Goal: Task Accomplishment & Management: Complete application form

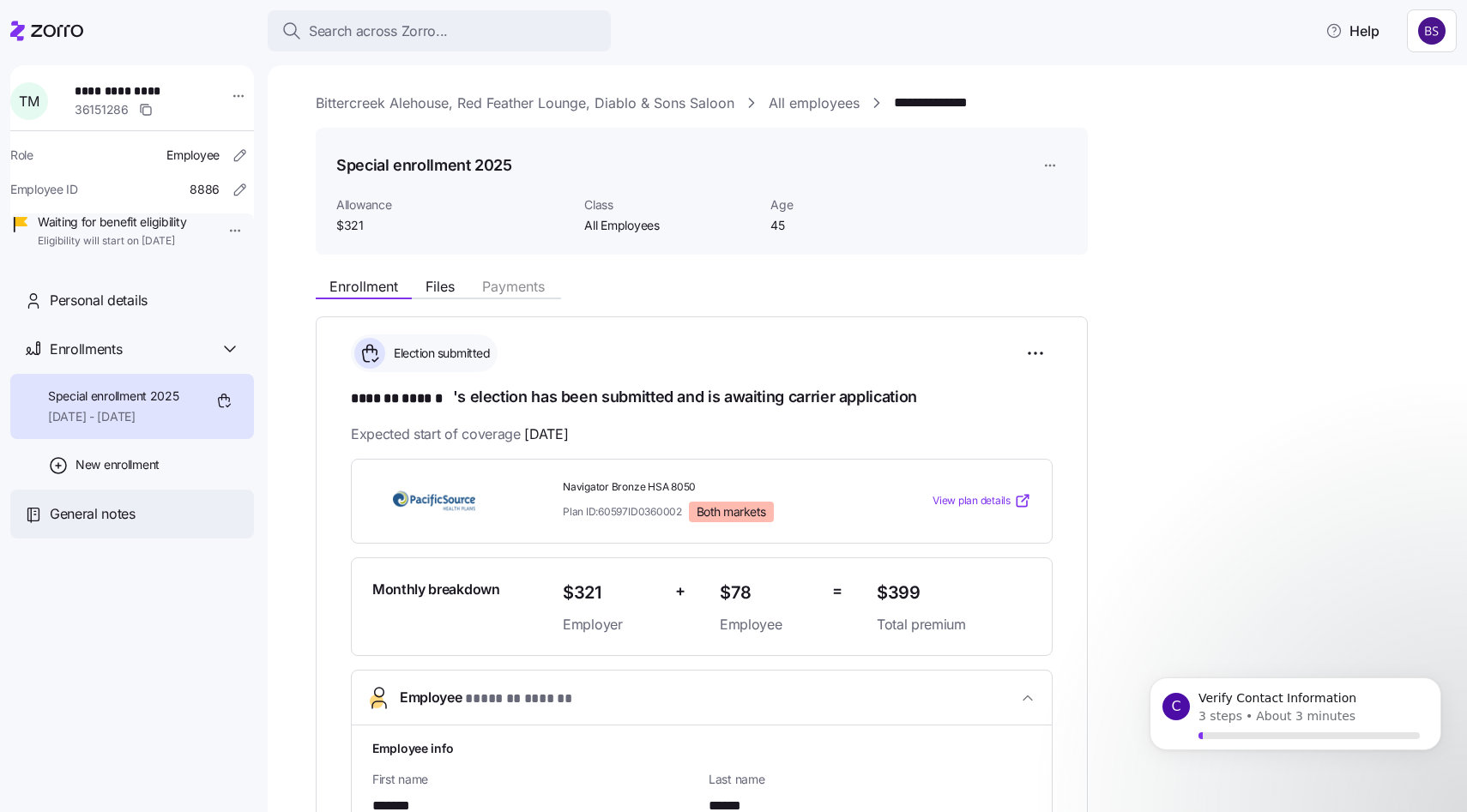
scroll to position [382, 0]
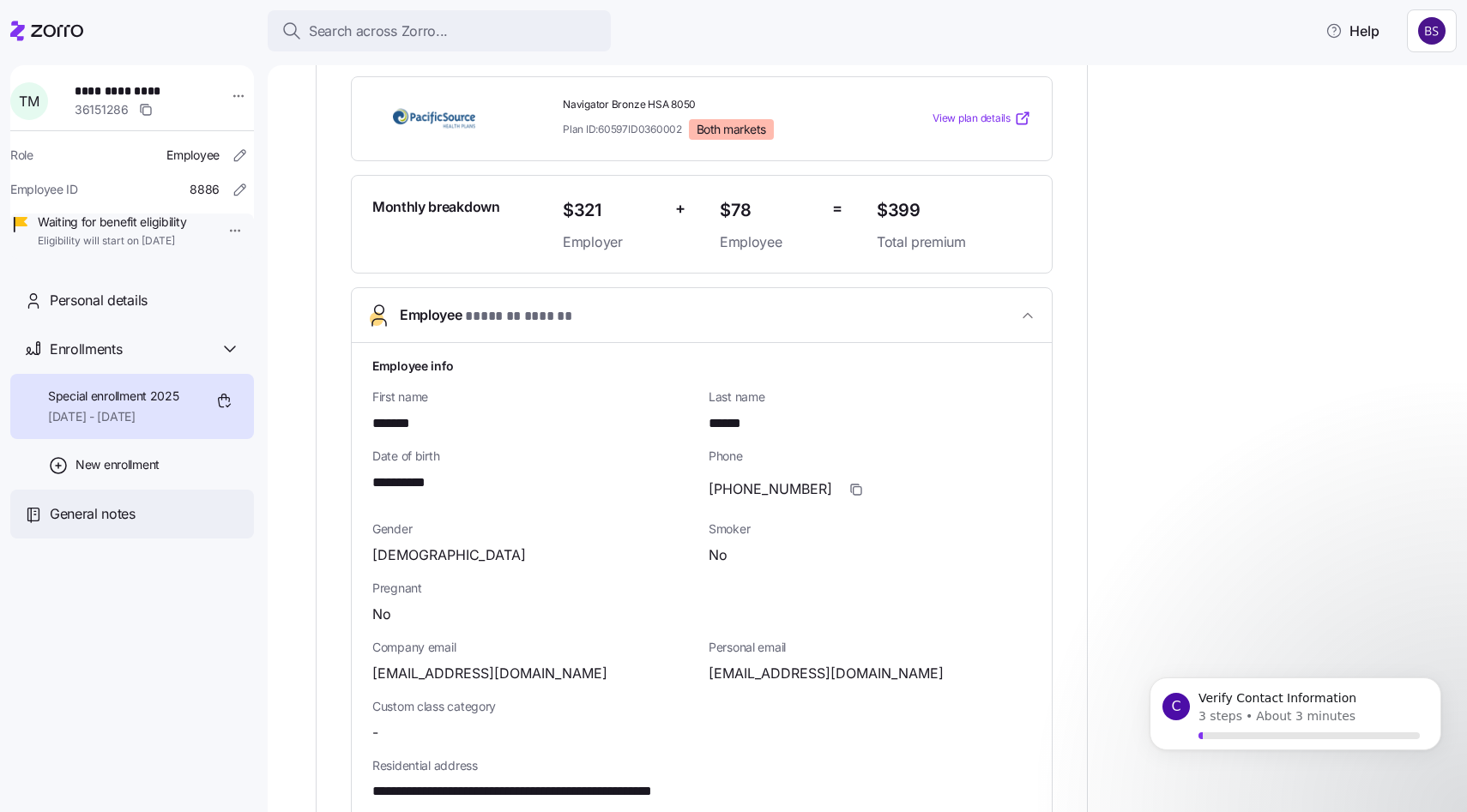
click at [129, 525] on span "General notes" at bounding box center [92, 514] width 86 height 21
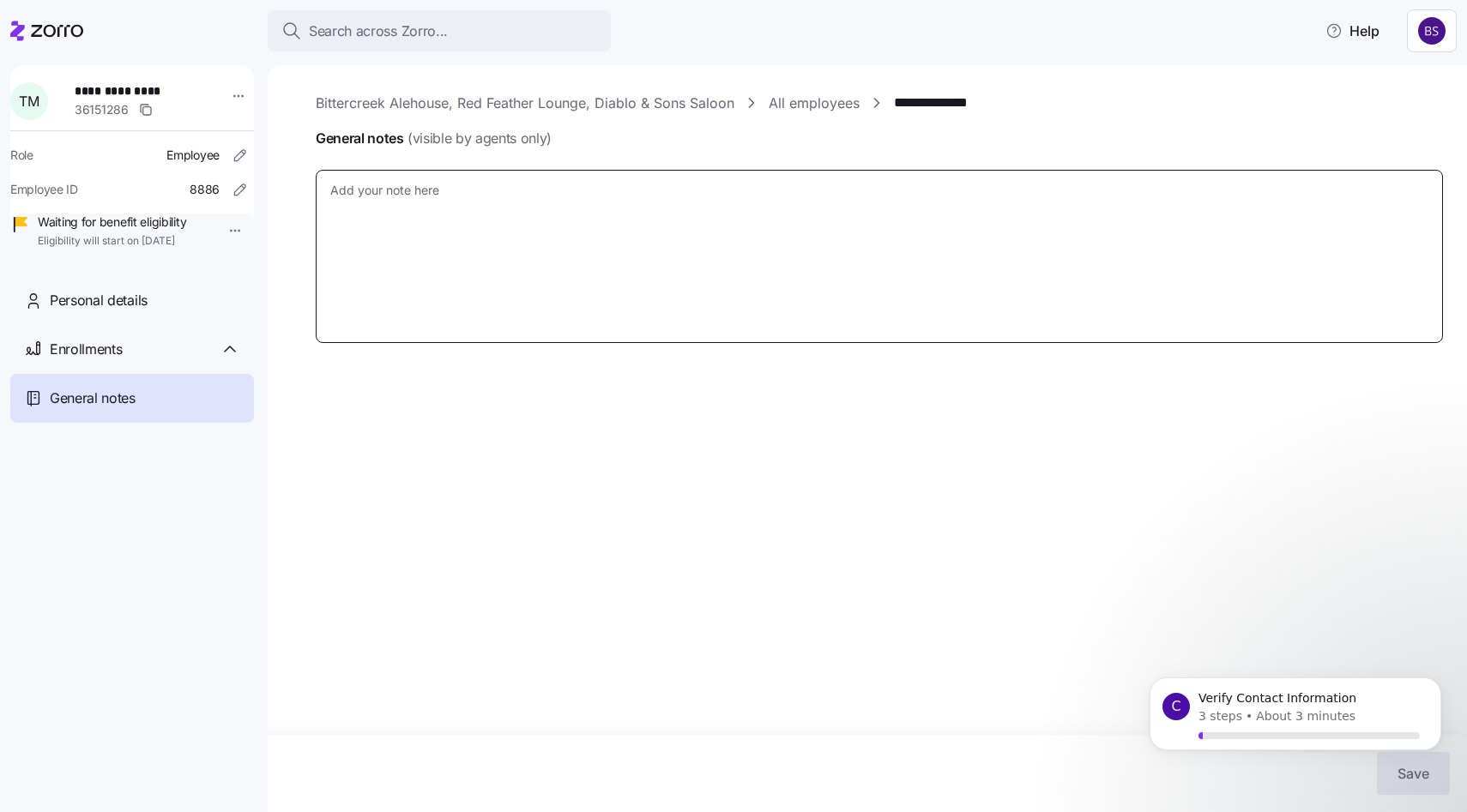
click at [371, 200] on textarea "General notes (visible by agents only)" at bounding box center [880, 257] width 1128 height 173
type textarea "x"
type textarea "U"
type textarea "x"
type textarea "UN"
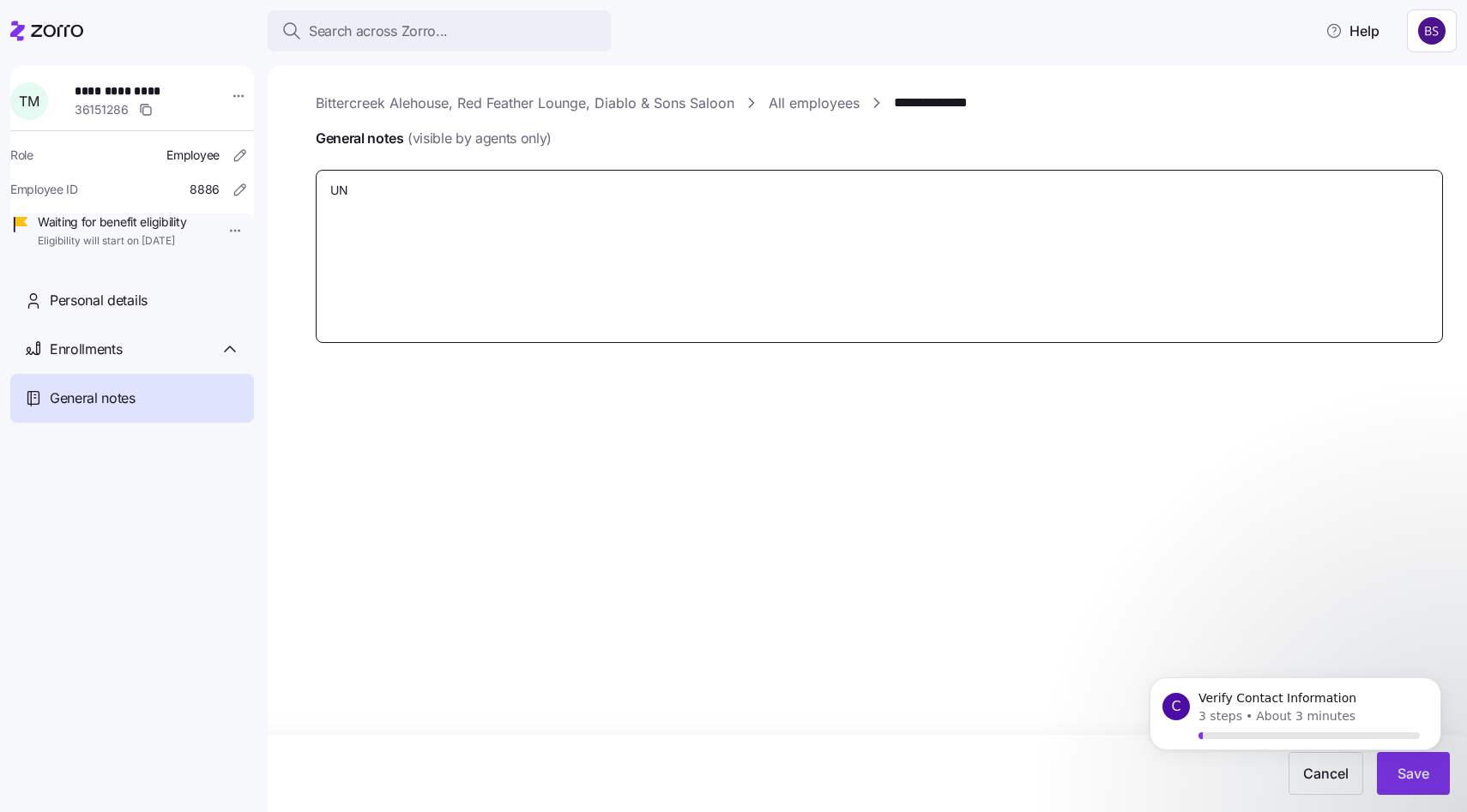
type textarea "x"
type textarea "UN;"
type textarea "x"
type textarea "UN"
type textarea "x"
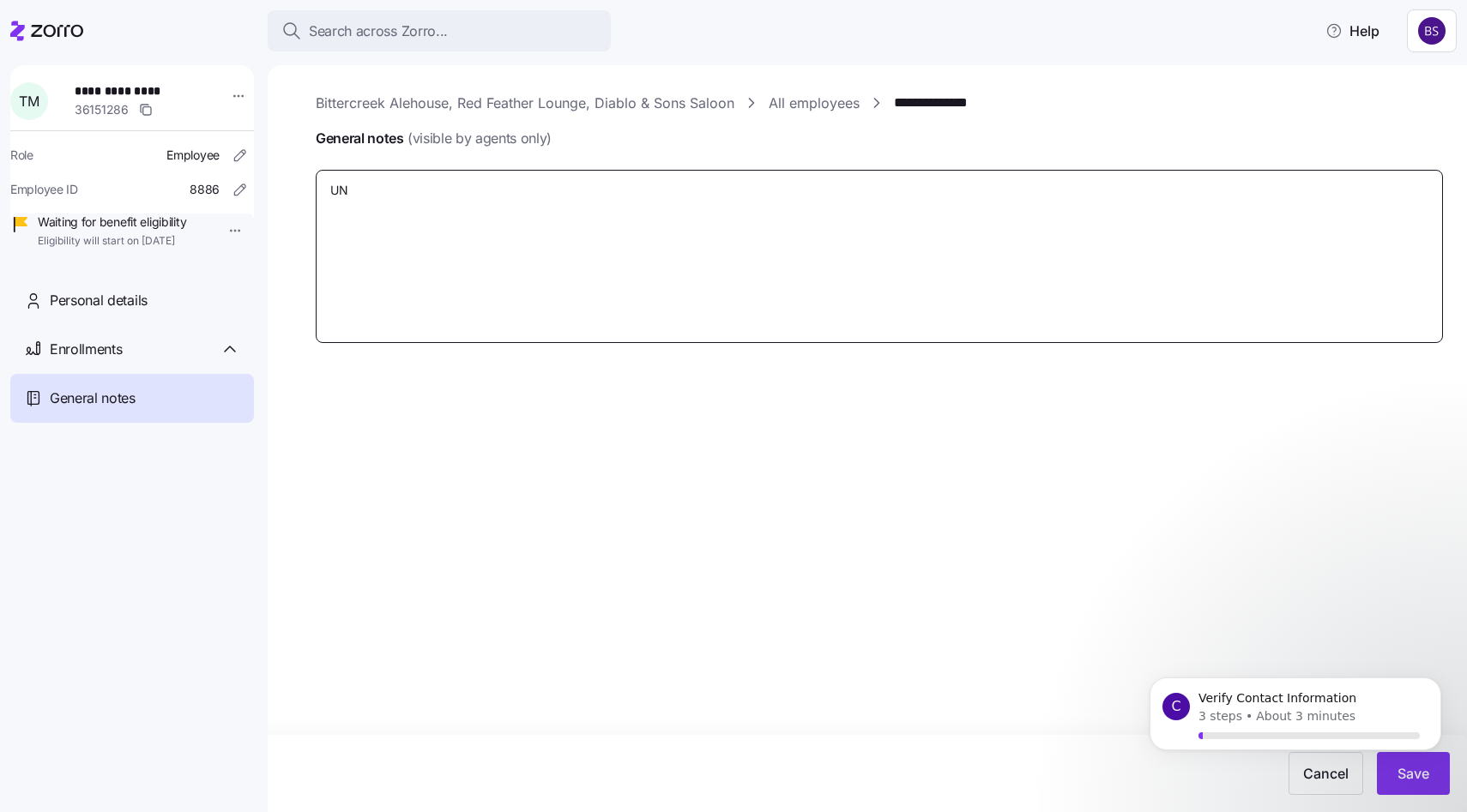
type textarea "UN:"
type textarea "x"
type textarea "UN:"
type textarea "x"
type textarea "UN: T"
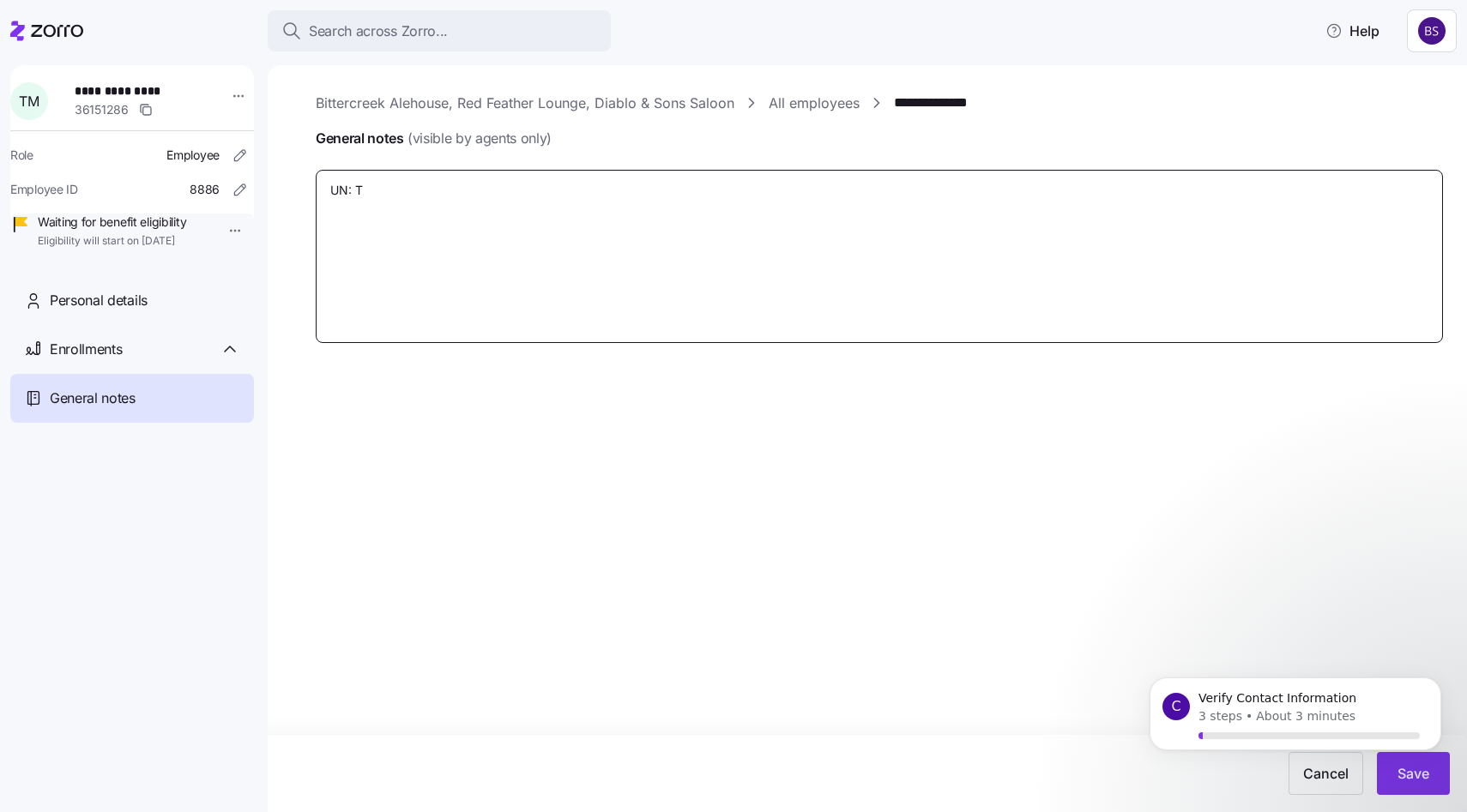
type textarea "x"
type textarea "UN: Ti"
type textarea "x"
type textarea "UN: Tim"
type textarea "x"
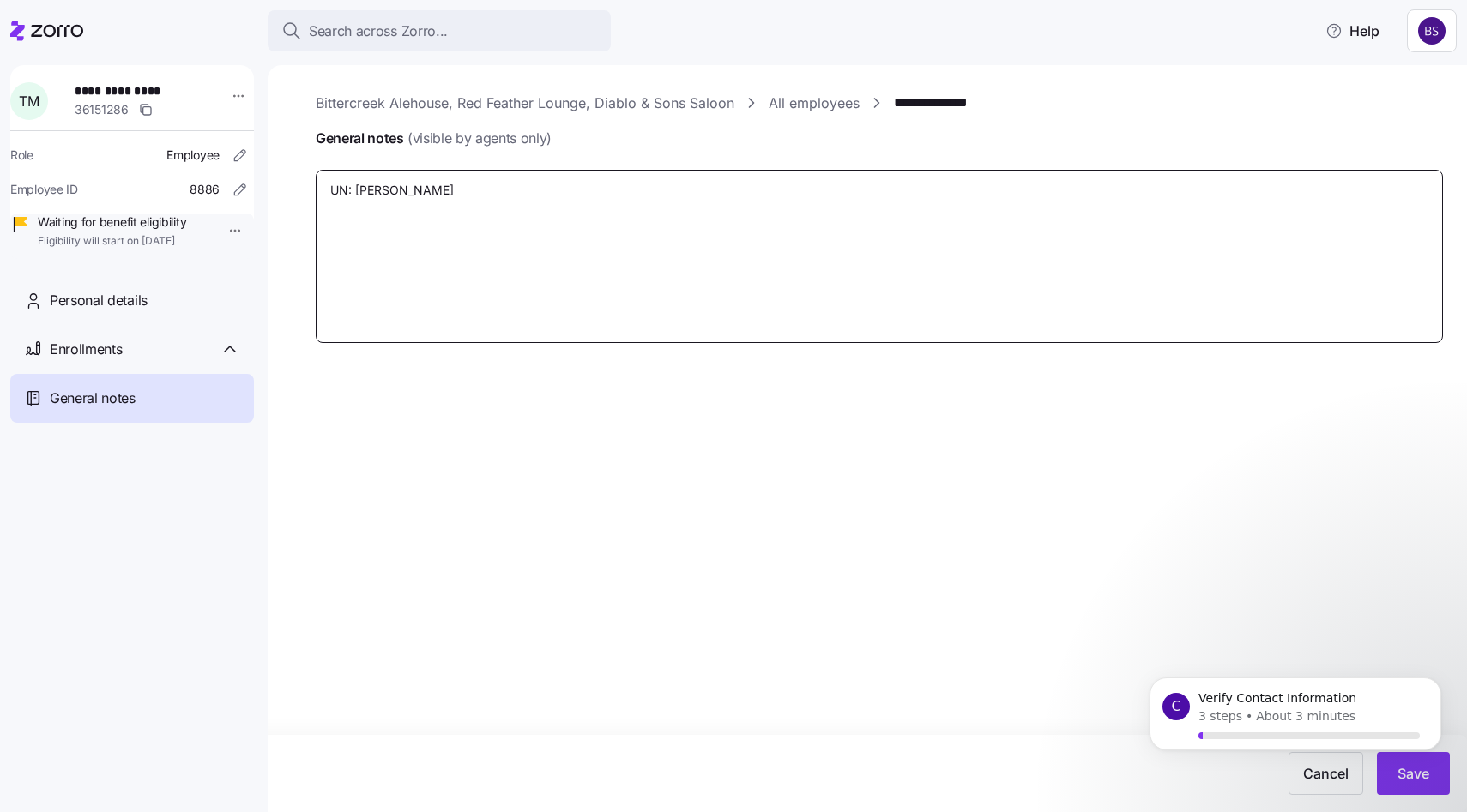
type textarea "UN: Timo"
type textarea "x"
type textarea "UN: Timot"
type textarea "x"
type textarea "UN: Timoth"
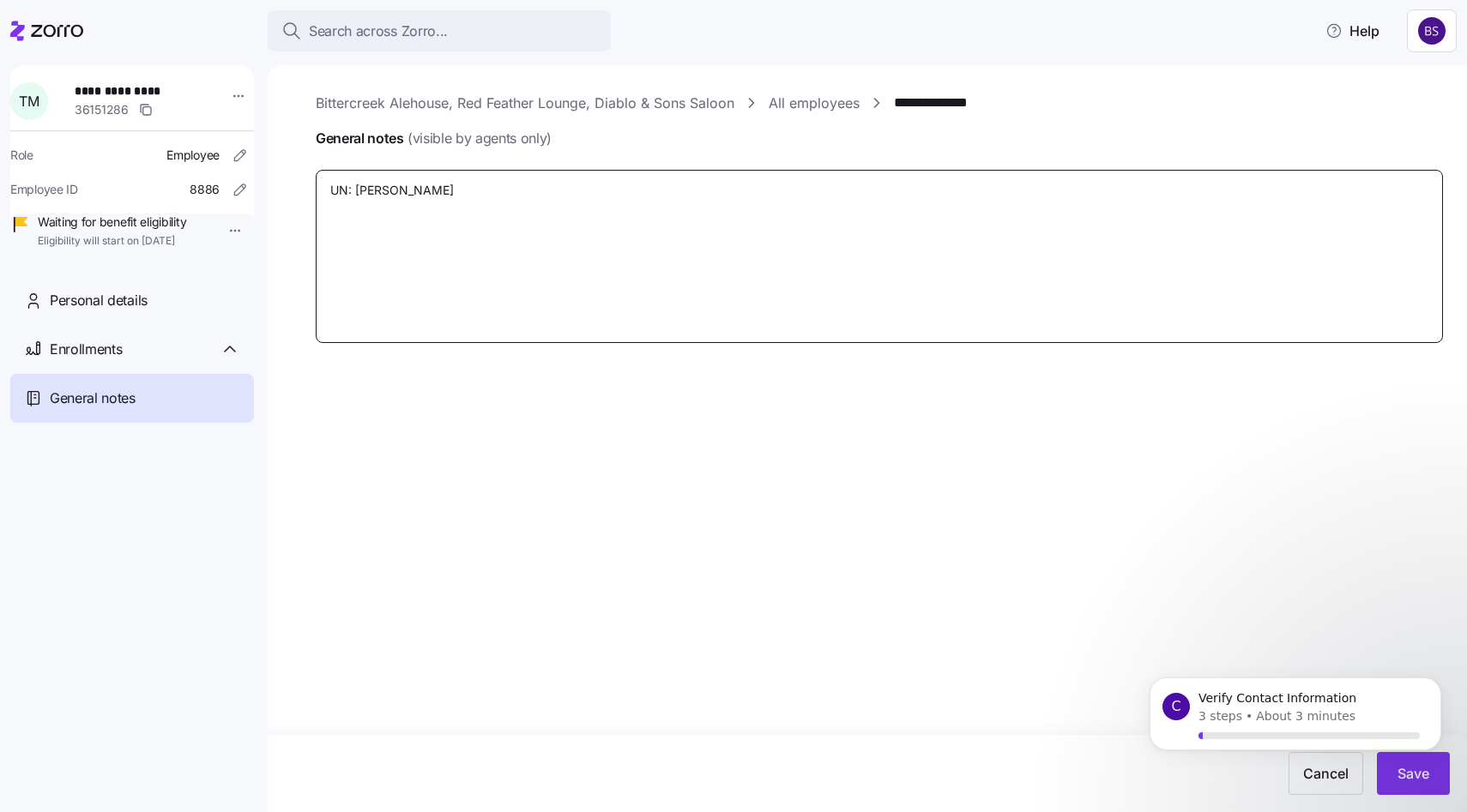
type textarea "x"
type textarea "UN: Timothy"
type textarea "x"
type textarea "UN: Timothym"
type textarea "x"
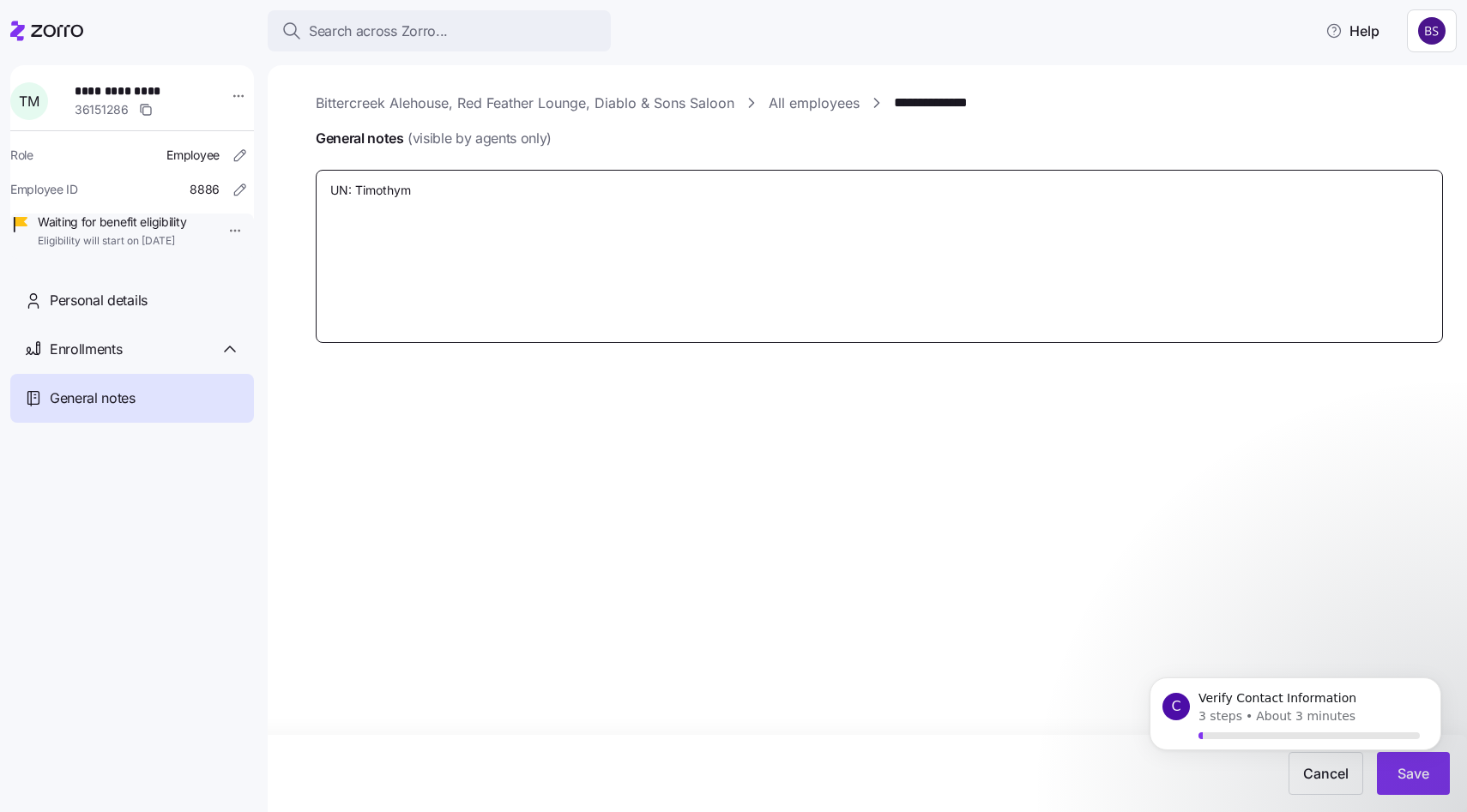
type textarea "UN: Timothymu"
type textarea "x"
type textarea "UN: Timothymur"
type textarea "x"
type textarea "UN: Timothymurr"
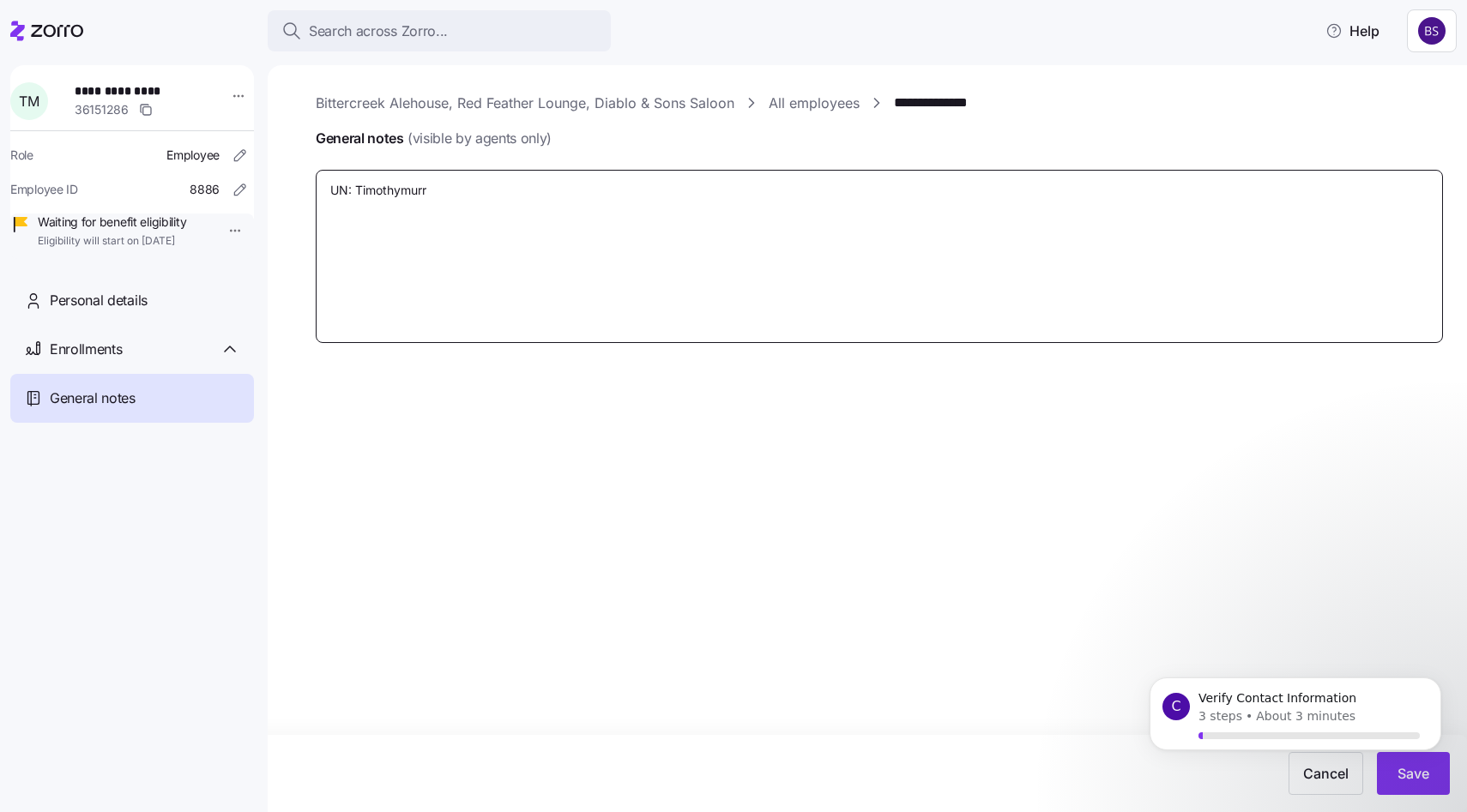
type textarea "x"
type textarea "UN: Timothymurra"
type textarea "x"
type textarea "UN: Timothymurray"
type textarea "x"
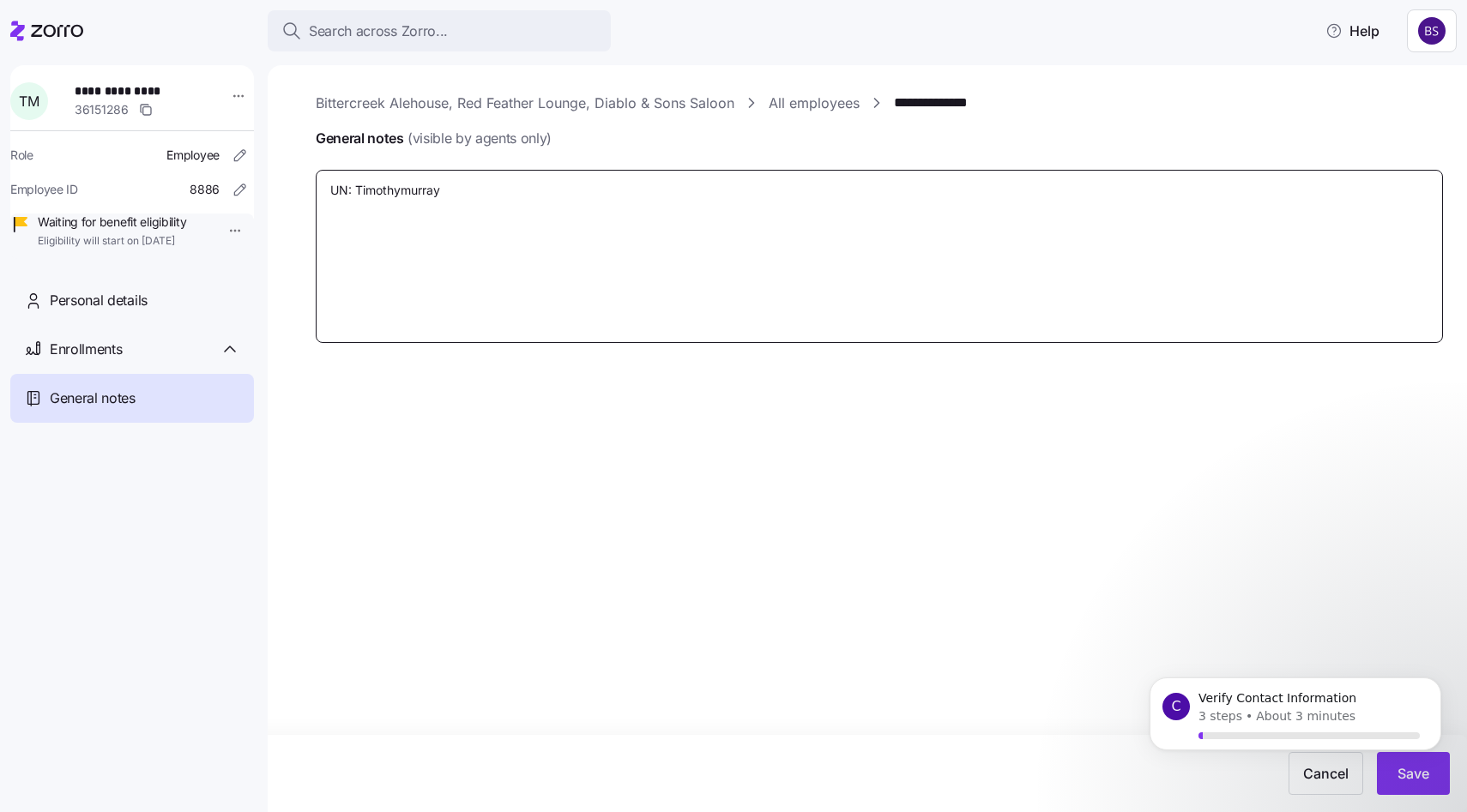
type textarea "UN: Timothymurray1"
type textarea "x"
type textarea "UN: Timothymurray19"
type textarea "x"
type textarea "UN: Timothymurray198"
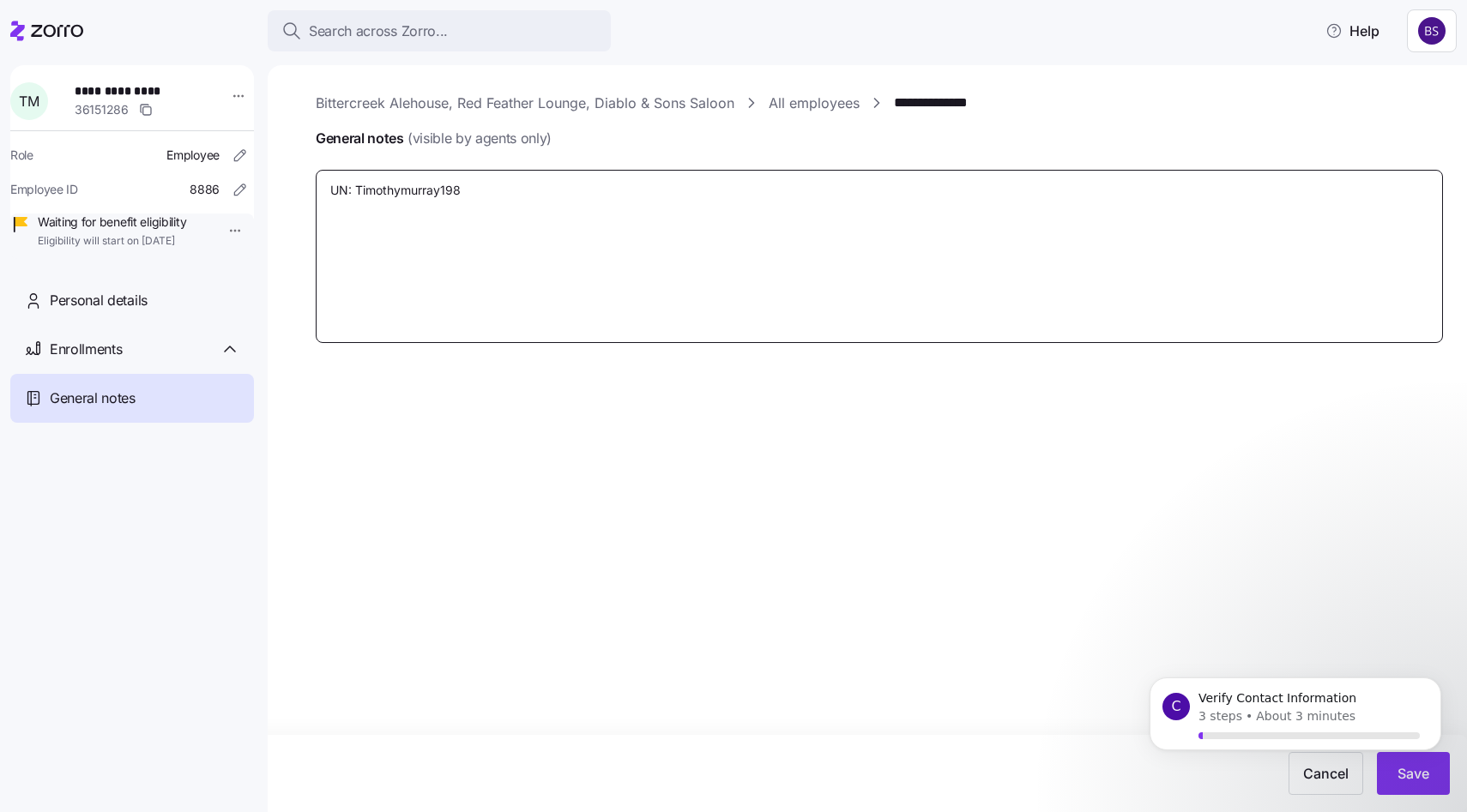
type textarea "x"
type textarea "UN: Timothymurray1980"
type textarea "x"
type textarea "UN: Timothymurray1980!"
type textarea "x"
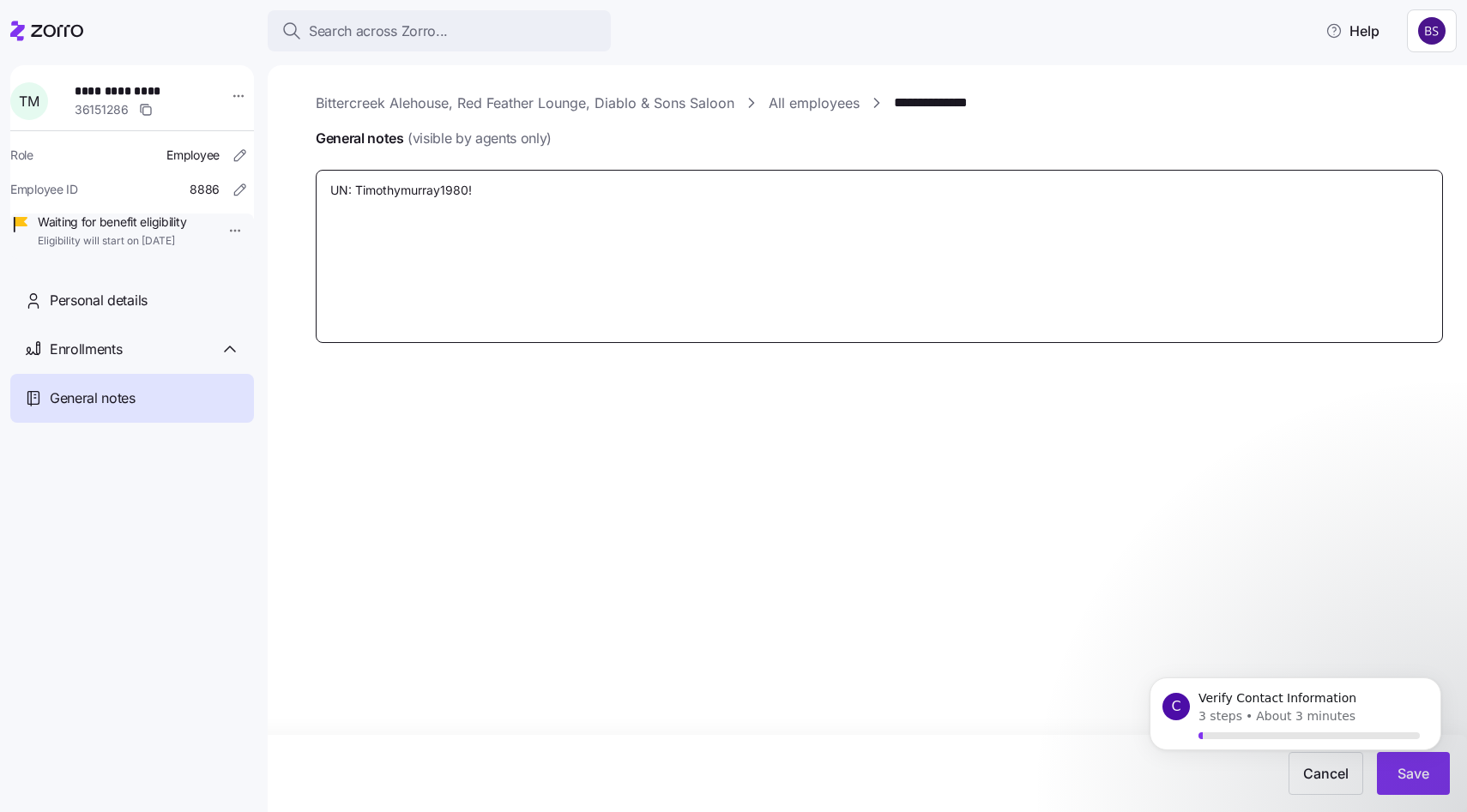
type textarea "UN: Timothymurray1980!"
click at [1430, 781] on body "C Verify Contact Information 3 steps • About 3 minutes" at bounding box center [1296, 730] width 330 height 132
click at [356, 190] on textarea "UN: Timothymurray1980!" at bounding box center [880, 257] width 1128 height 173
type textarea "x"
type textarea "UN: Timothymurray1980!"
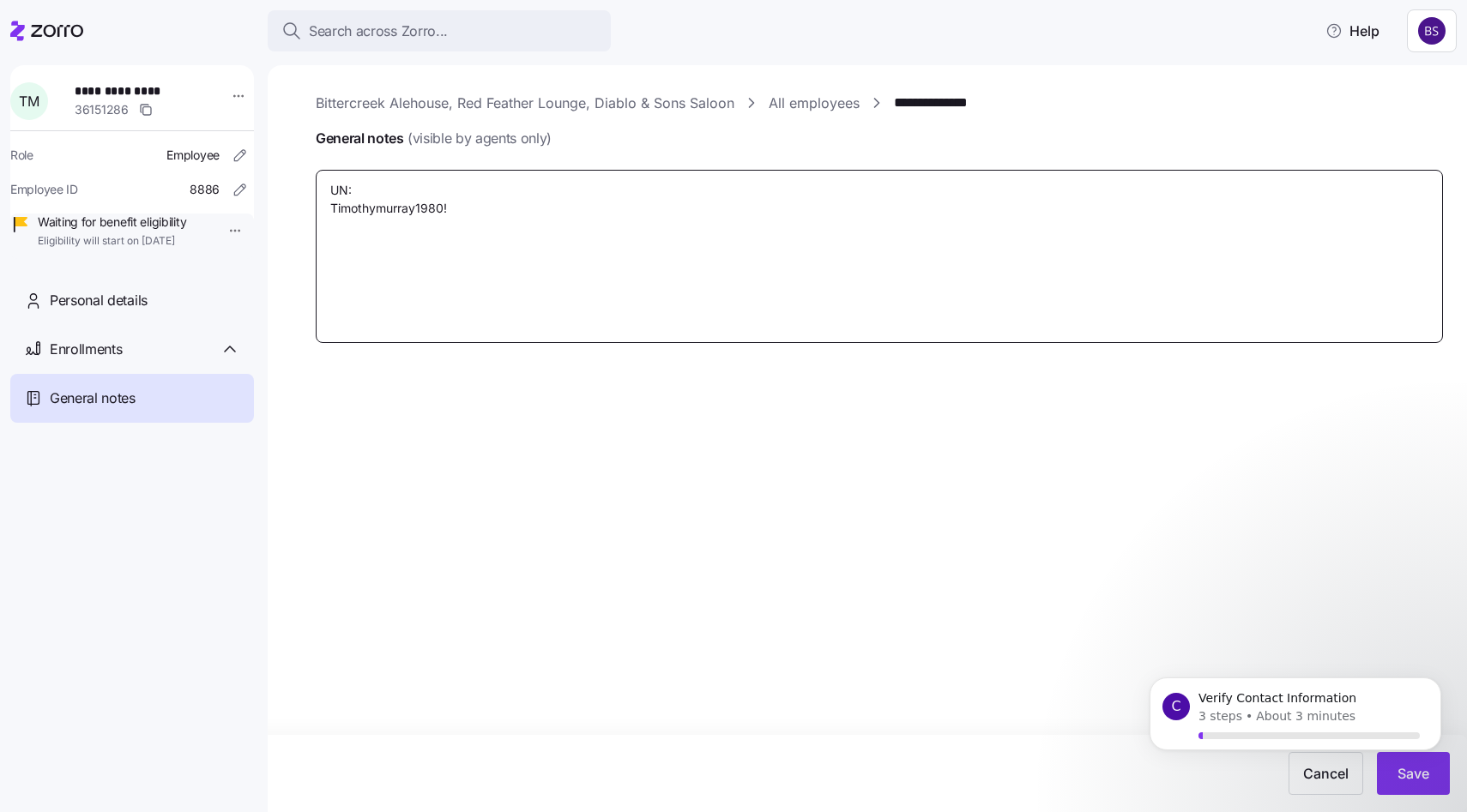
type textarea "x"
type textarea "UN: PTimothymurray1980!"
type textarea "x"
type textarea "UN: PWTimothymurray1980!"
type textarea "x"
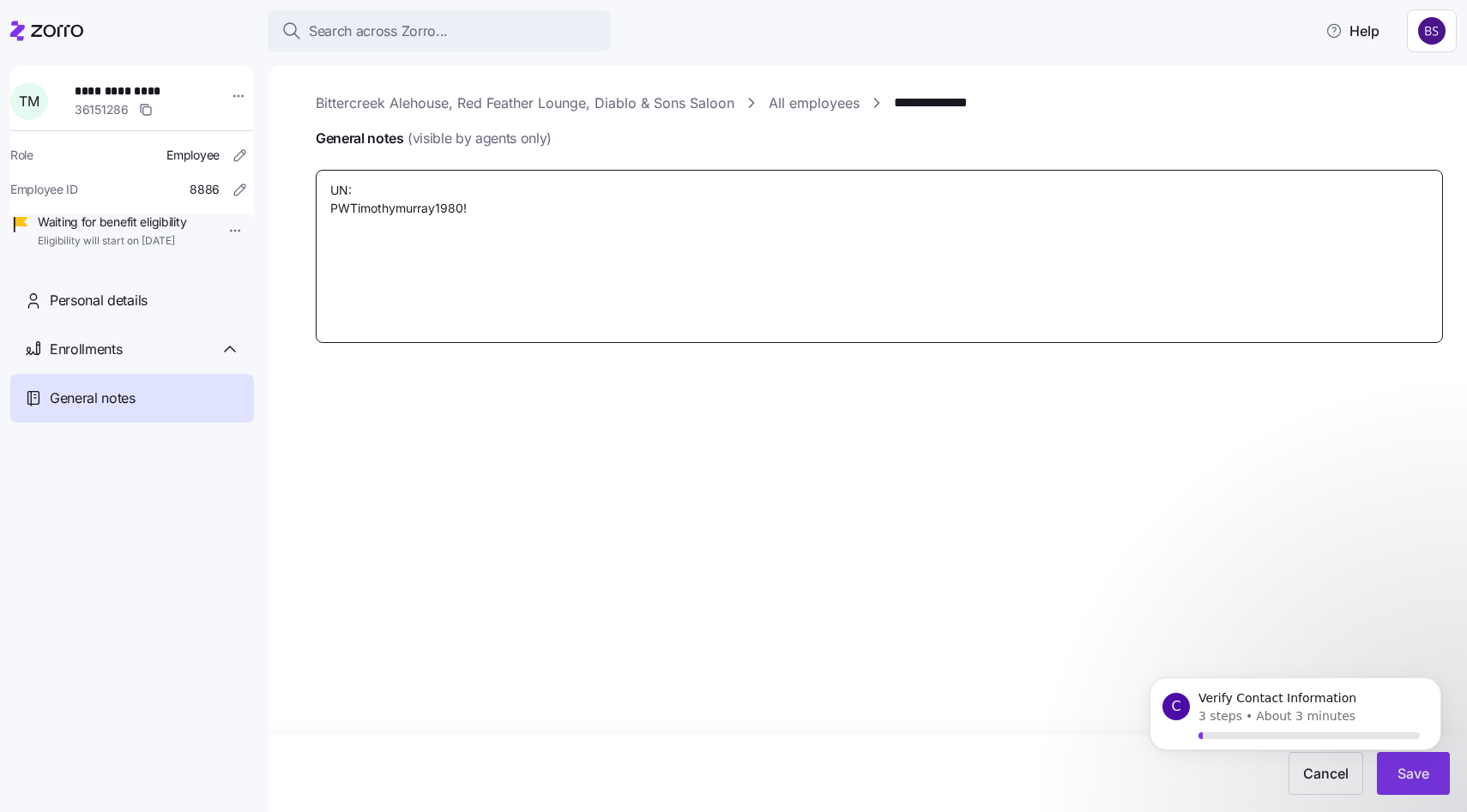
type textarea "UN: PW:Timothymurray1980!"
type textarea "x"
type textarea "UN: PW: Timothymurray1980!"
click at [394, 182] on textarea "UN: PW: Timothymurray1980!" at bounding box center [880, 257] width 1128 height 173
paste textarea "Murray1980"
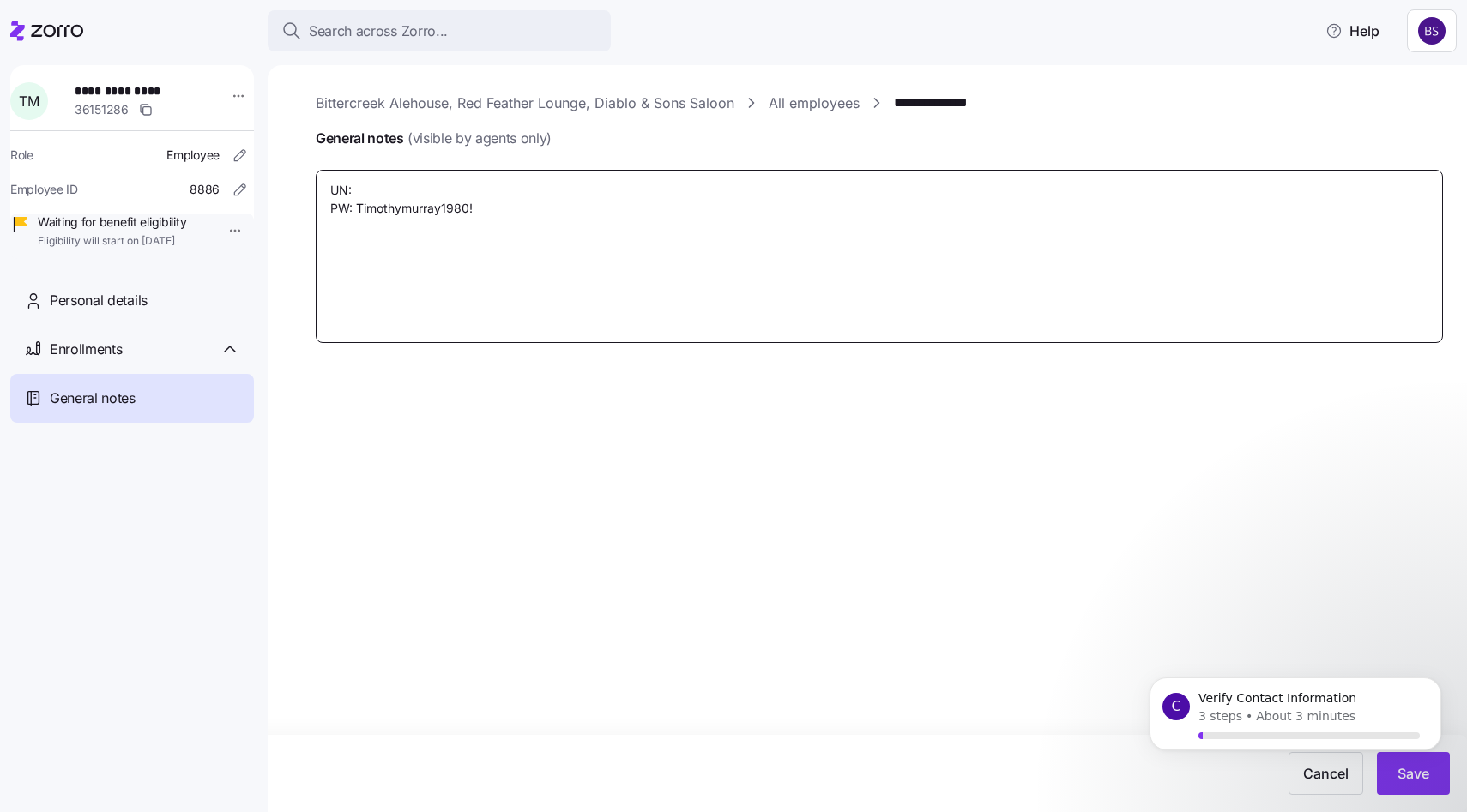
type textarea "x"
type textarea "UN: Murray1980 PW: Timothymurray1980!"
click at [1443, 783] on body "C Verify Contact Information 3 steps • About 3 minutes" at bounding box center [1296, 730] width 330 height 132
click at [1437, 686] on icon "Dismiss notification" at bounding box center [1437, 683] width 10 height 10
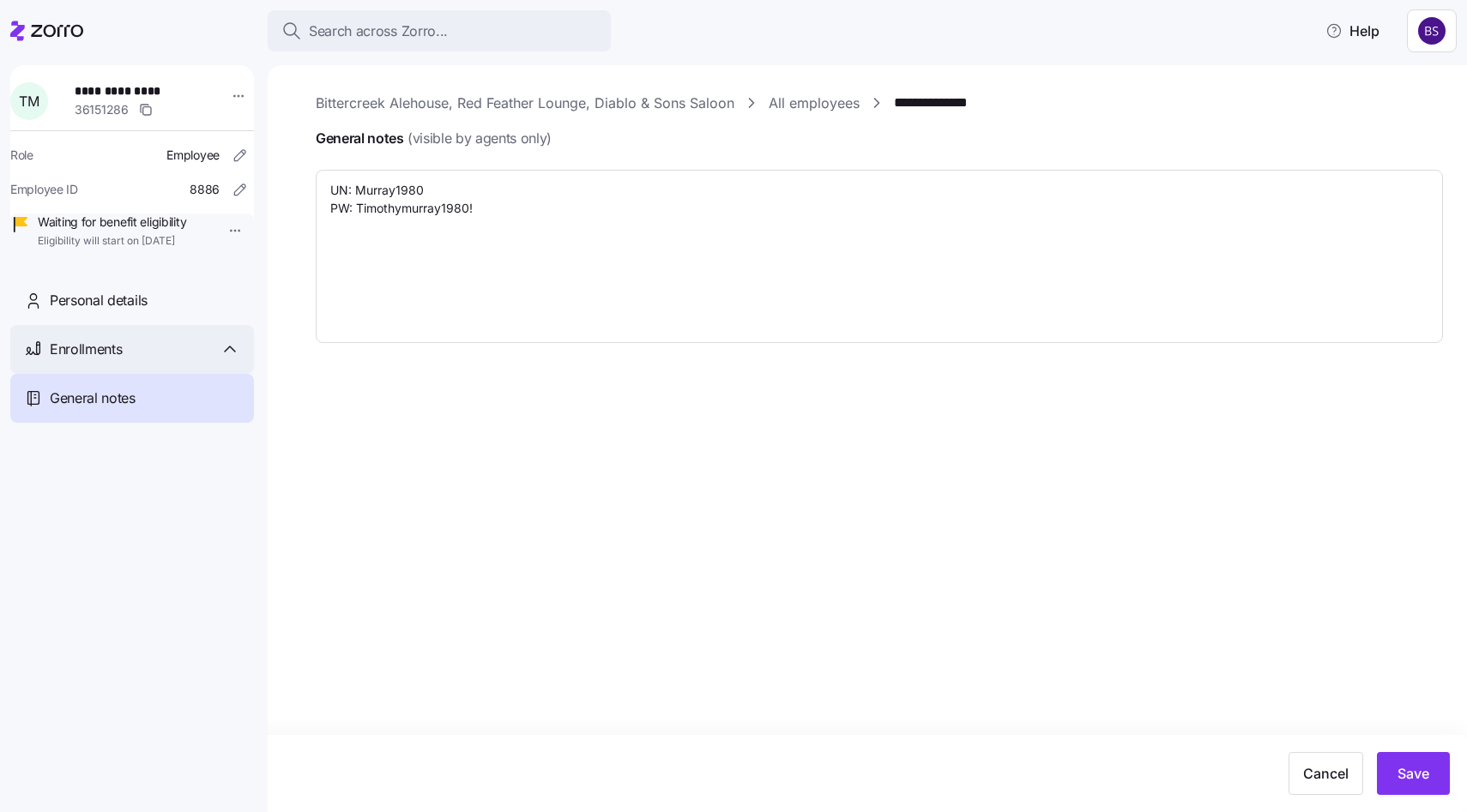
click at [143, 360] on div "Enrollments" at bounding box center [145, 350] width 190 height 21
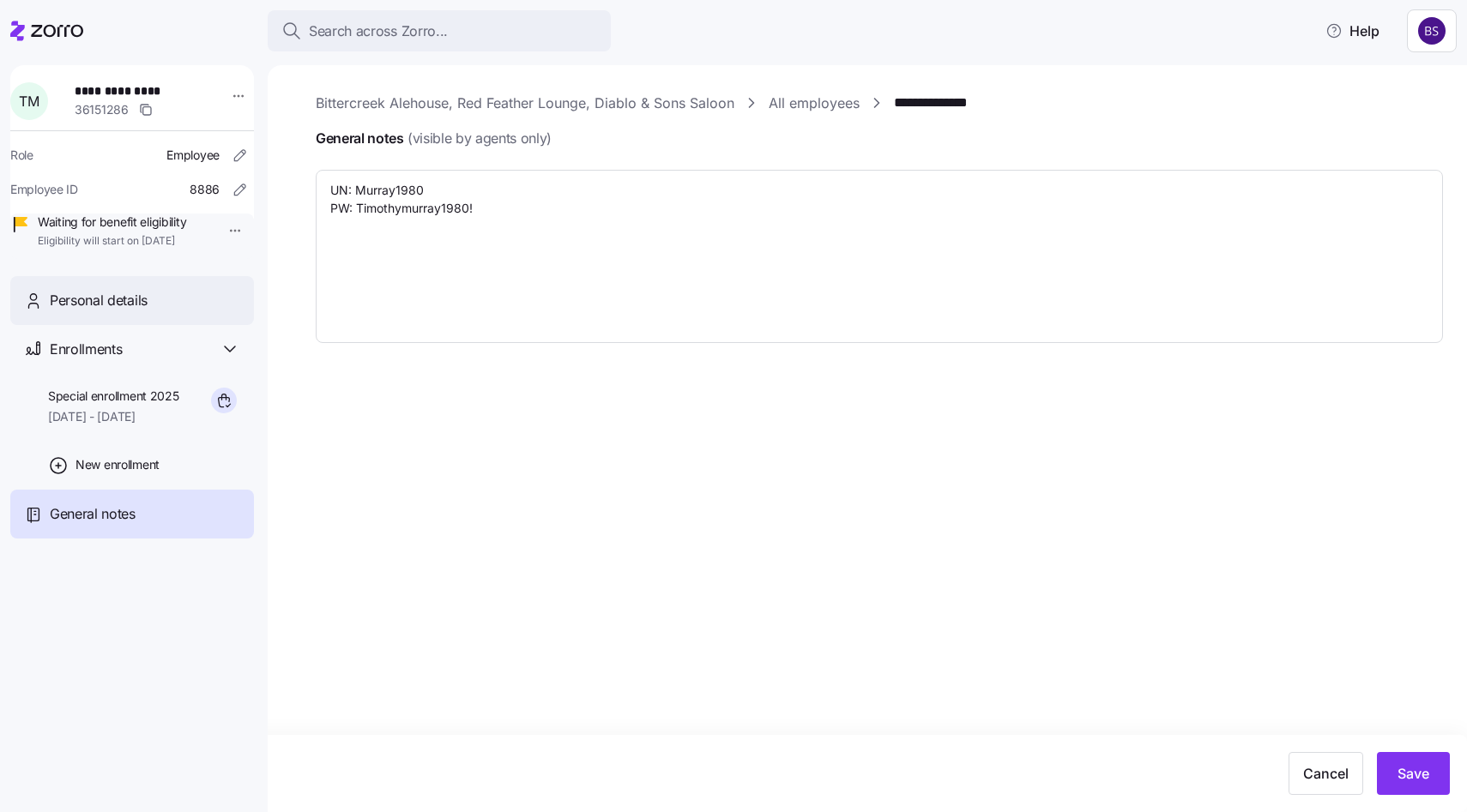
click at [135, 325] on div "Personal details" at bounding box center [133, 300] width 244 height 49
type textarea "x"
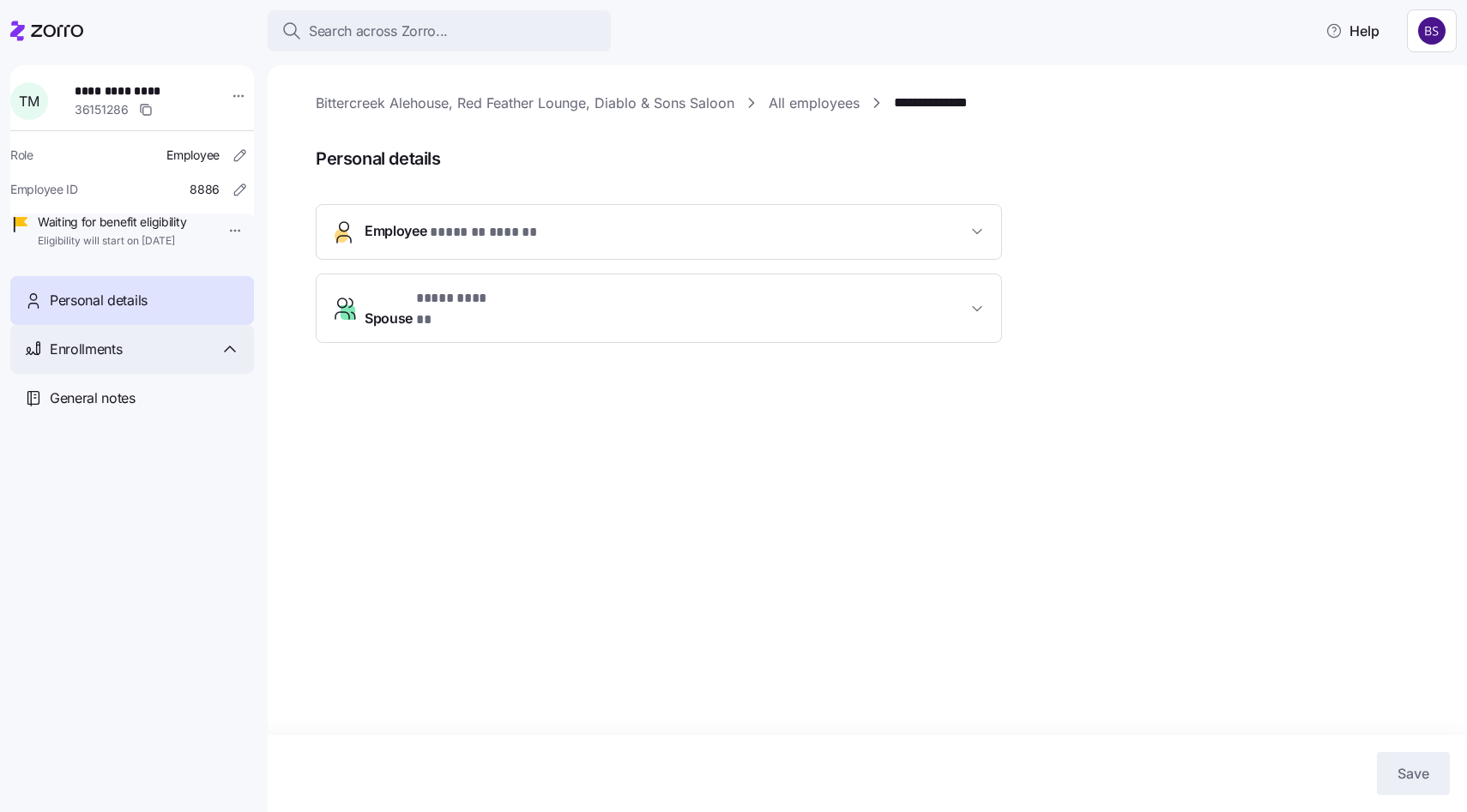
click at [138, 360] on div "Enrollments" at bounding box center [145, 350] width 190 height 21
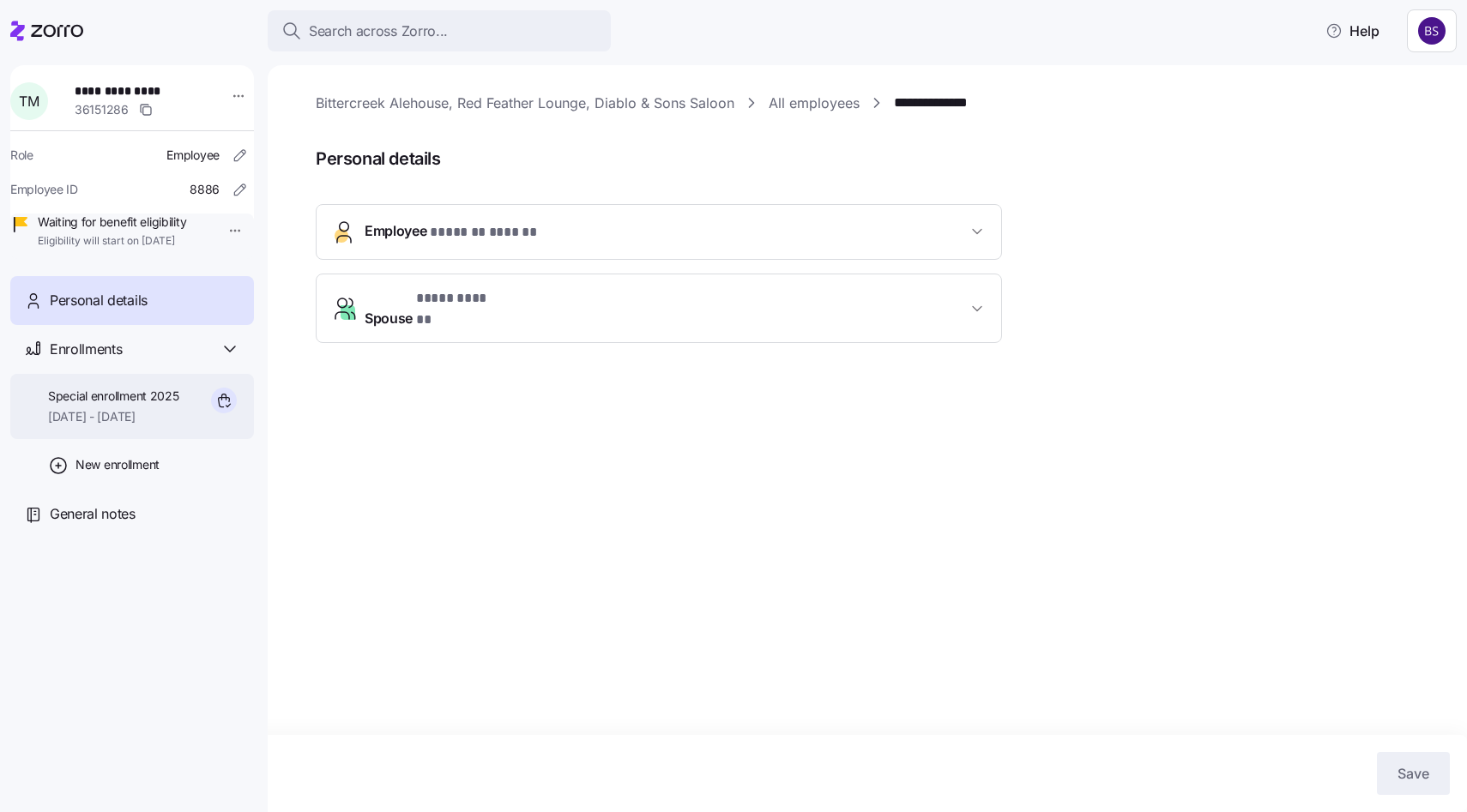
click at [124, 426] on span "10/01/2025 - 12/31/2025" at bounding box center [113, 417] width 132 height 17
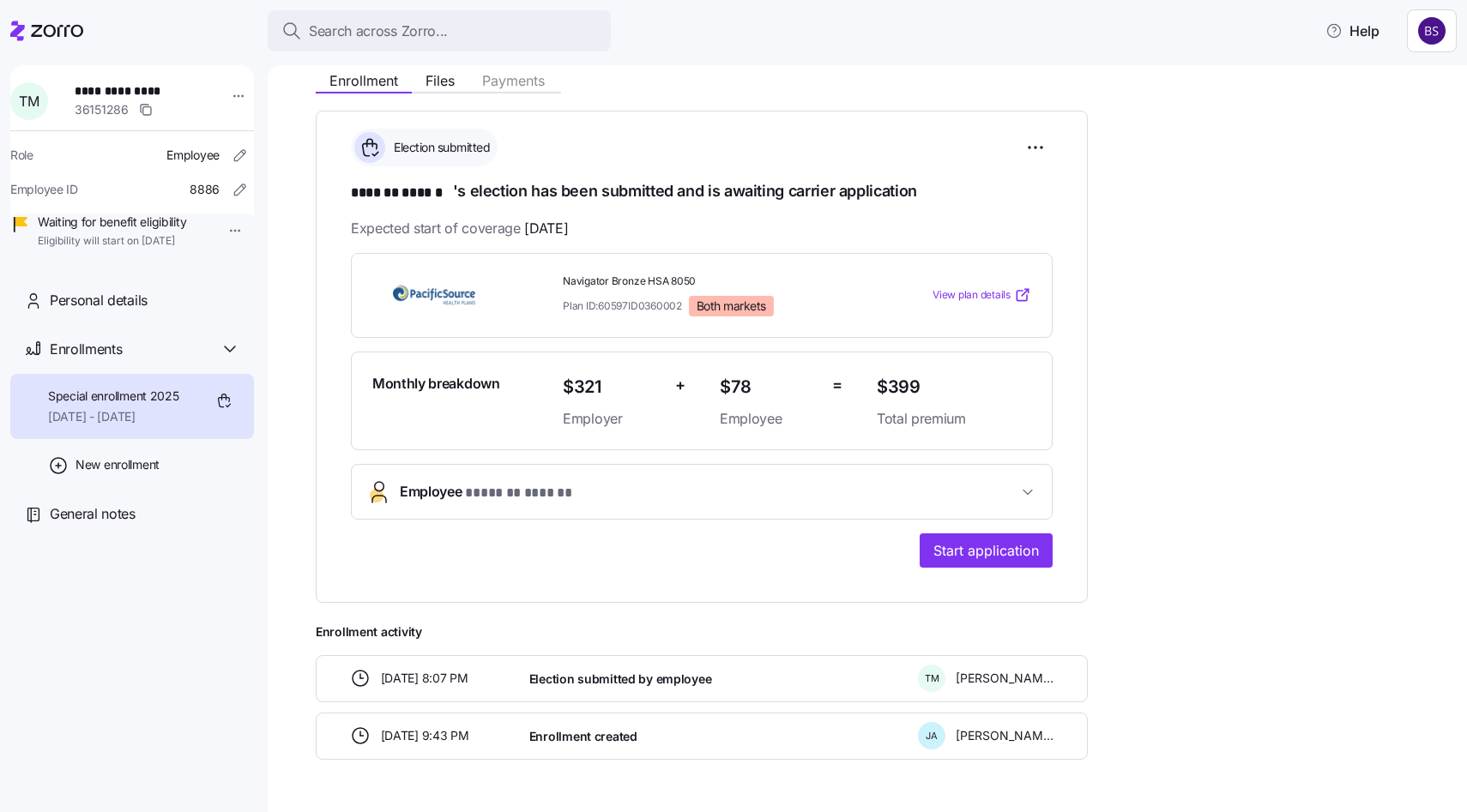
scroll to position [208, 0]
click at [705, 466] on button "Employee * ******* ****** *" at bounding box center [702, 490] width 700 height 54
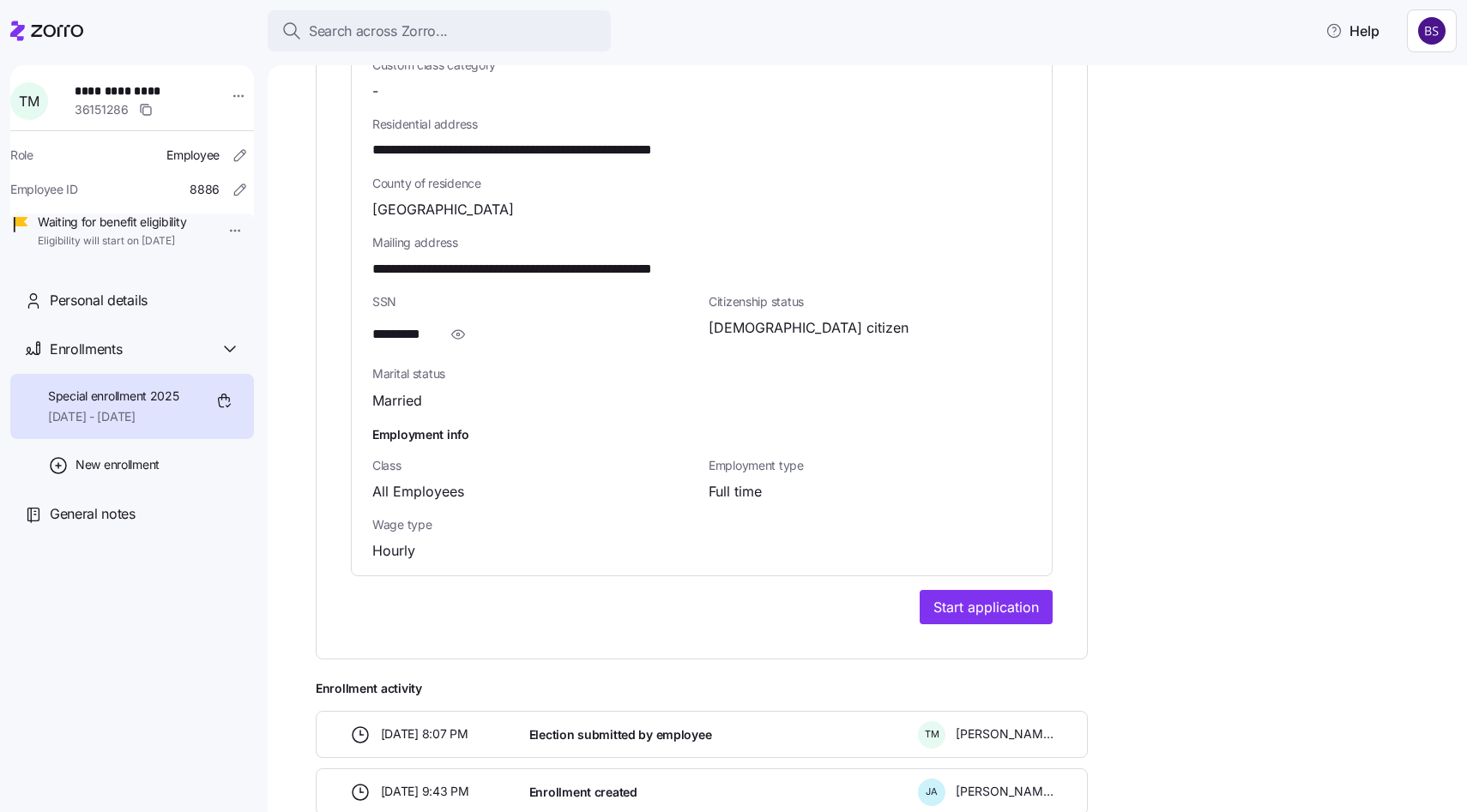
scroll to position [1073, 0]
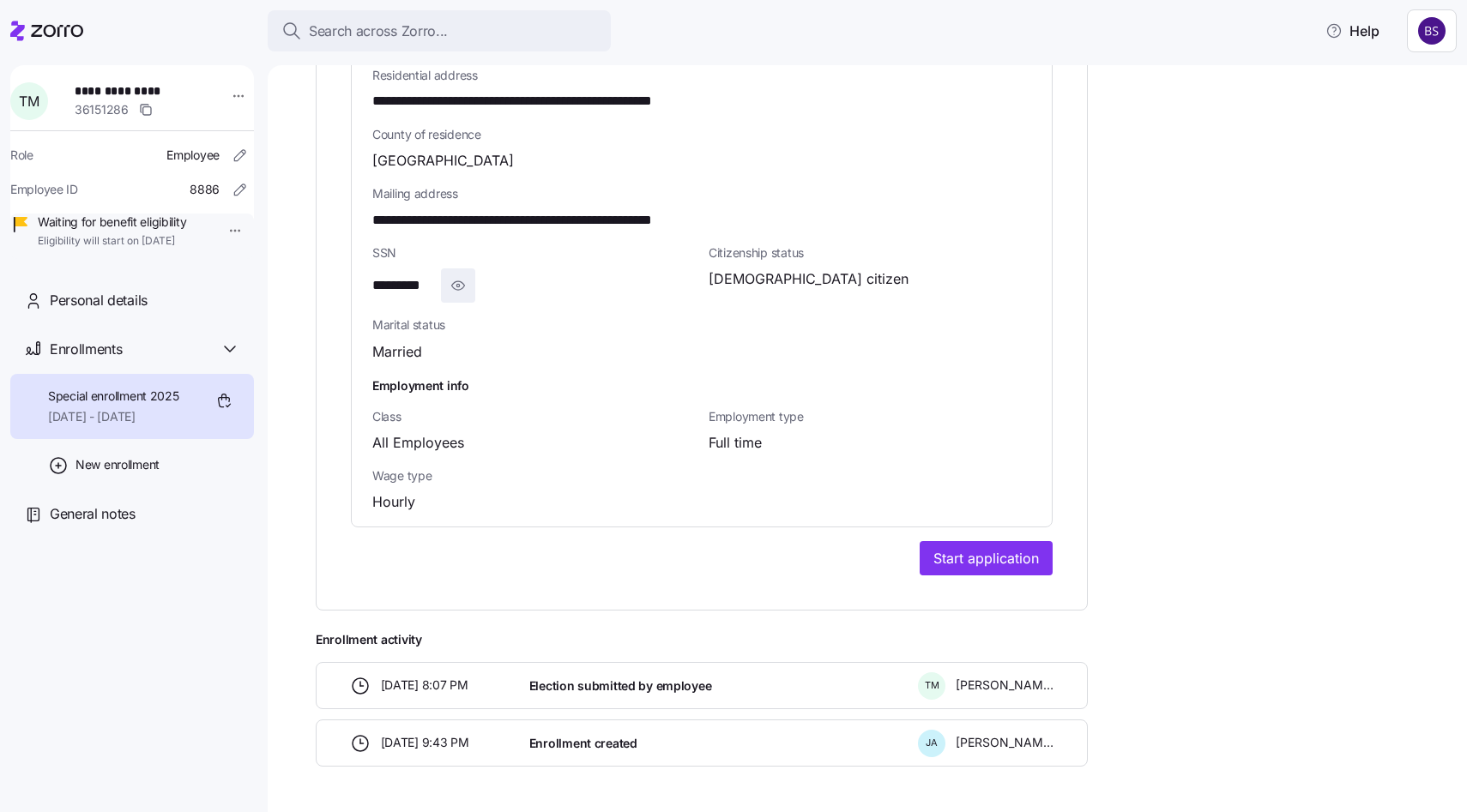
click at [454, 287] on icon "button" at bounding box center [458, 285] width 12 height 9
click at [416, 295] on div "**********" at bounding box center [534, 285] width 323 height 35
click at [378, 280] on span "**********" at bounding box center [414, 286] width 86 height 21
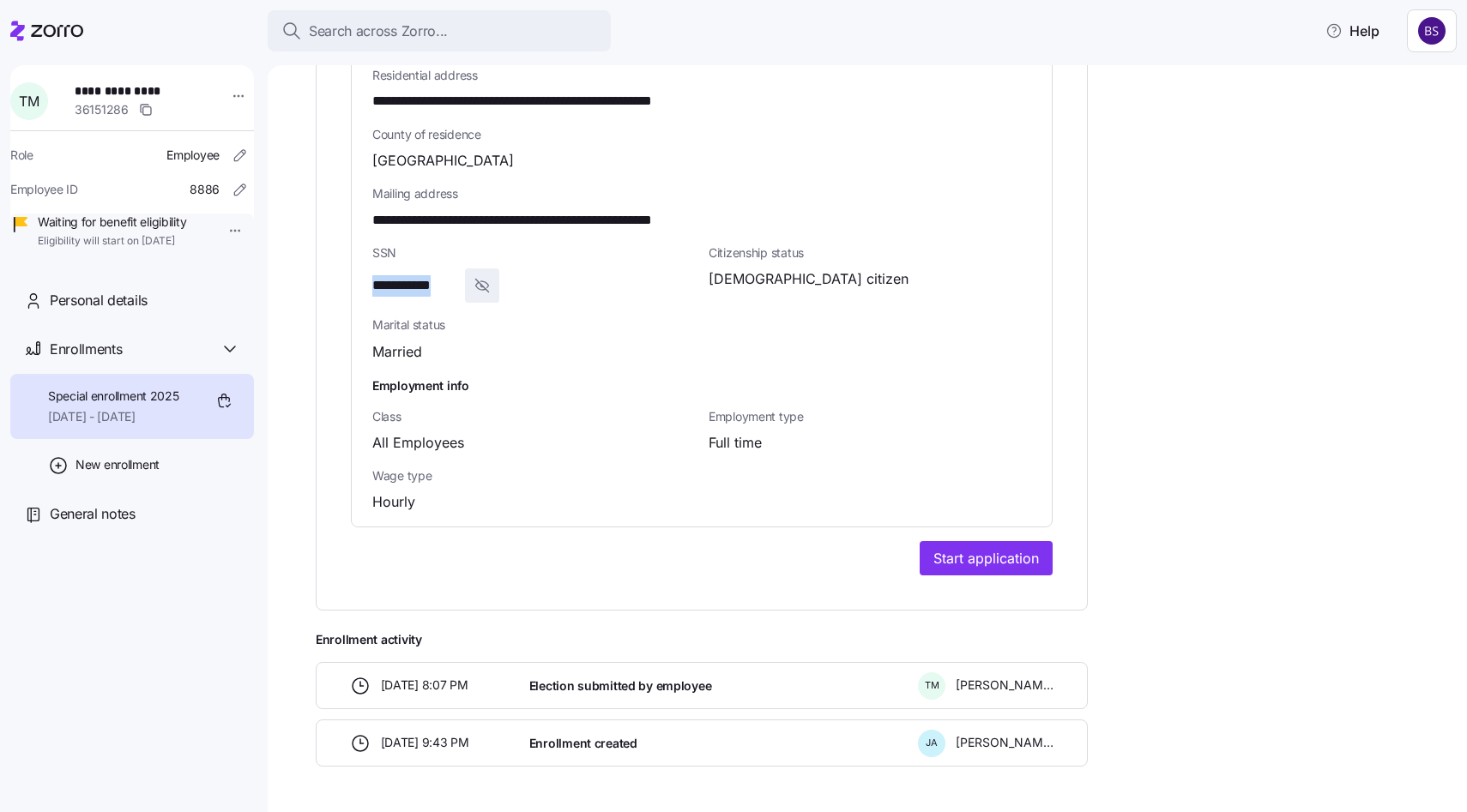
copy span "***"
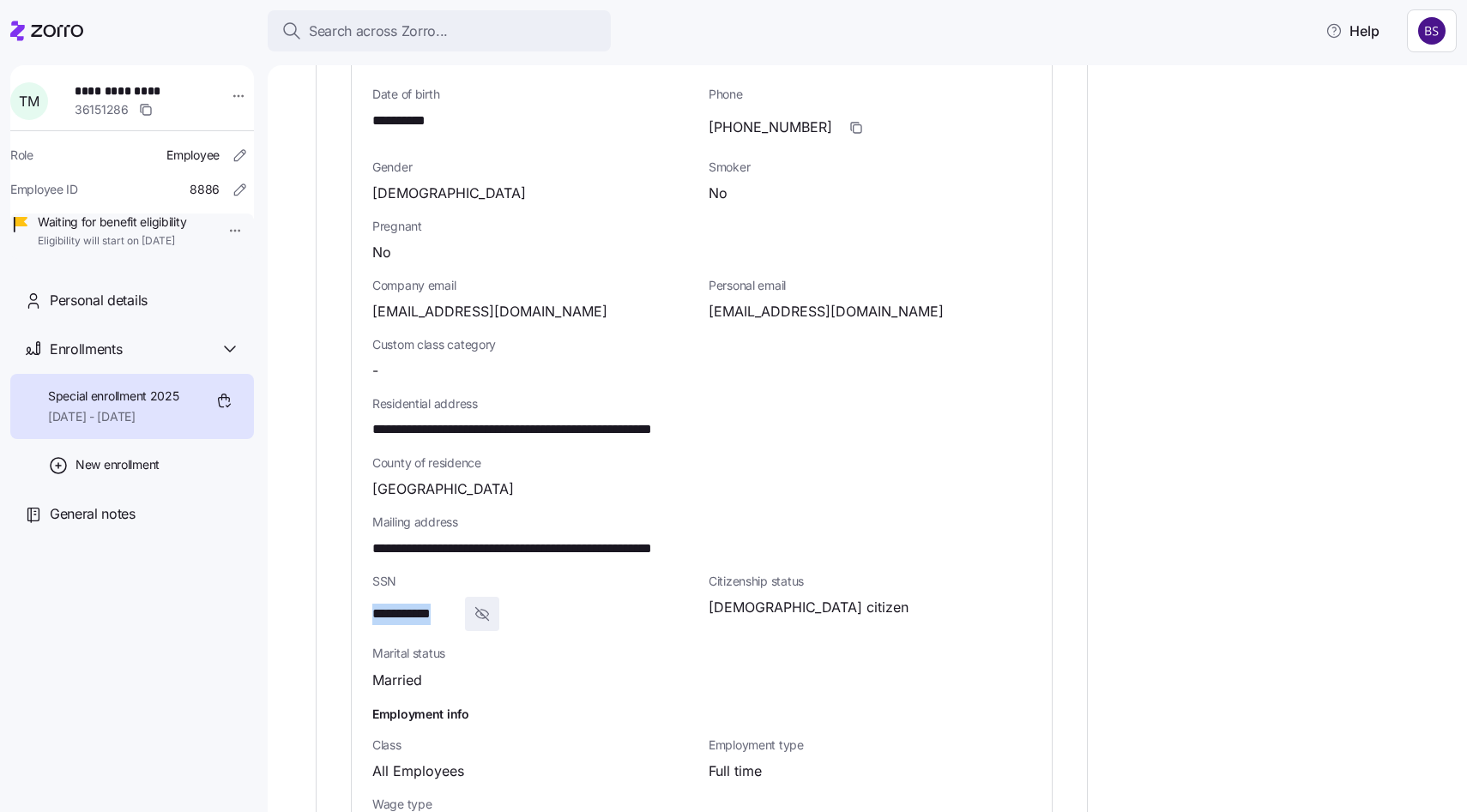
scroll to position [624, 0]
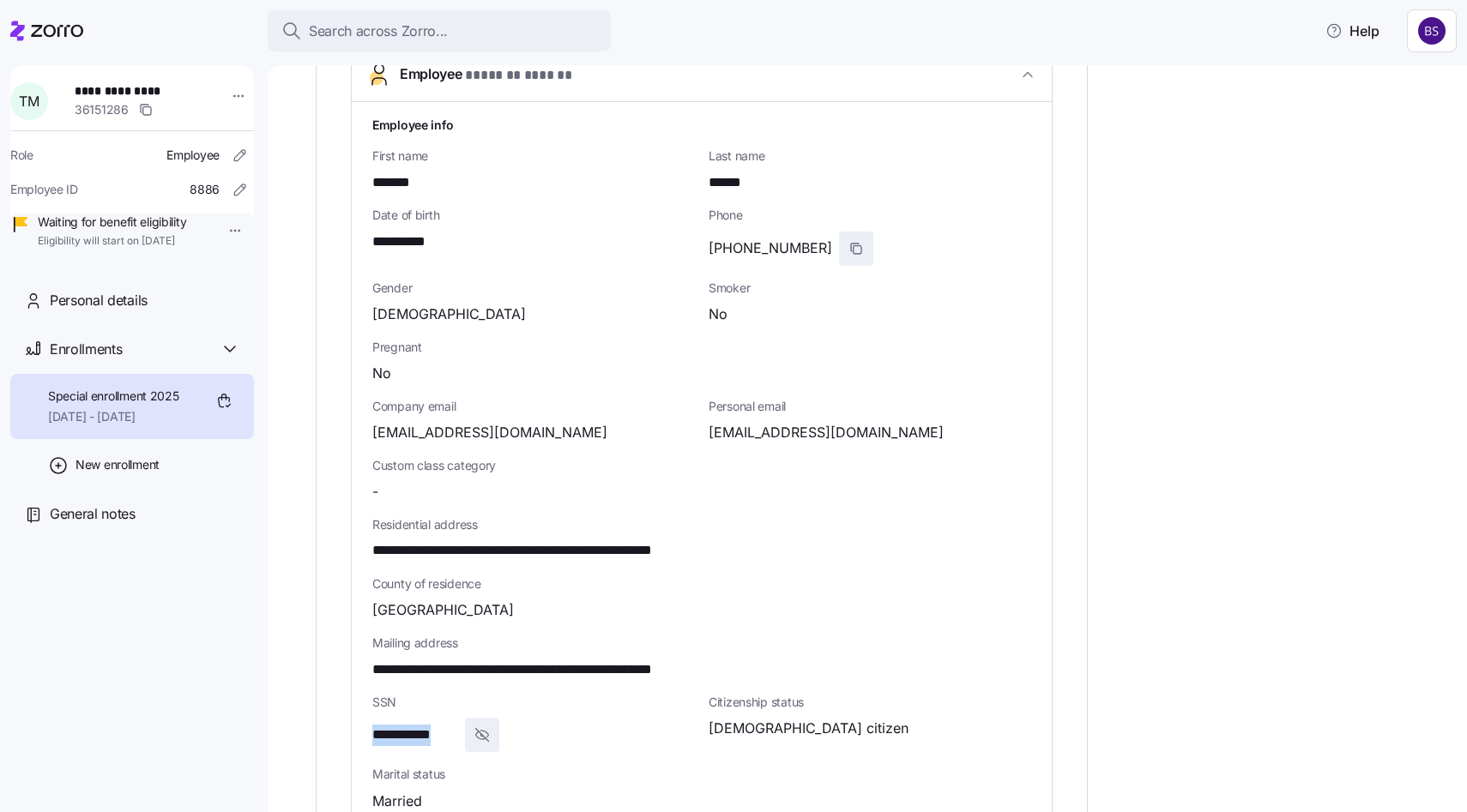
click at [850, 245] on icon "button" at bounding box center [857, 249] width 13 height 13
drag, startPoint x: 371, startPoint y: 430, endPoint x: 571, endPoint y: 436, distance: 200.1
click at [571, 436] on div "**********" at bounding box center [702, 538] width 700 height 874
copy span "timothy1murray1@gmail.com"
drag, startPoint x: 372, startPoint y: 548, endPoint x: 528, endPoint y: 551, distance: 156.0
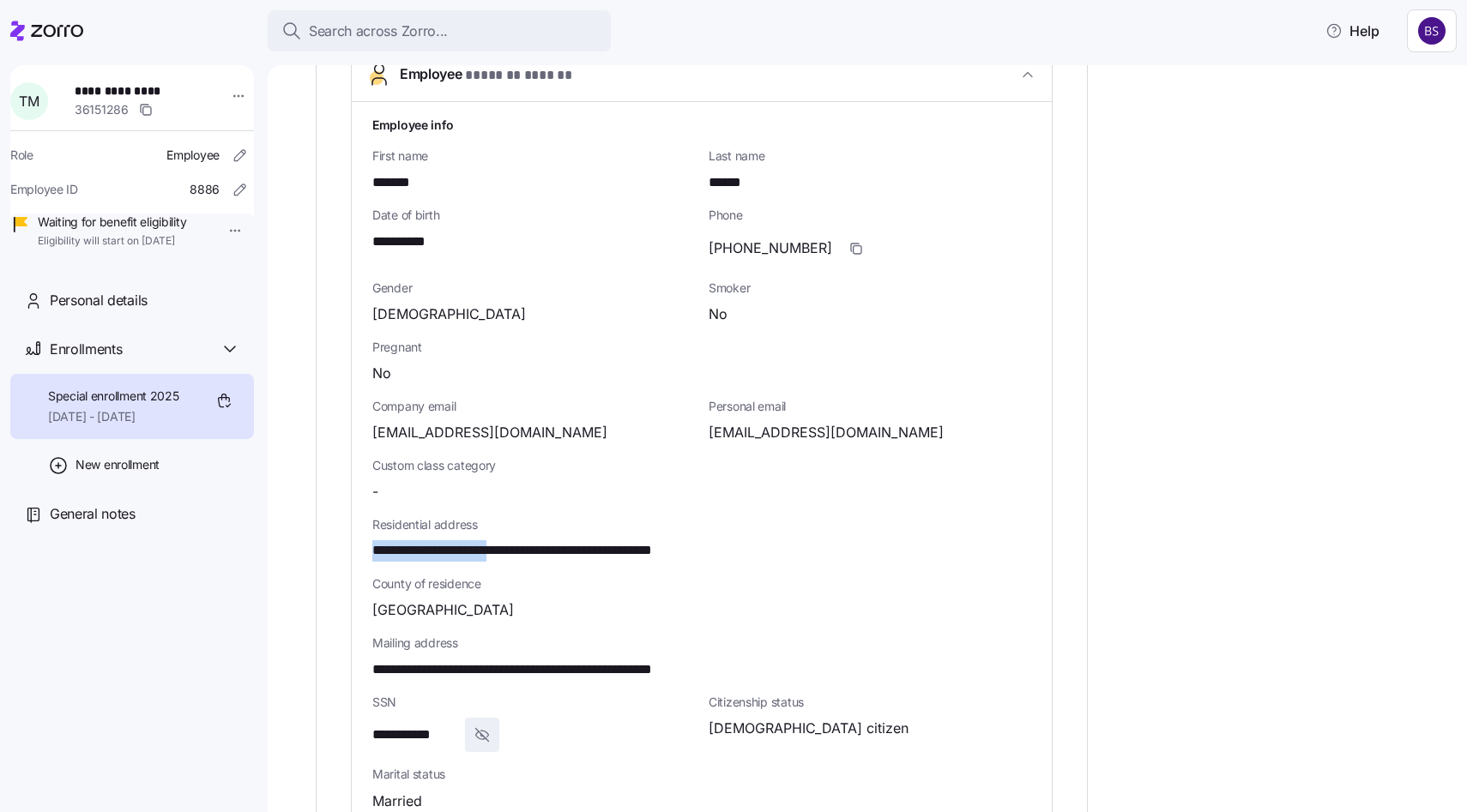
click at [528, 551] on span "**********" at bounding box center [560, 551] width 378 height 21
copy span "**********"
click at [543, 550] on span "**********" at bounding box center [560, 551] width 378 height 21
copy span "****"
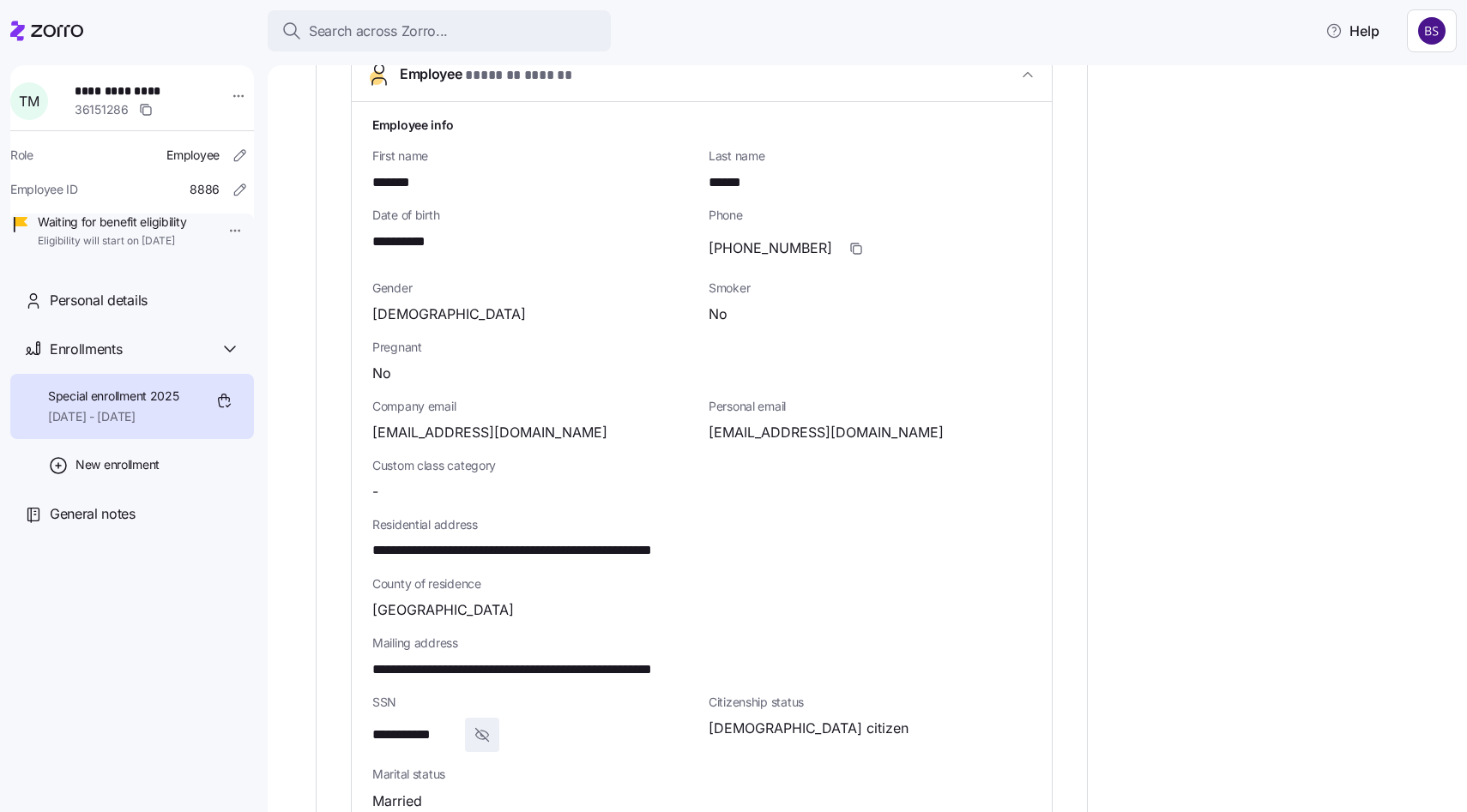
click at [587, 556] on span "**********" at bounding box center [560, 551] width 378 height 21
copy span "*****"
click at [656, 544] on span "**********" at bounding box center [560, 551] width 378 height 21
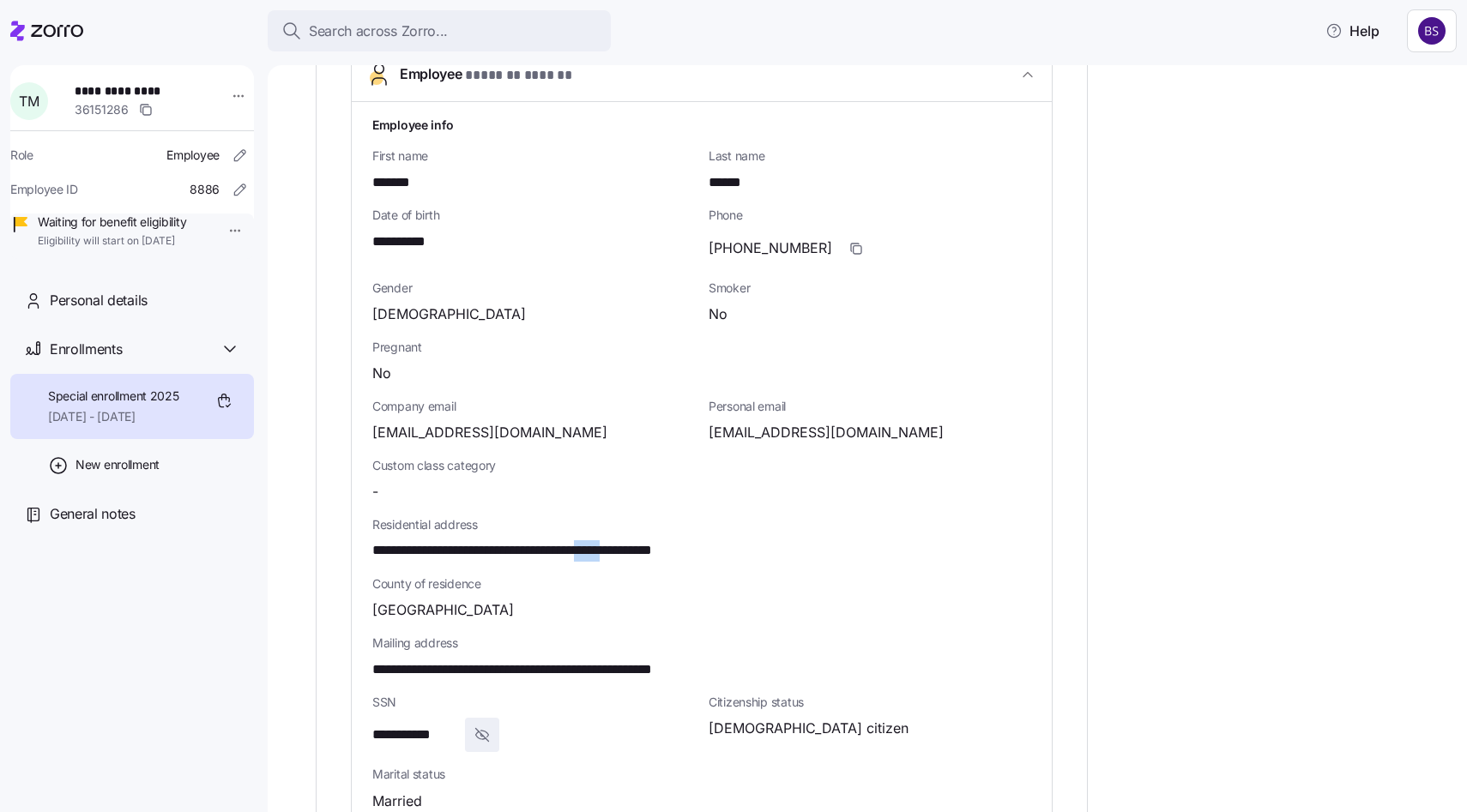
copy span "*****"
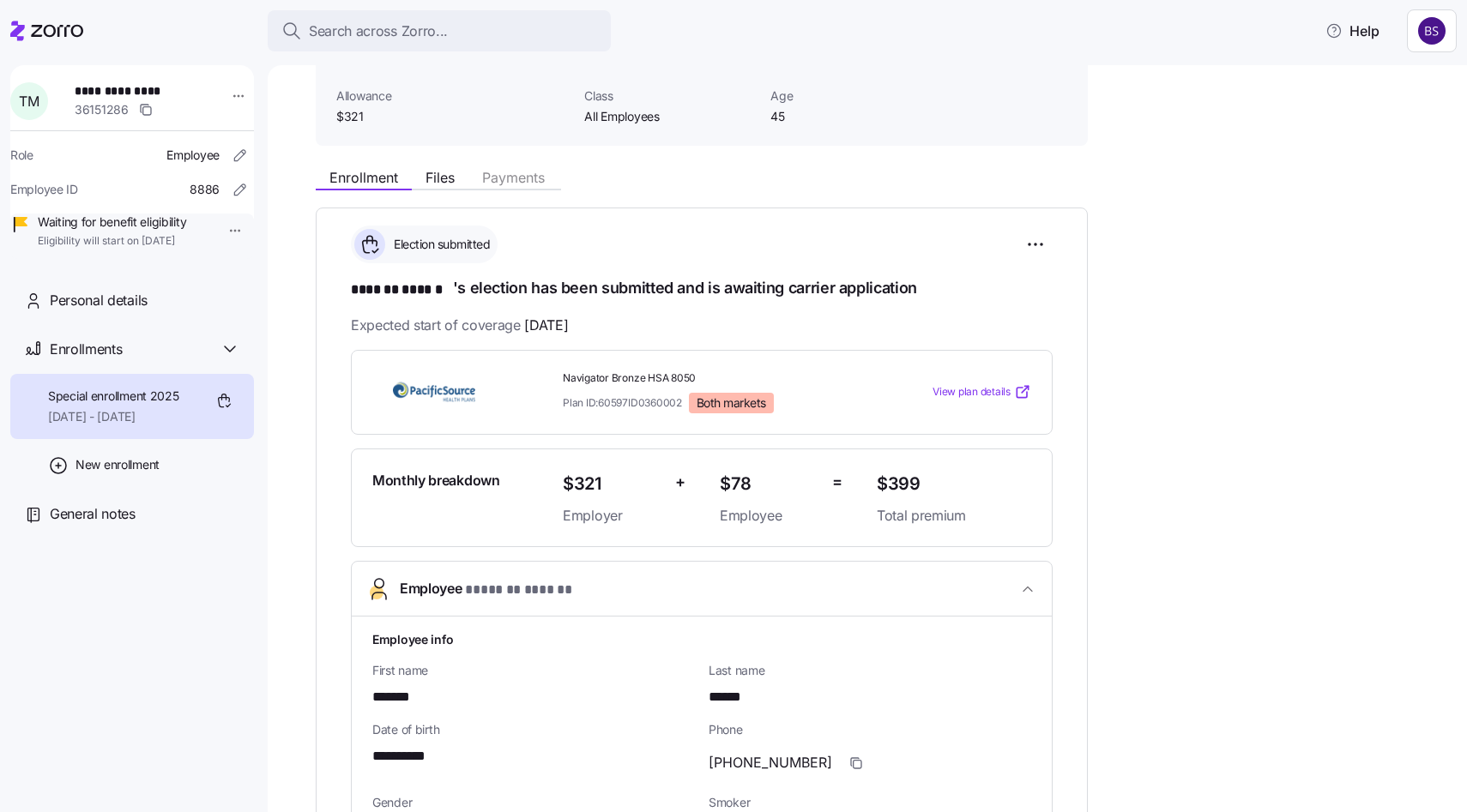
scroll to position [0, 0]
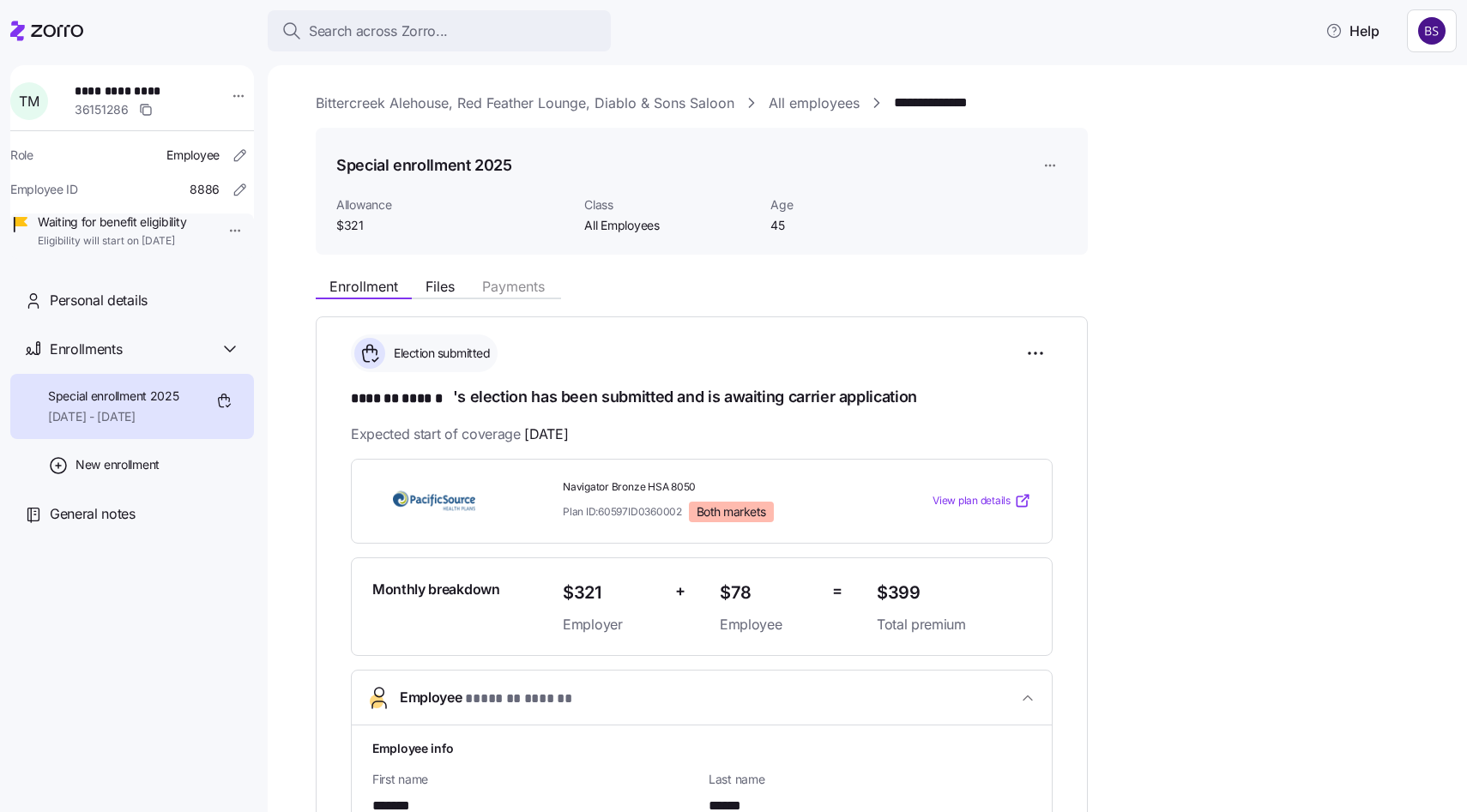
click at [819, 100] on link "All employees" at bounding box center [814, 103] width 91 height 21
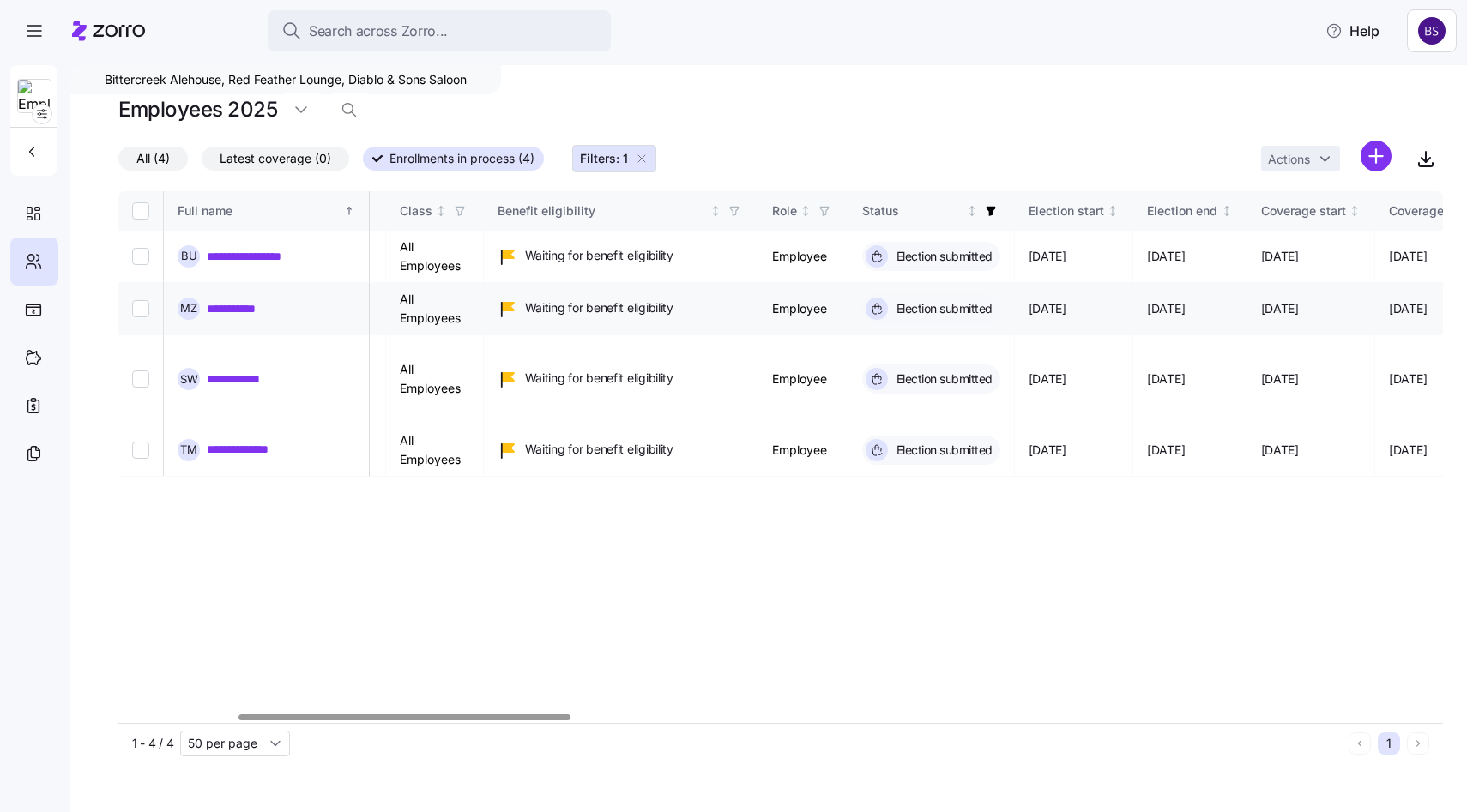
scroll to position [0, 224]
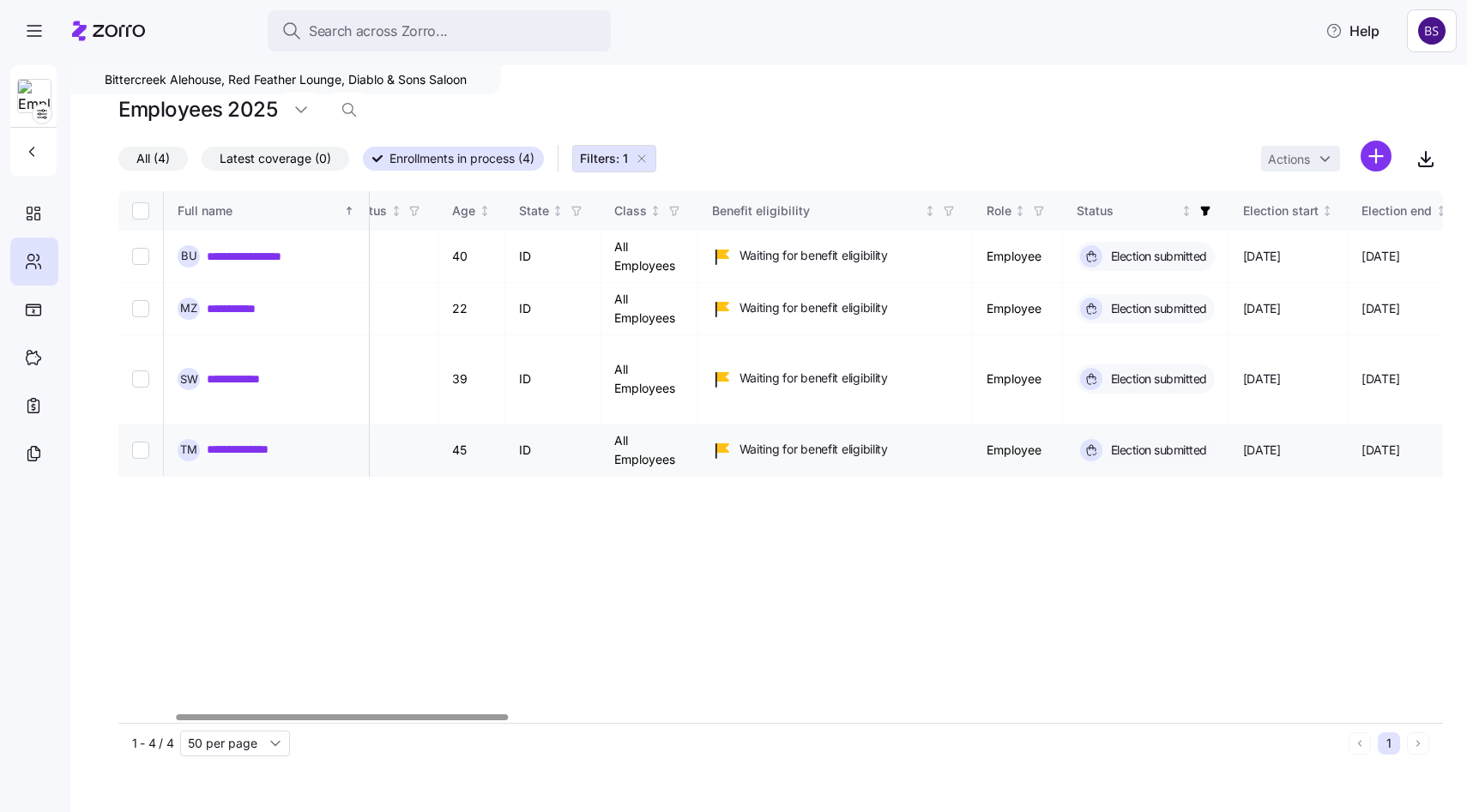
click at [238, 441] on link "**********" at bounding box center [252, 450] width 90 height 17
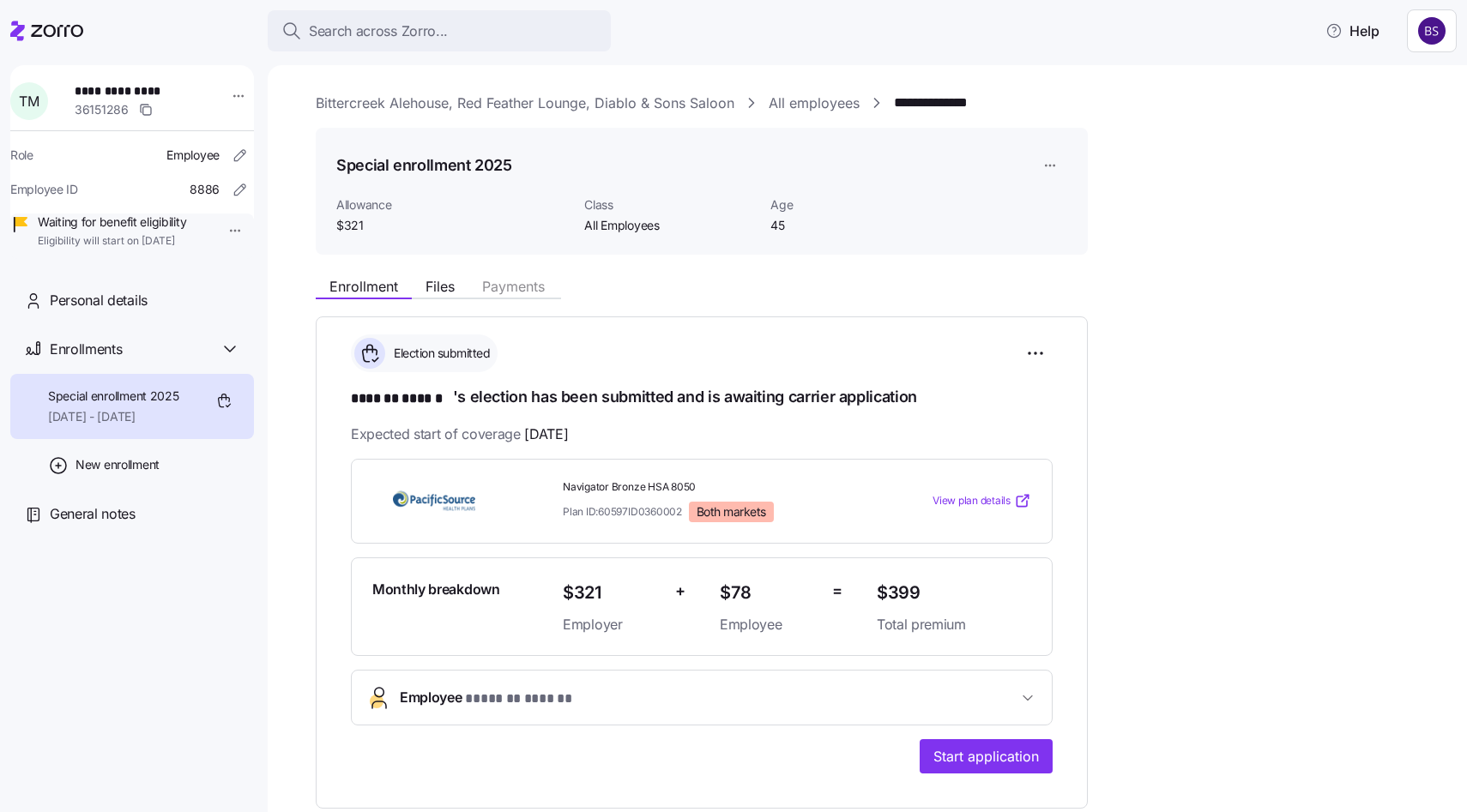
click at [816, 94] on link "All employees" at bounding box center [814, 103] width 91 height 21
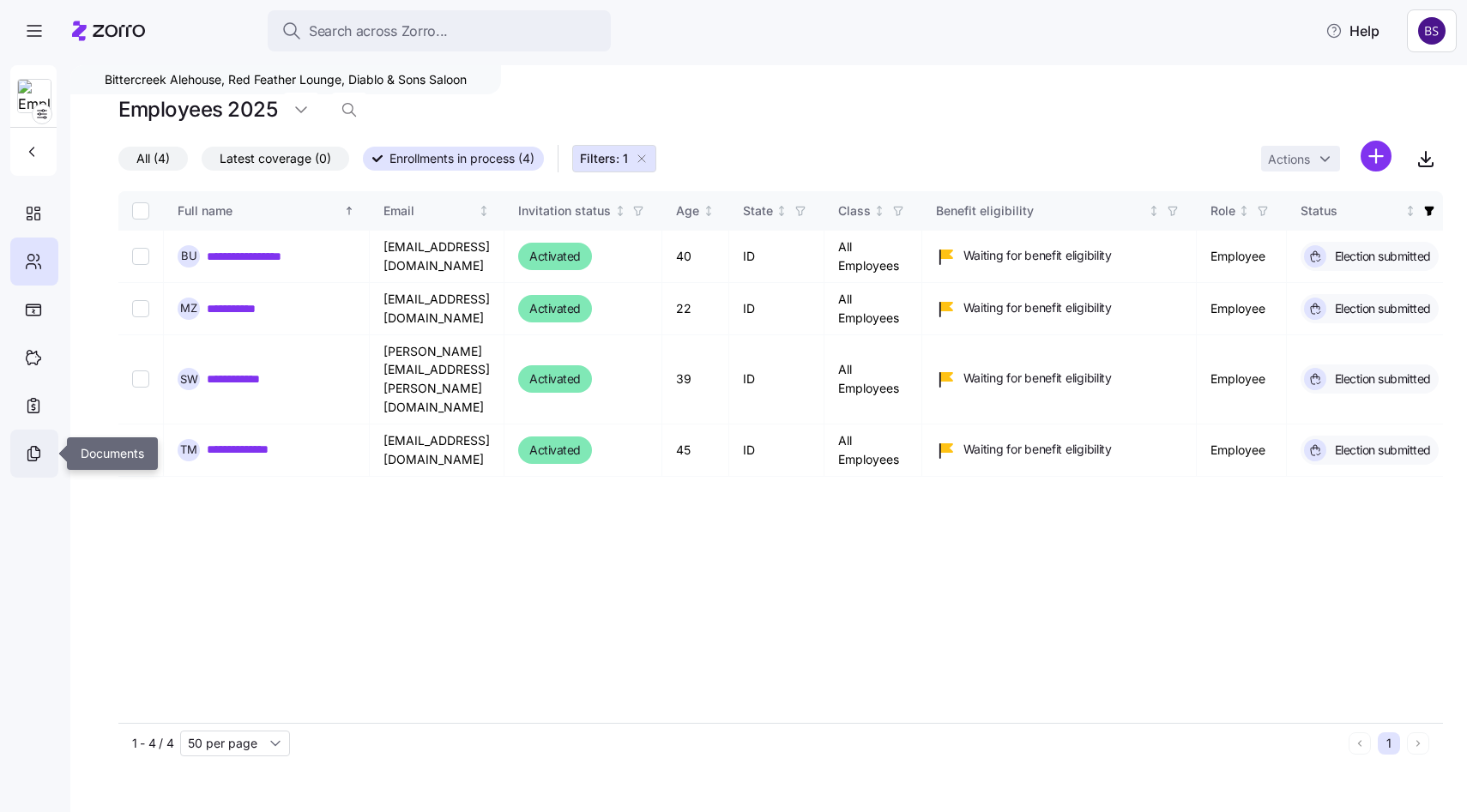
click at [30, 457] on icon at bounding box center [34, 454] width 19 height 20
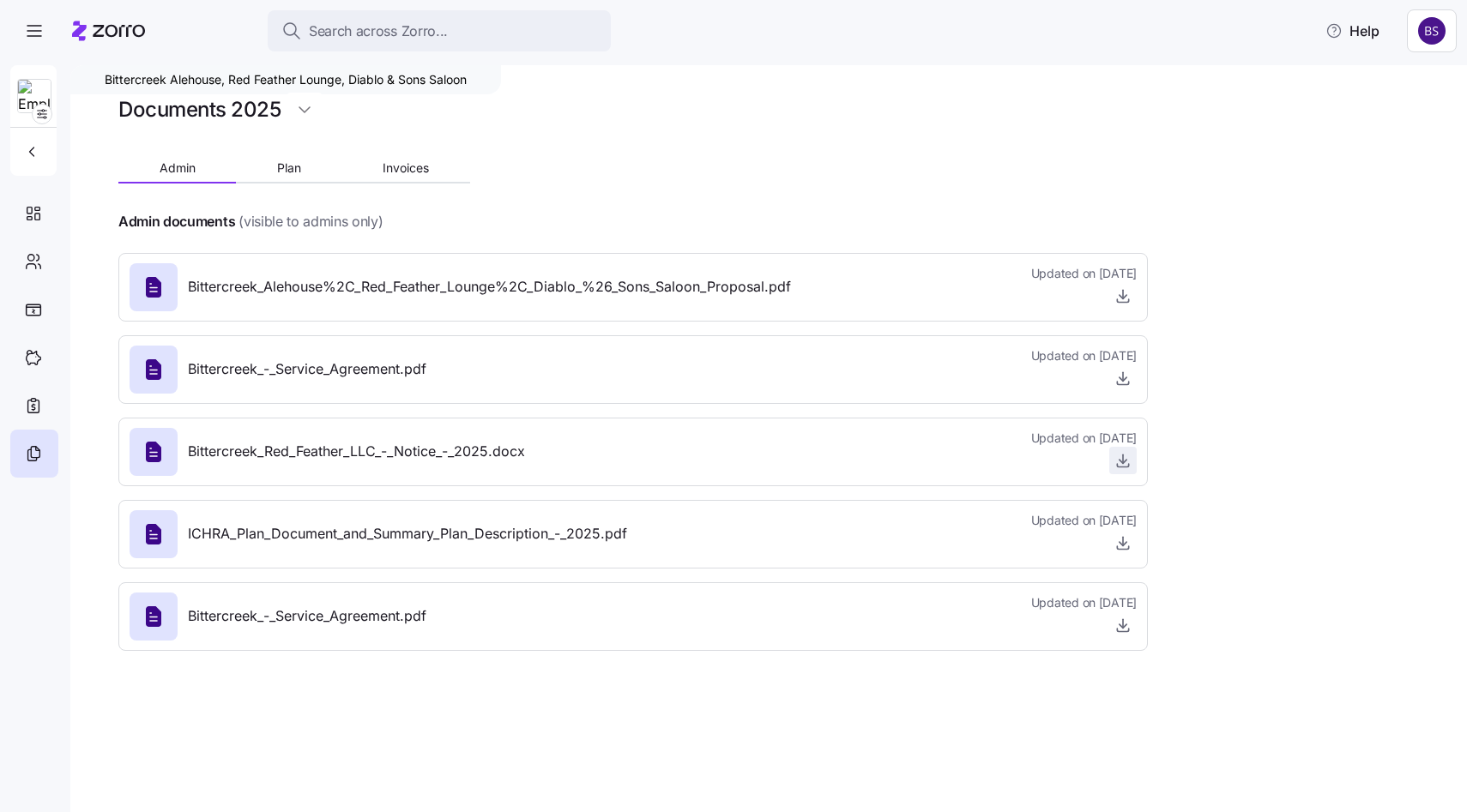
click at [1122, 462] on icon "button" at bounding box center [1123, 461] width 7 height 4
click at [36, 274] on div at bounding box center [35, 261] width 48 height 48
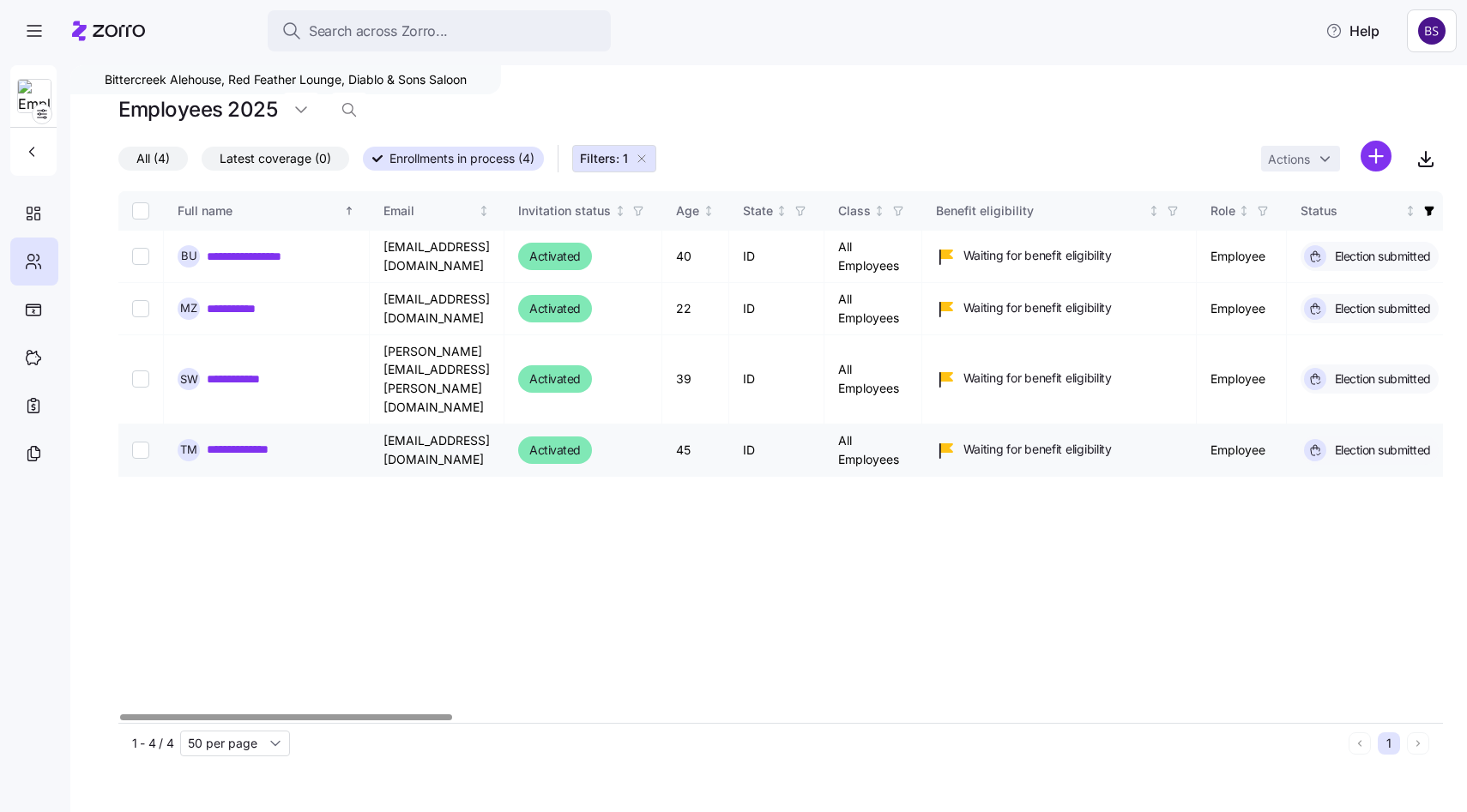
click at [261, 441] on link "**********" at bounding box center [252, 450] width 90 height 17
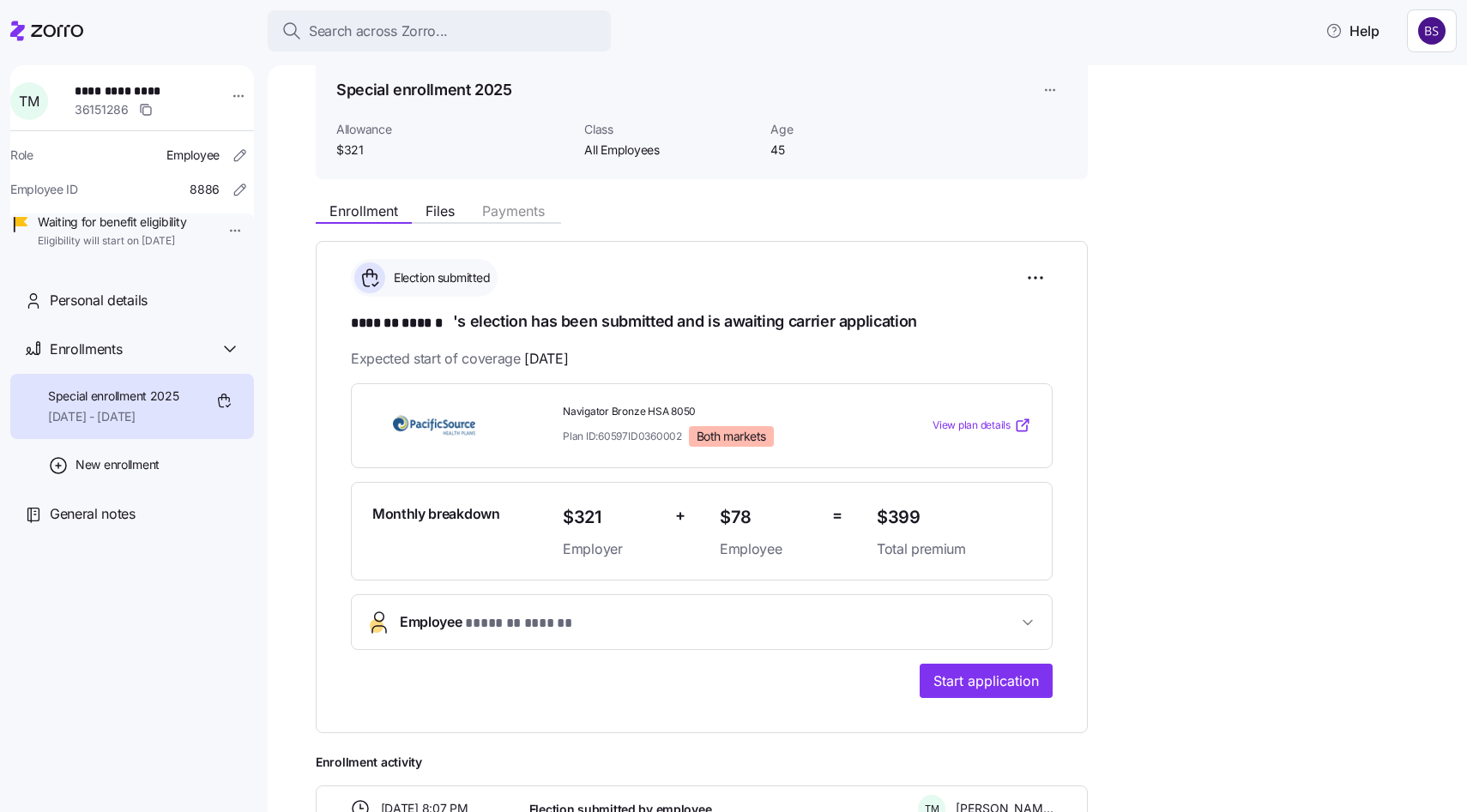
scroll to position [97, 0]
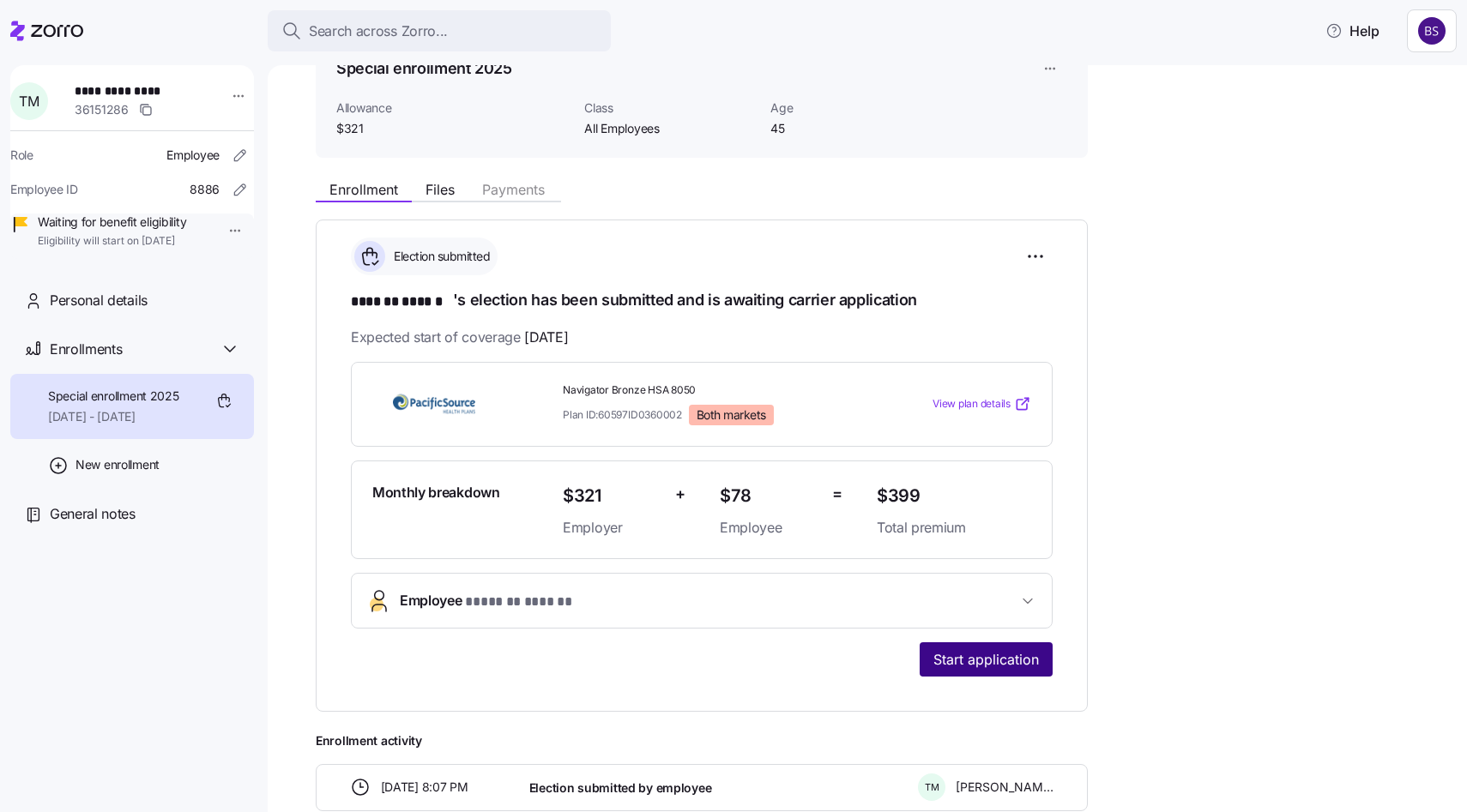
click at [995, 645] on button "Start application" at bounding box center [986, 660] width 133 height 35
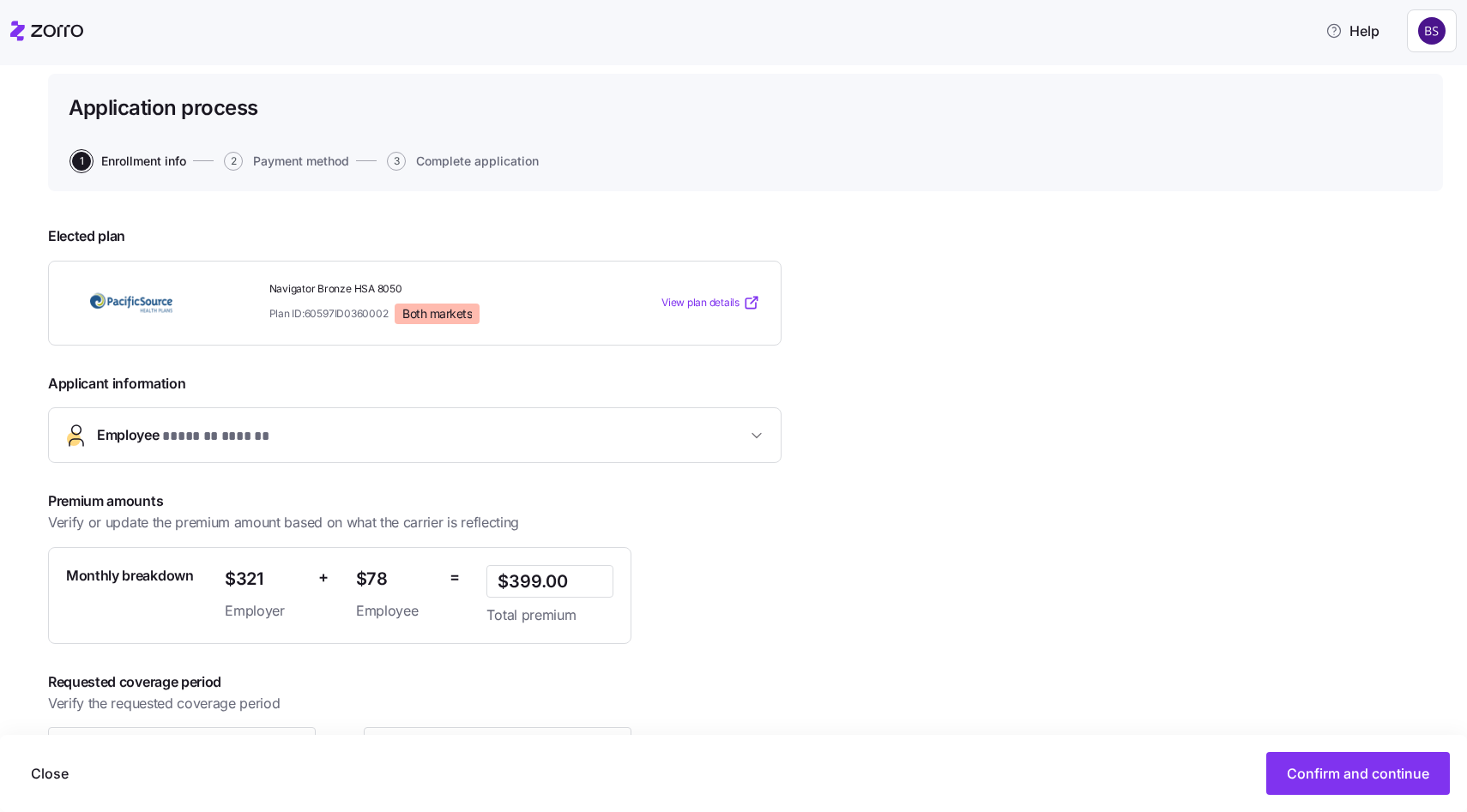
scroll to position [151, 0]
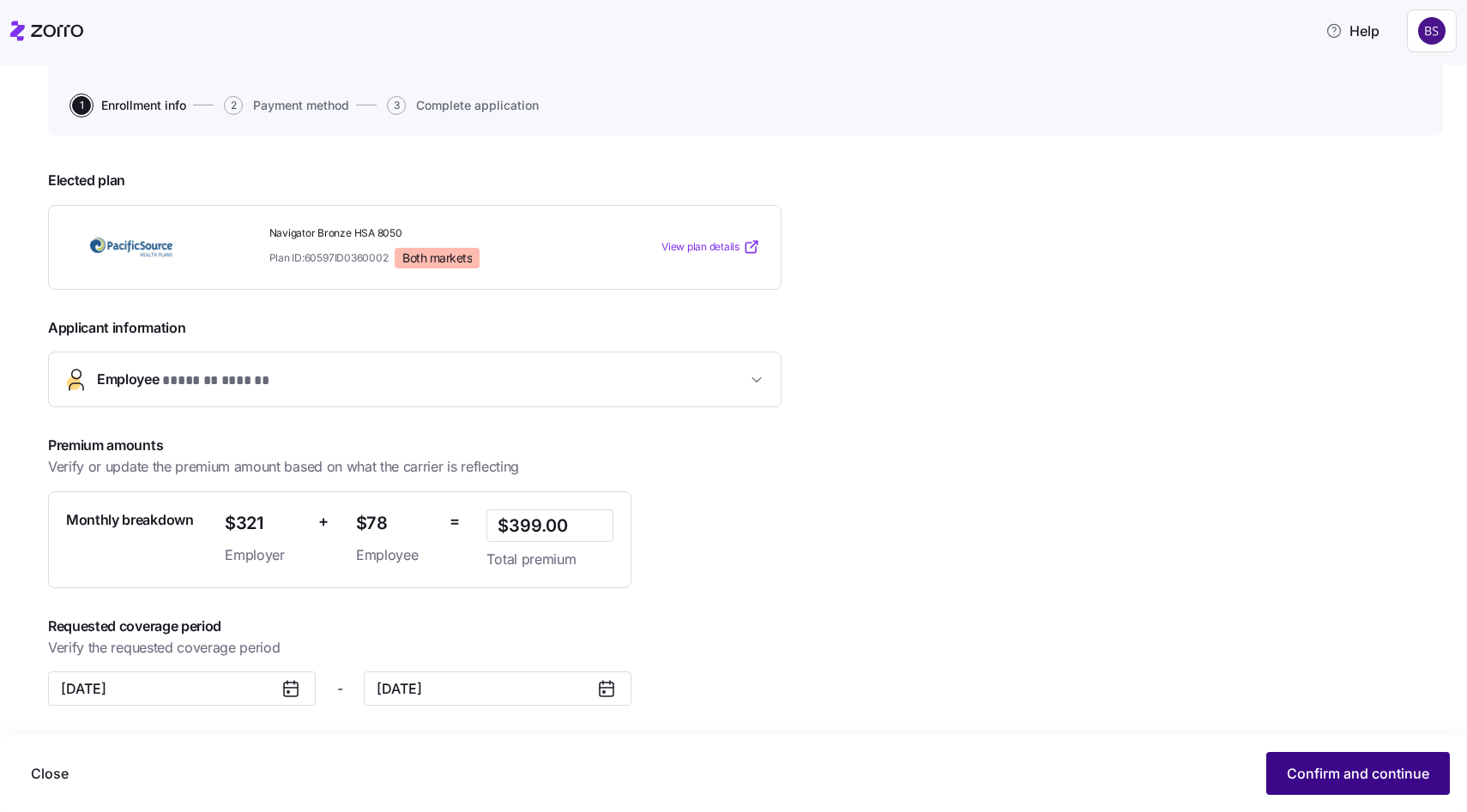
click at [1316, 768] on span "Confirm and continue" at bounding box center [1358, 773] width 142 height 20
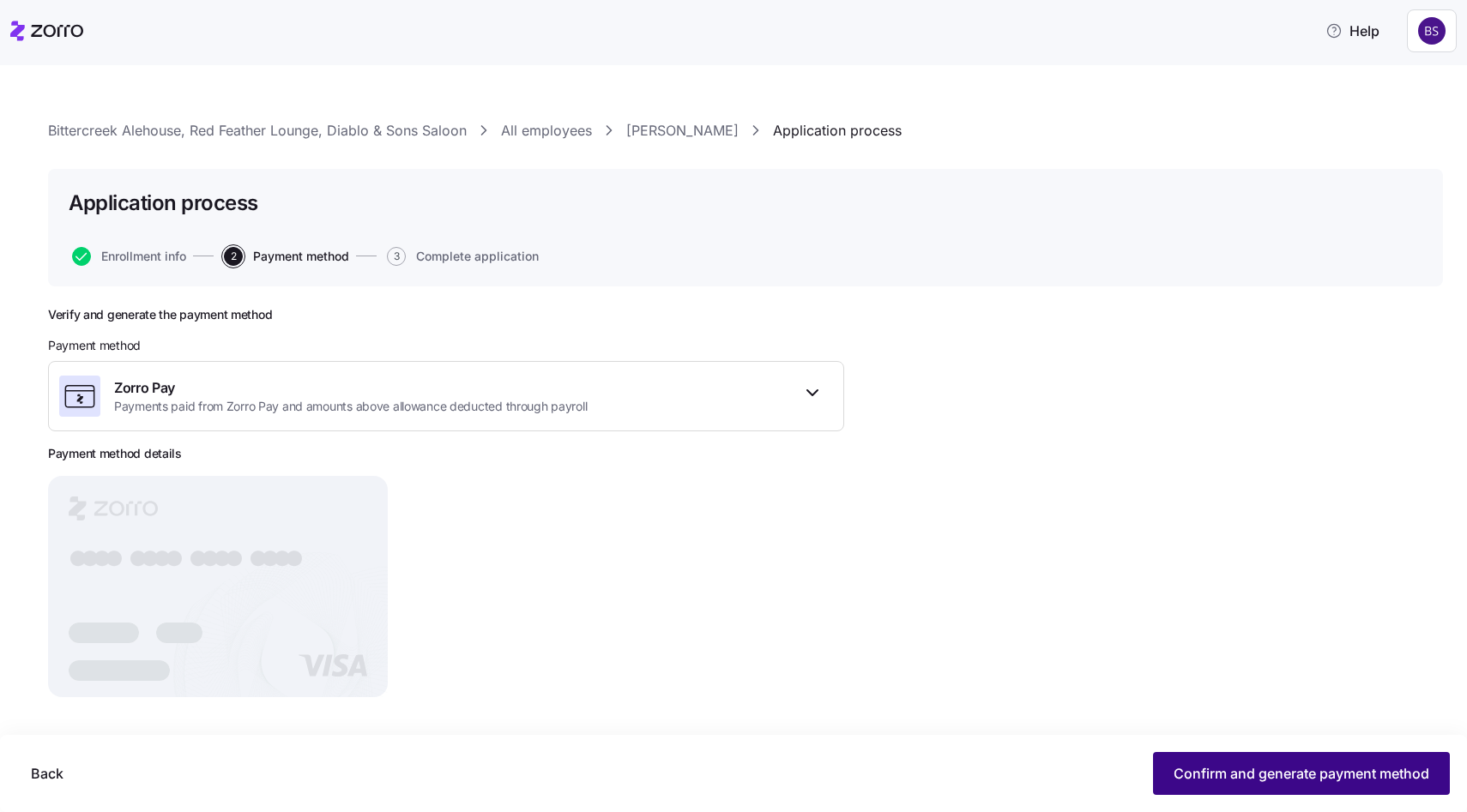
click at [1187, 771] on span "Confirm and generate payment method" at bounding box center [1302, 773] width 256 height 20
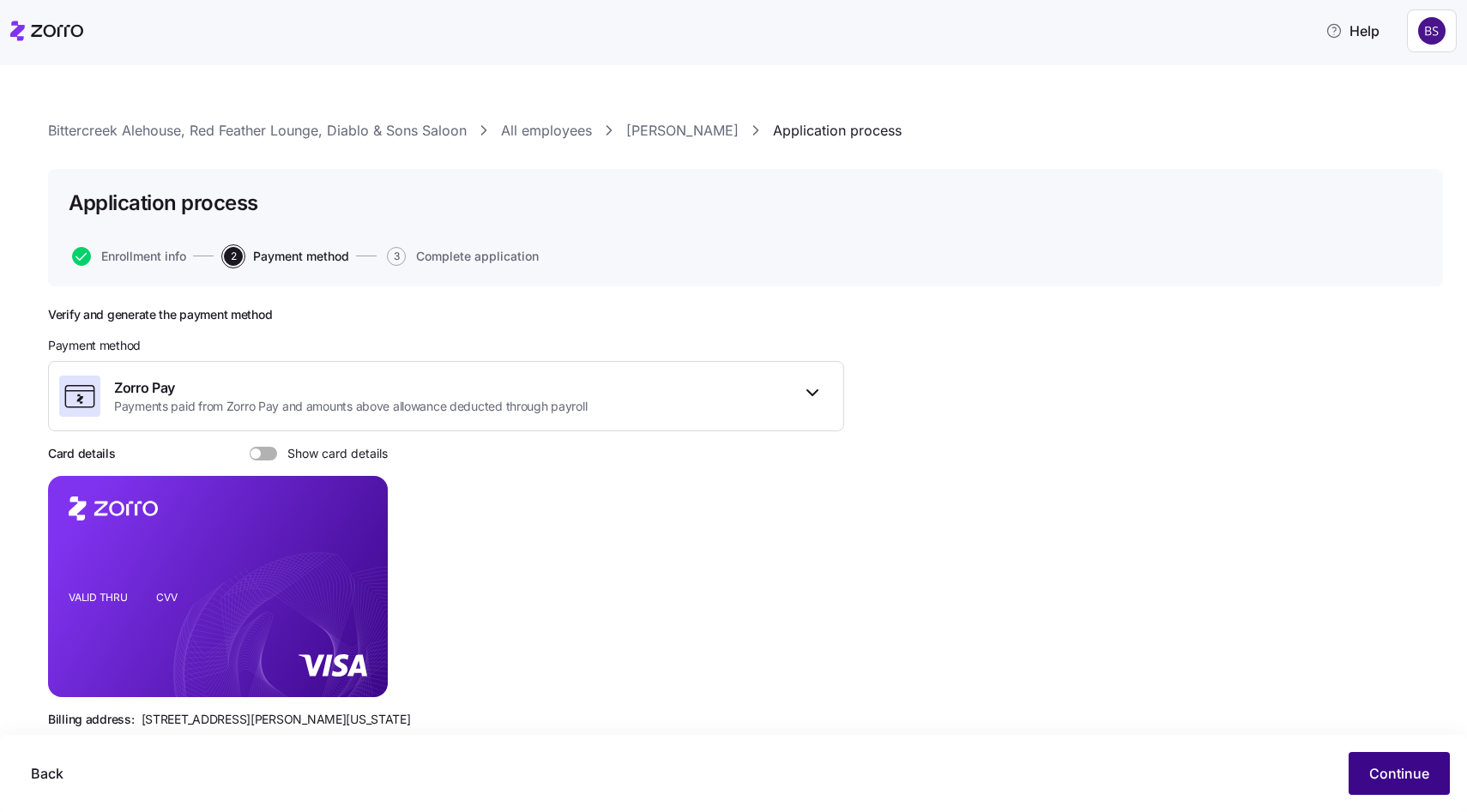
click at [1419, 765] on span "Continue" at bounding box center [1400, 773] width 60 height 20
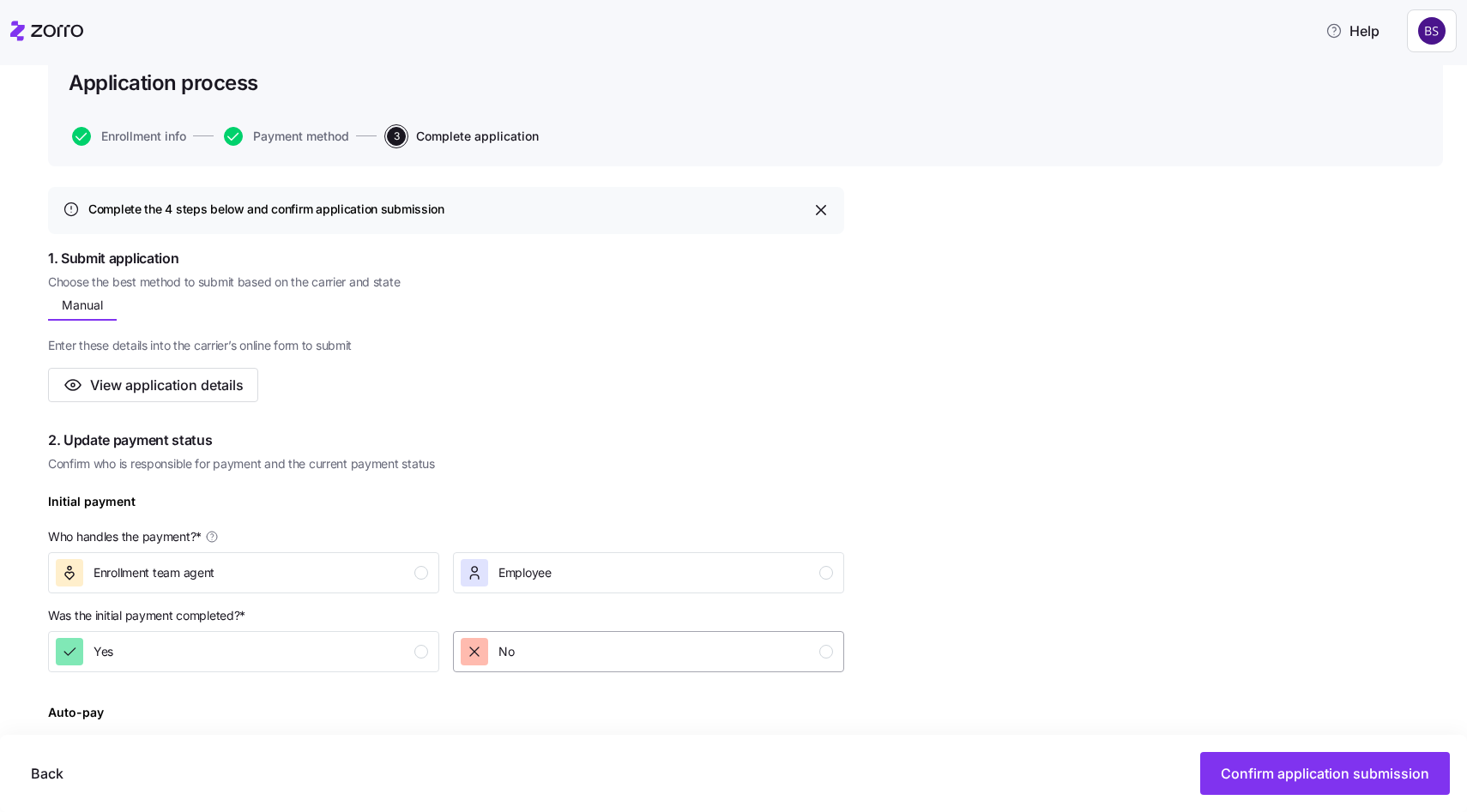
scroll to position [140, 0]
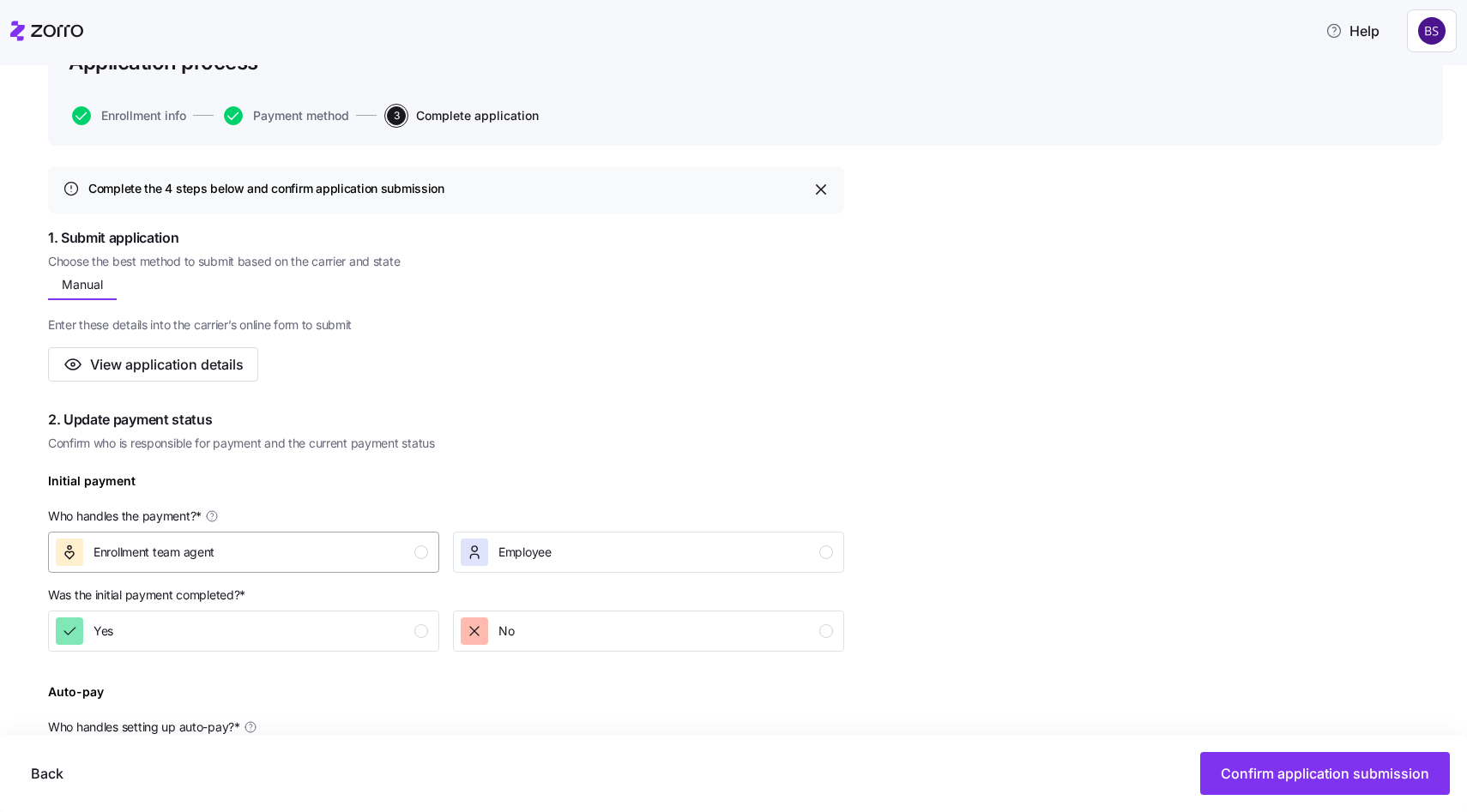
click at [297, 555] on div "Enrollment team agent" at bounding box center [241, 553] width 372 height 28
click at [284, 624] on div "Yes" at bounding box center [241, 631] width 372 height 28
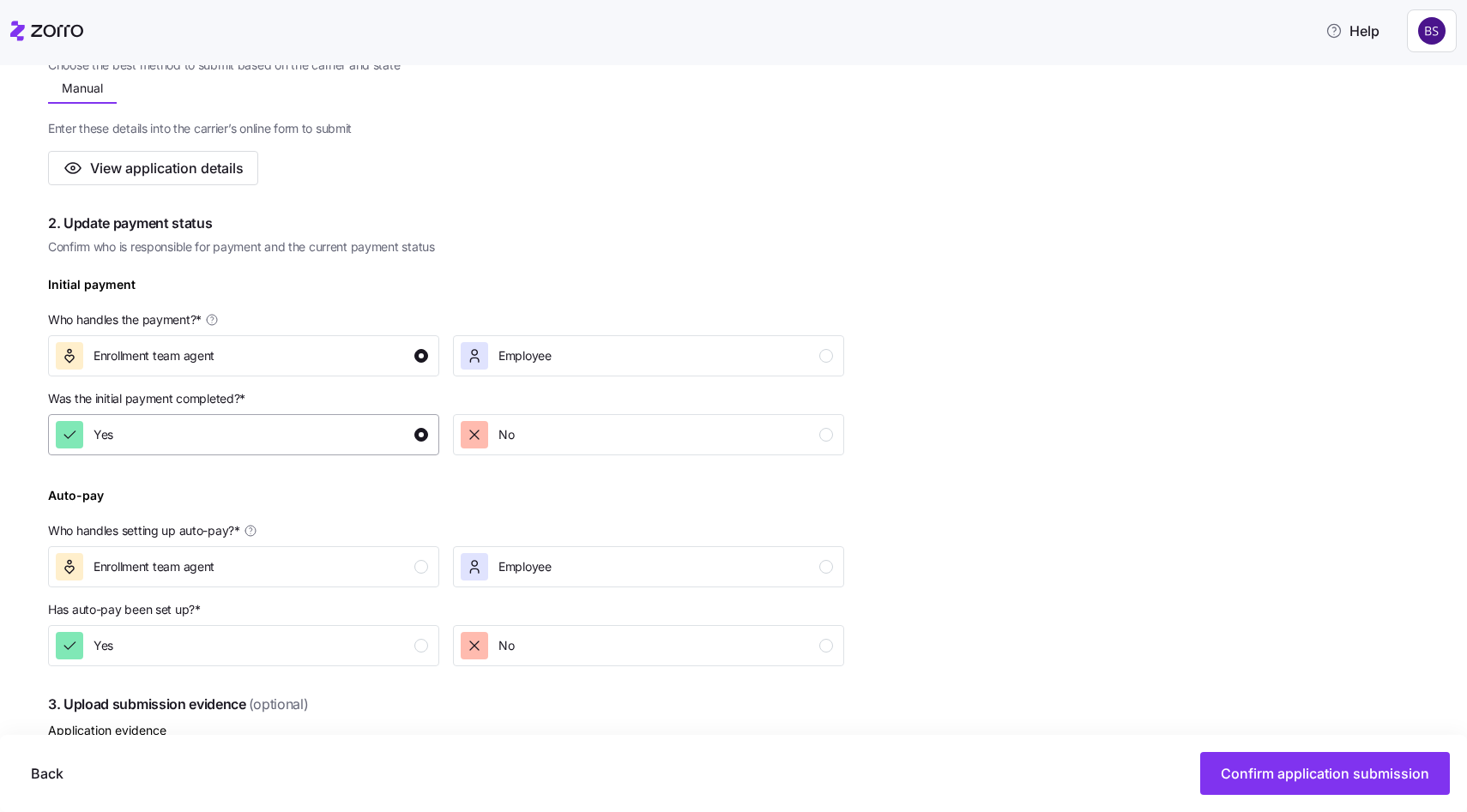
scroll to position [514, 0]
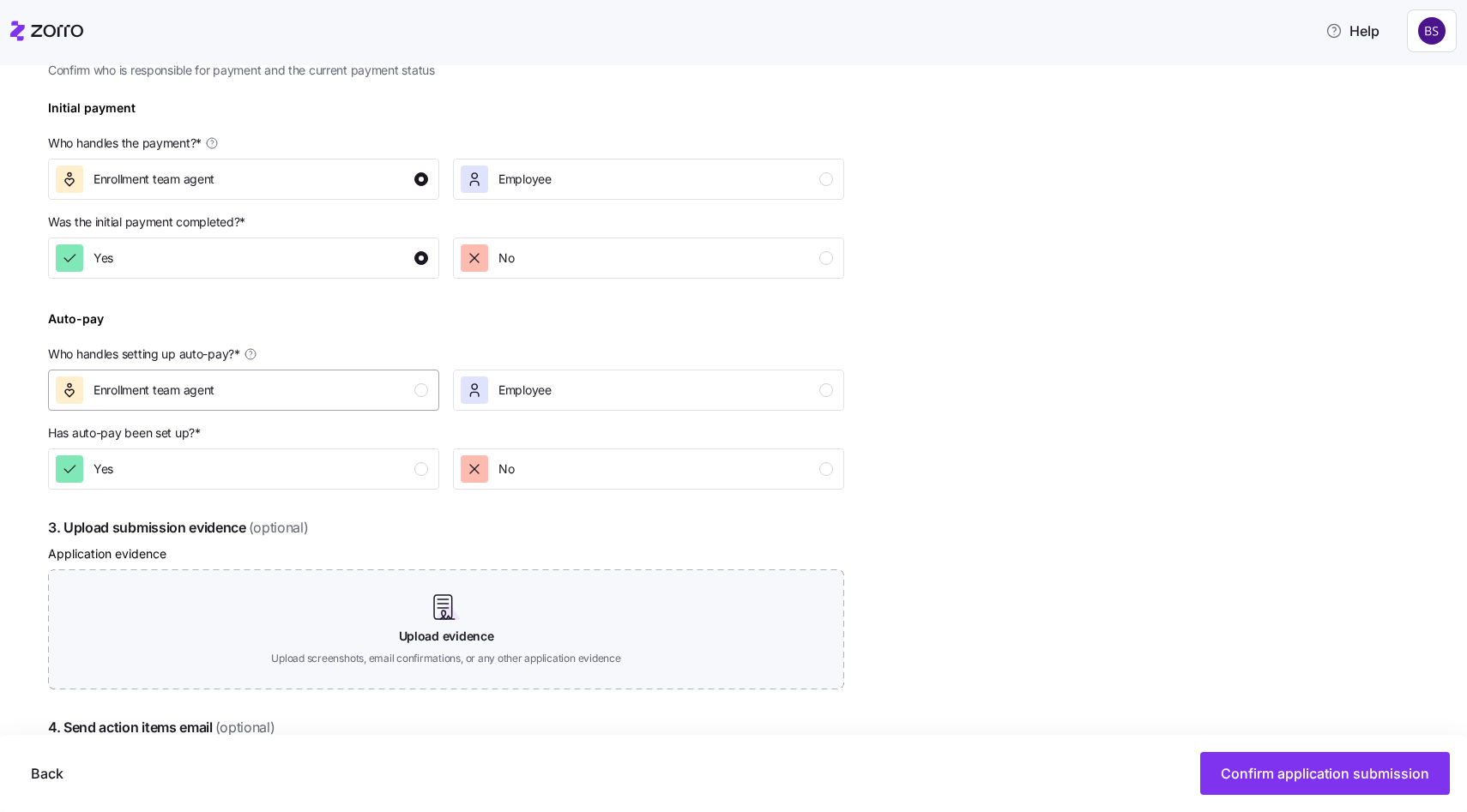
click at [218, 400] on div "Enrollment team agent" at bounding box center [241, 390] width 372 height 28
click at [217, 471] on div "Yes" at bounding box center [241, 469] width 372 height 28
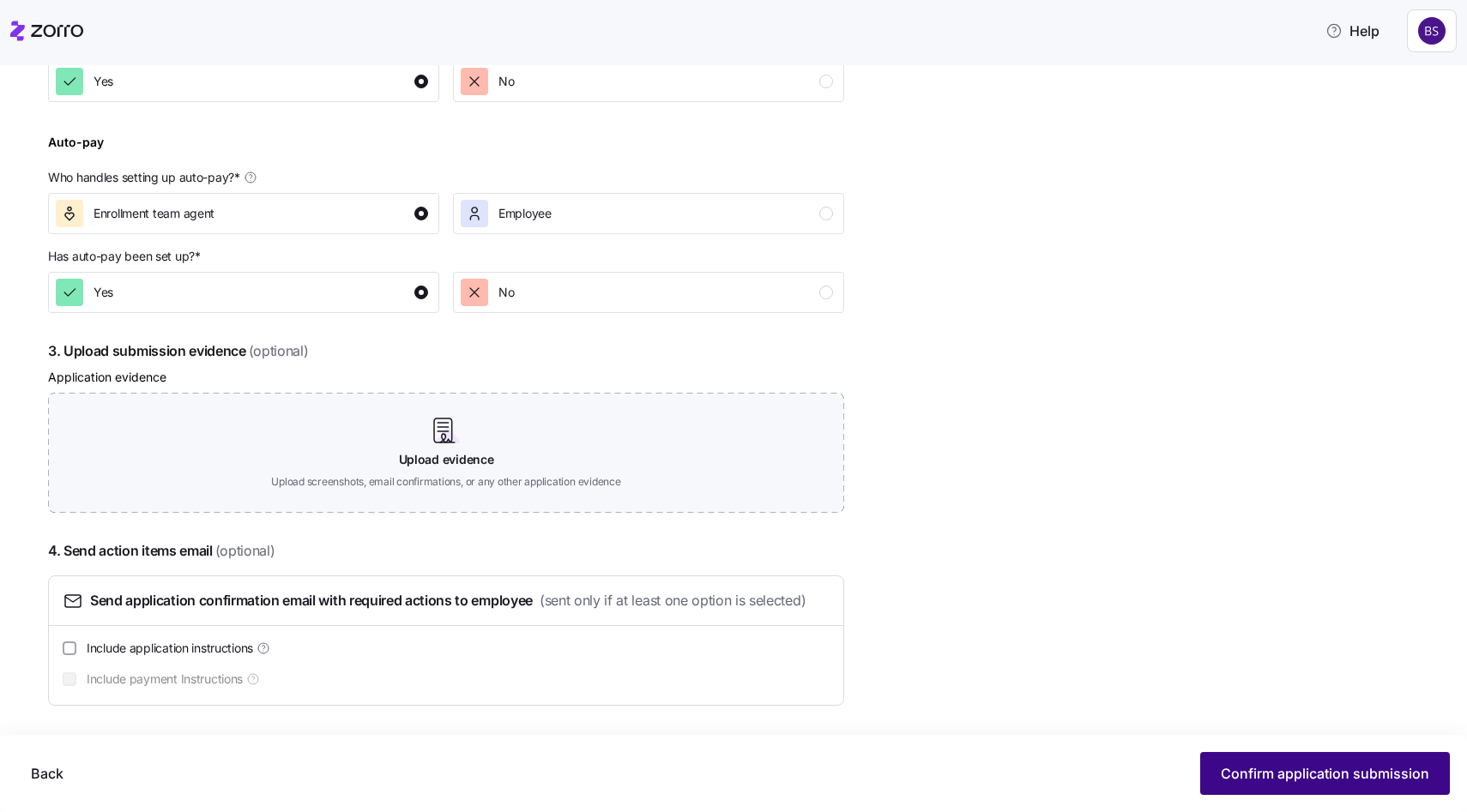
click at [1255, 771] on span "Confirm application submission" at bounding box center [1325, 773] width 209 height 20
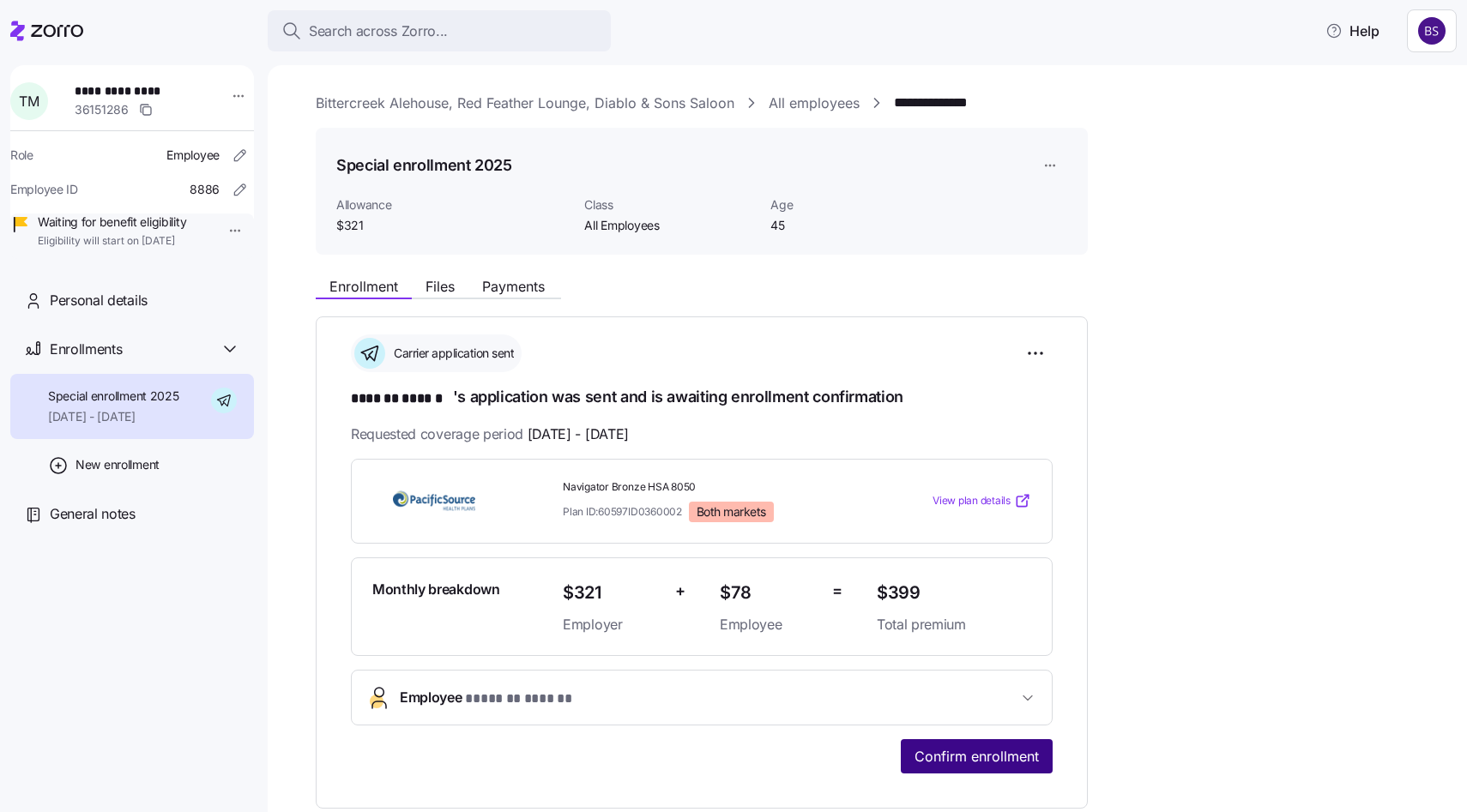
click at [1006, 757] on span "Confirm enrollment" at bounding box center [977, 756] width 124 height 20
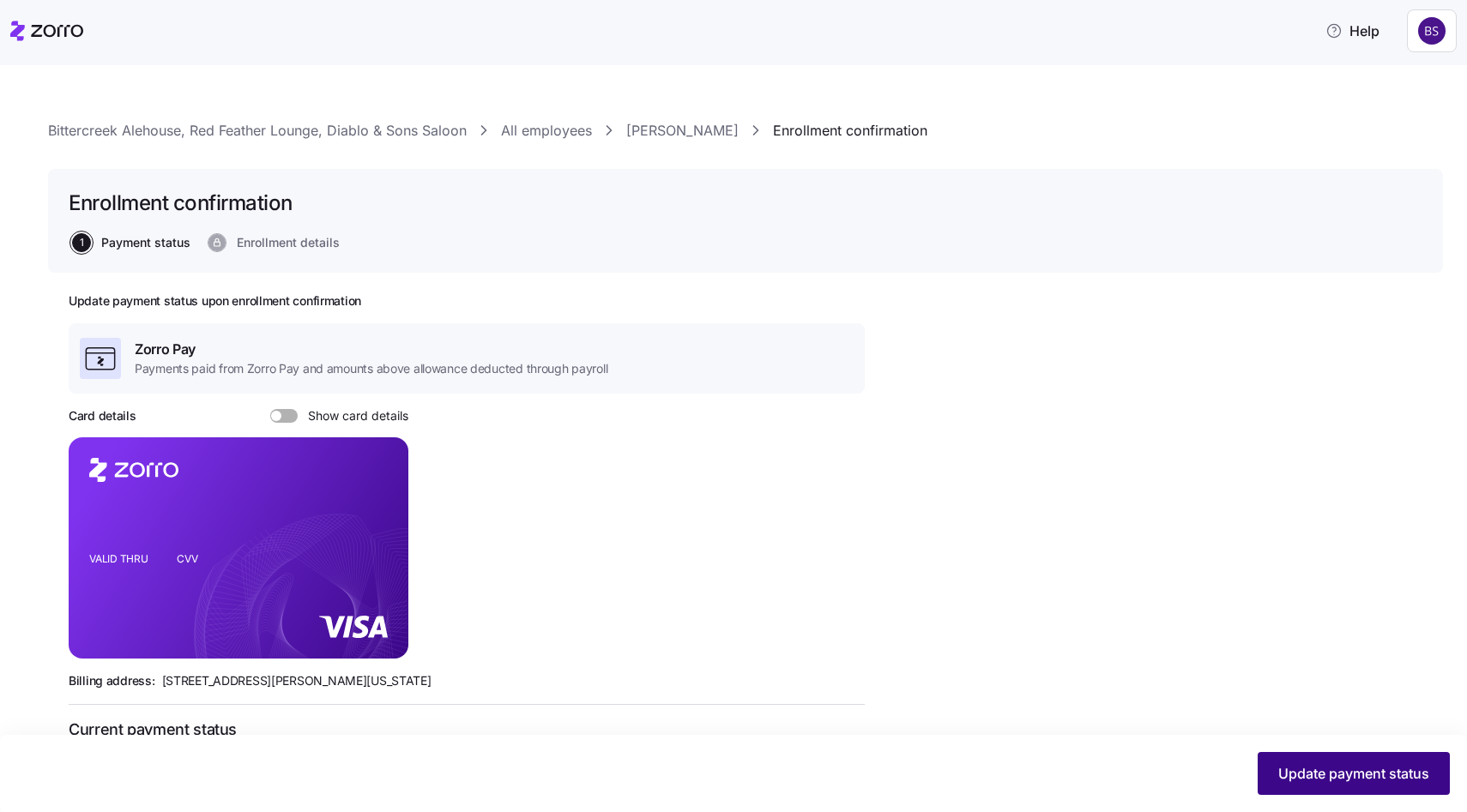
click at [1392, 789] on button "Update payment status" at bounding box center [1355, 774] width 192 height 43
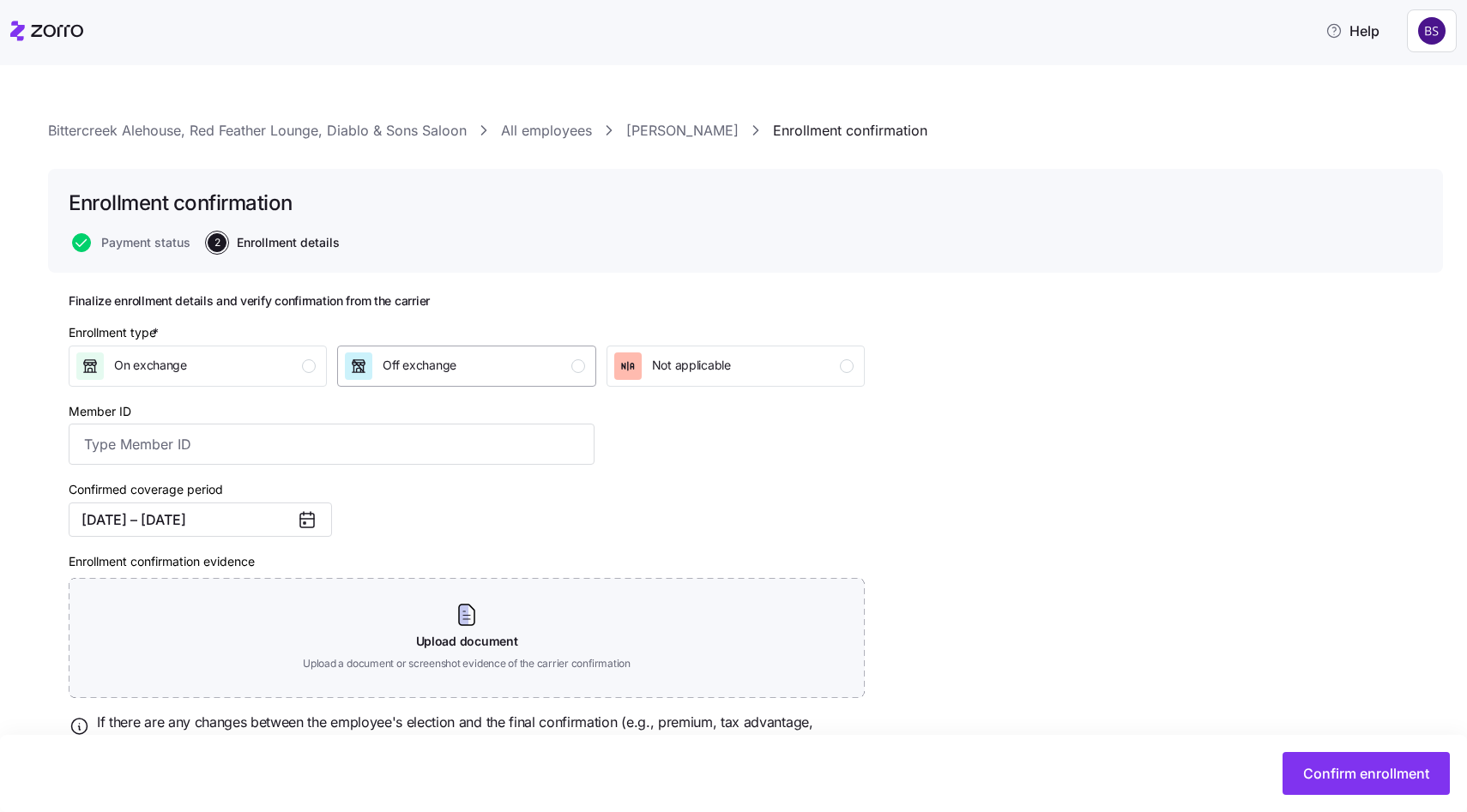
click at [510, 380] on button "Off exchange" at bounding box center [466, 366] width 259 height 41
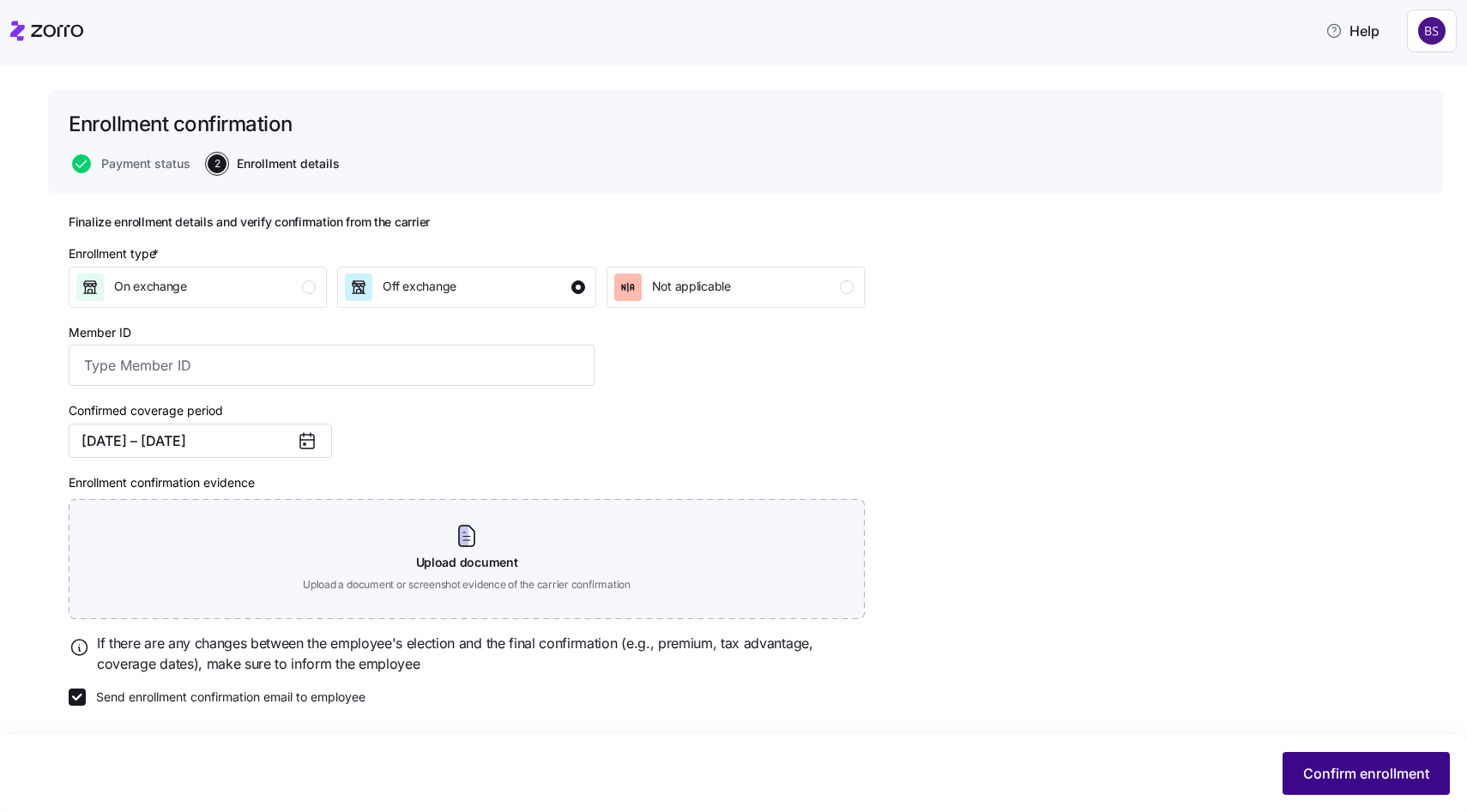
click at [1379, 772] on span "Confirm enrollment" at bounding box center [1366, 773] width 126 height 20
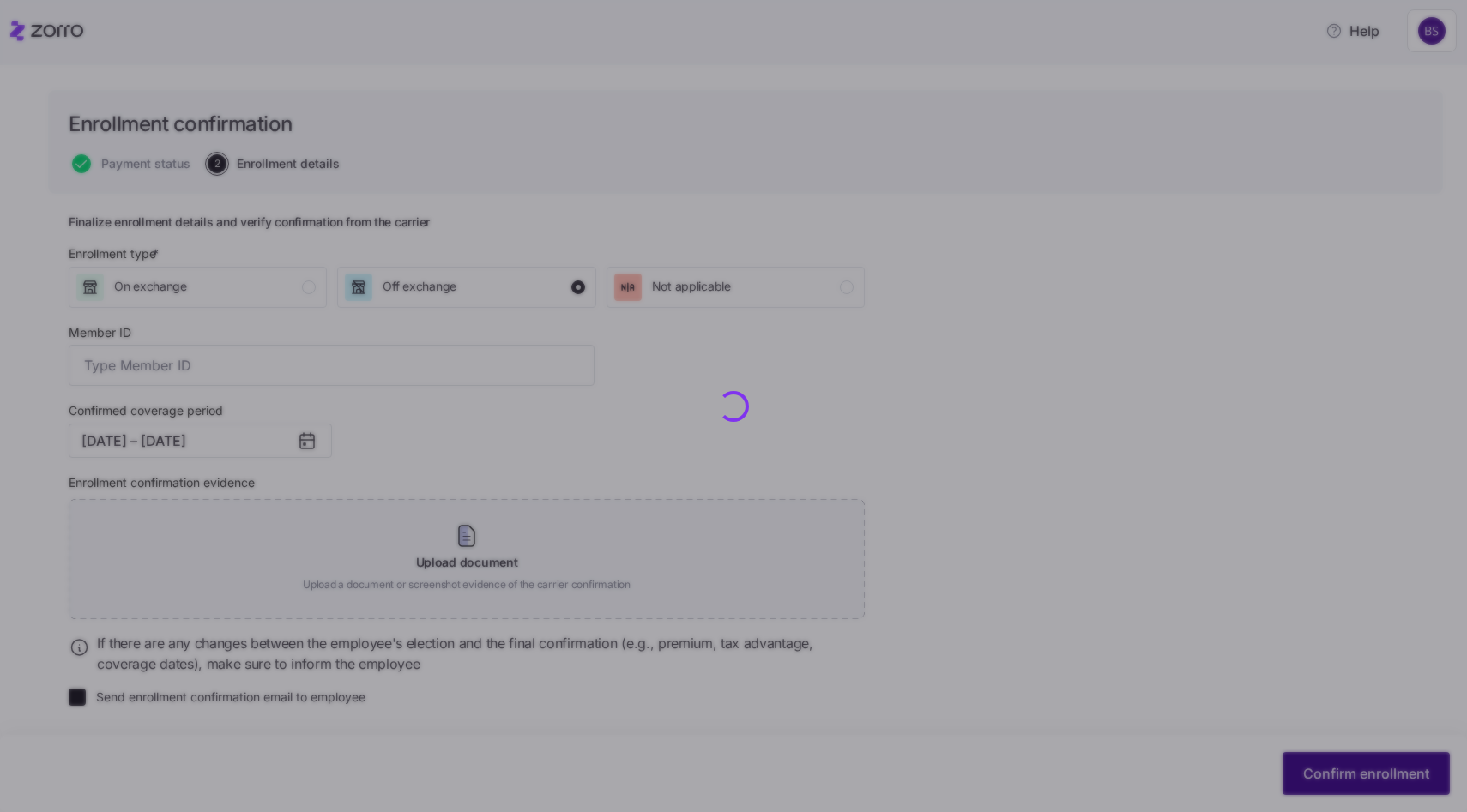
checkbox input "false"
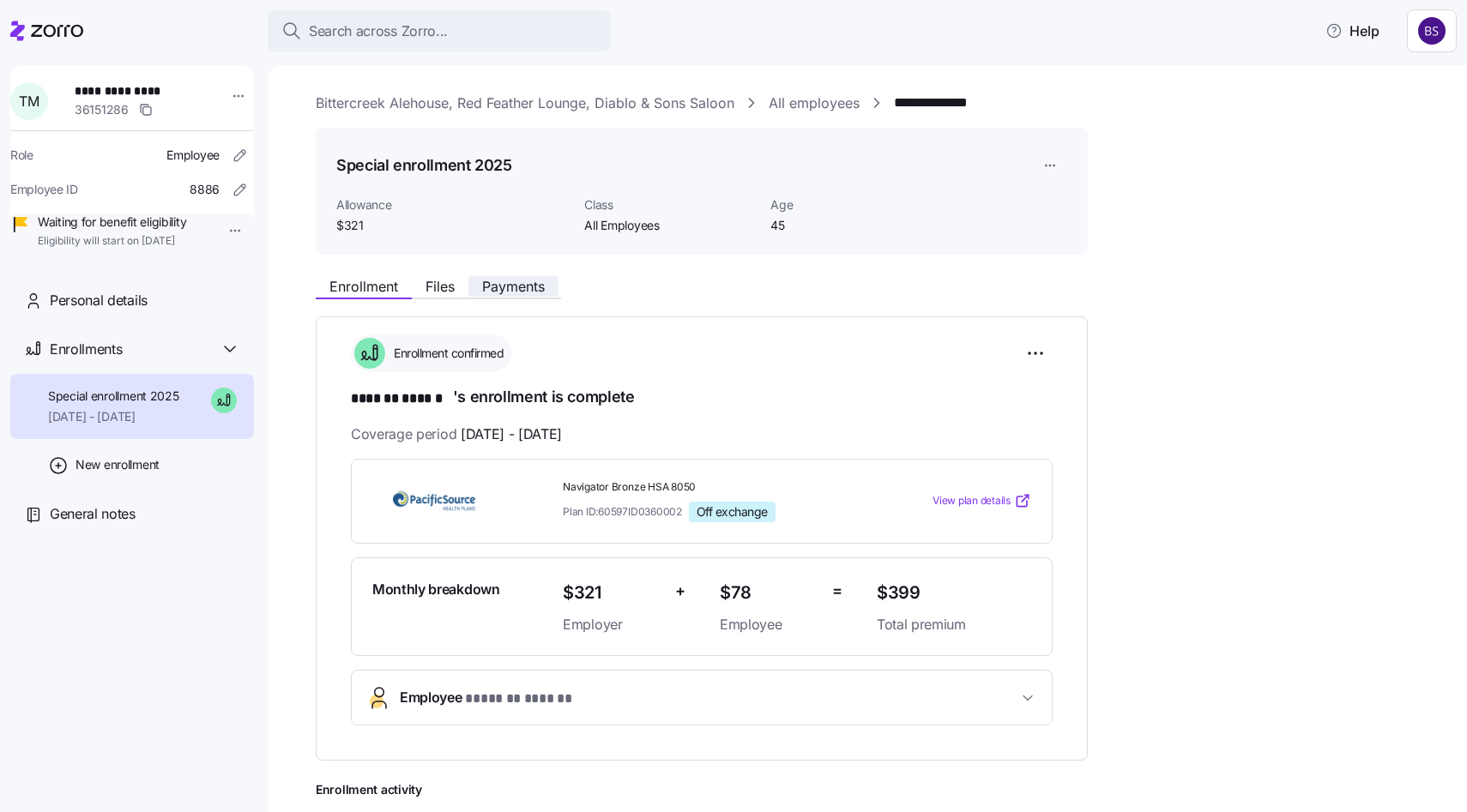
click at [524, 285] on span "Payments" at bounding box center [513, 286] width 62 height 13
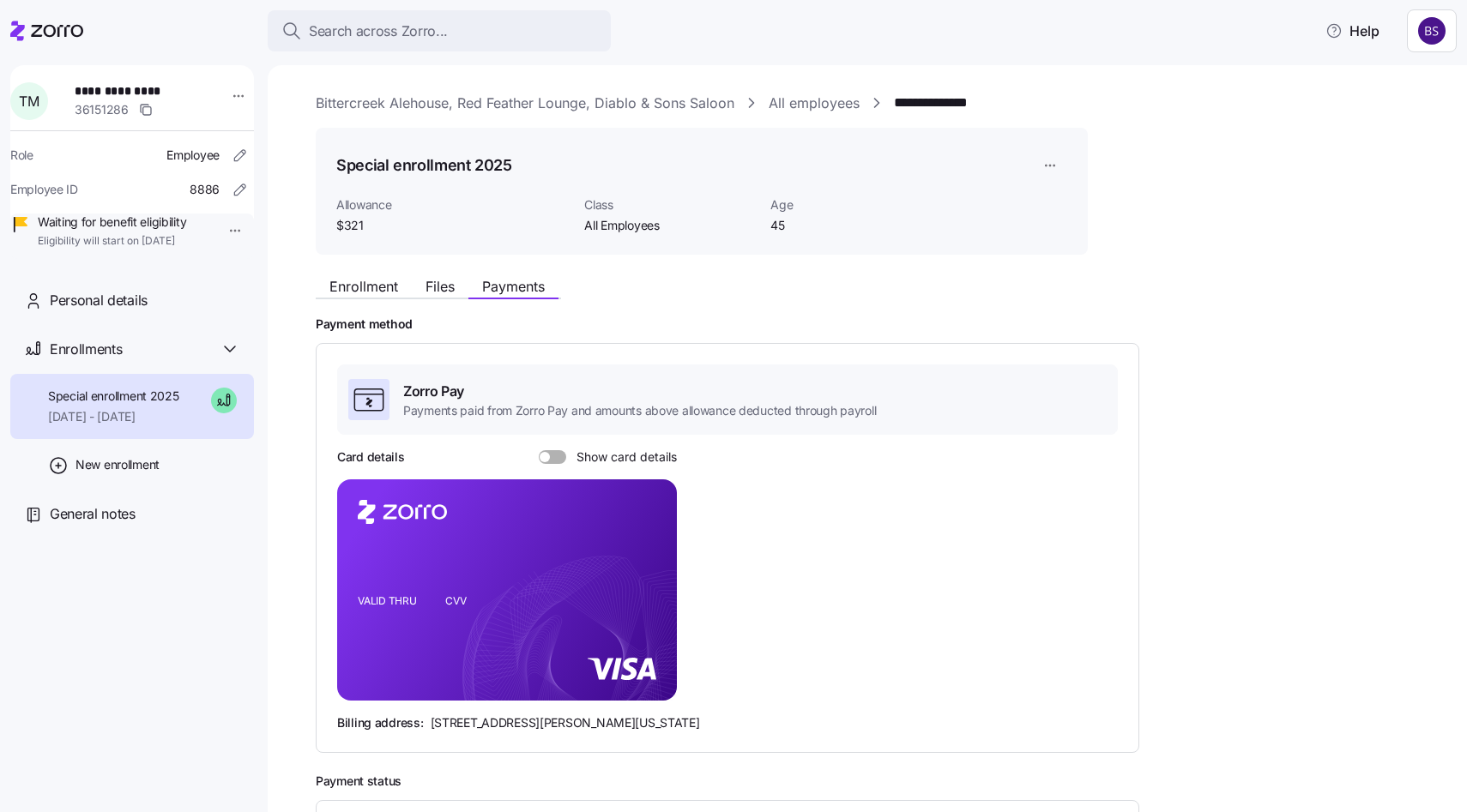
click at [554, 465] on div "Card details Show card details" at bounding box center [507, 457] width 339 height 17
click at [544, 455] on span at bounding box center [544, 456] width 11 height 11
click at [539, 451] on input "Show card details" at bounding box center [539, 451] width 0 height 0
click at [641, 561] on icon "copy-to-clipboard" at bounding box center [645, 559] width 15 height 15
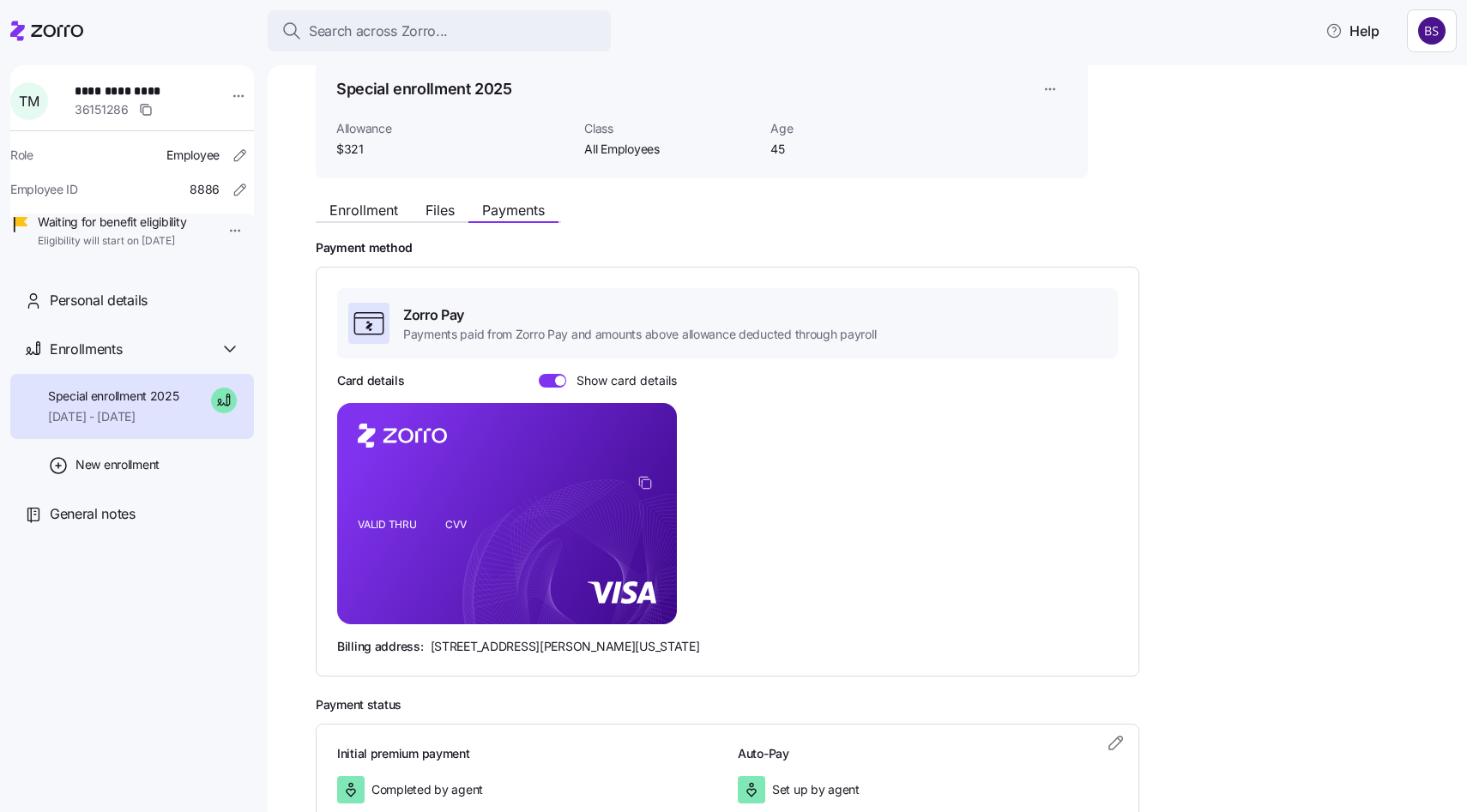
scroll to position [91, 0]
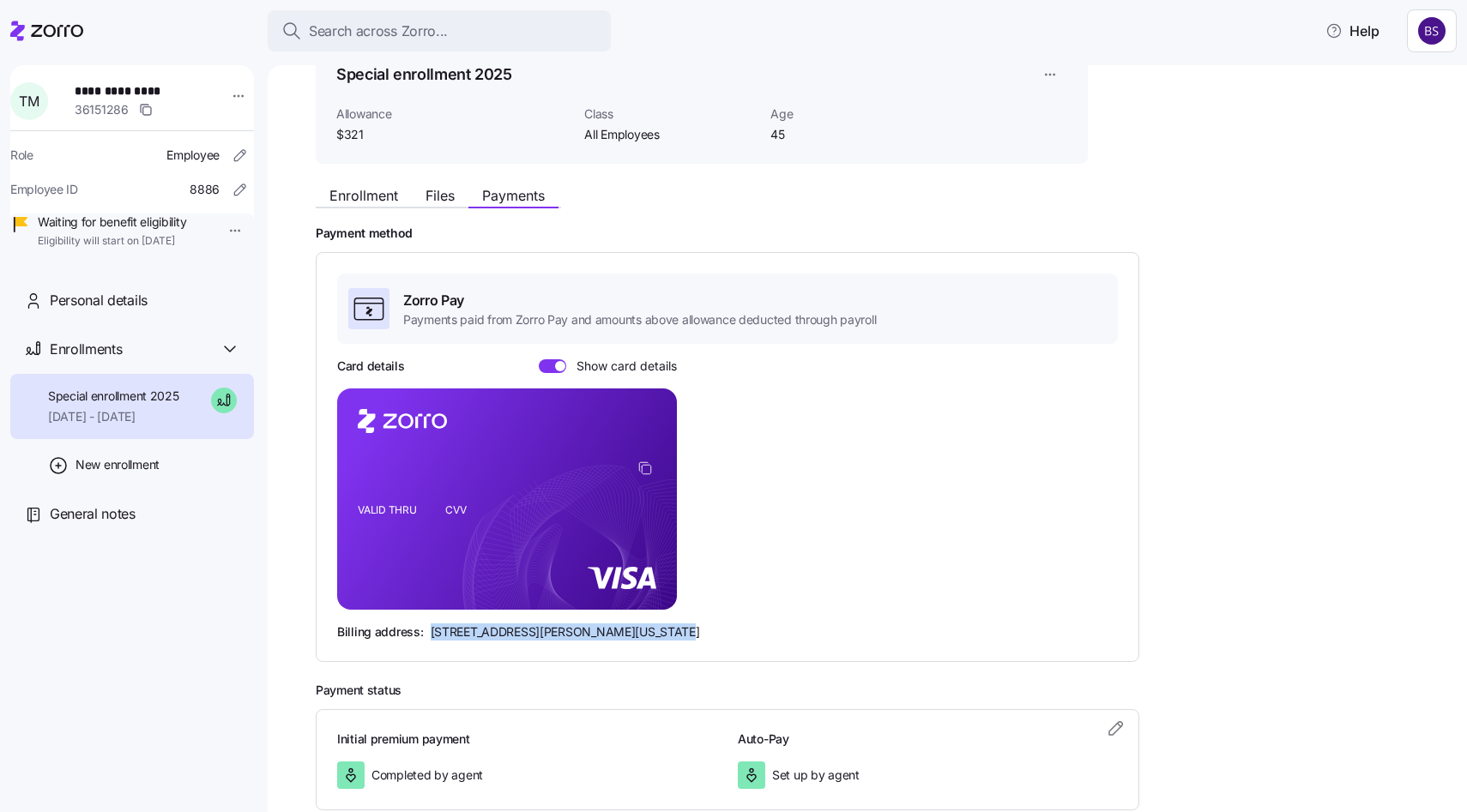
drag, startPoint x: 430, startPoint y: 635, endPoint x: 712, endPoint y: 630, distance: 282.0
click at [710, 630] on div "Billing address: 810 Sharon Drive, Westlake, Ohio 44145" at bounding box center [728, 632] width 781 height 17
copy span "810 Sharon Drive, Westlake, Ohio 44145"
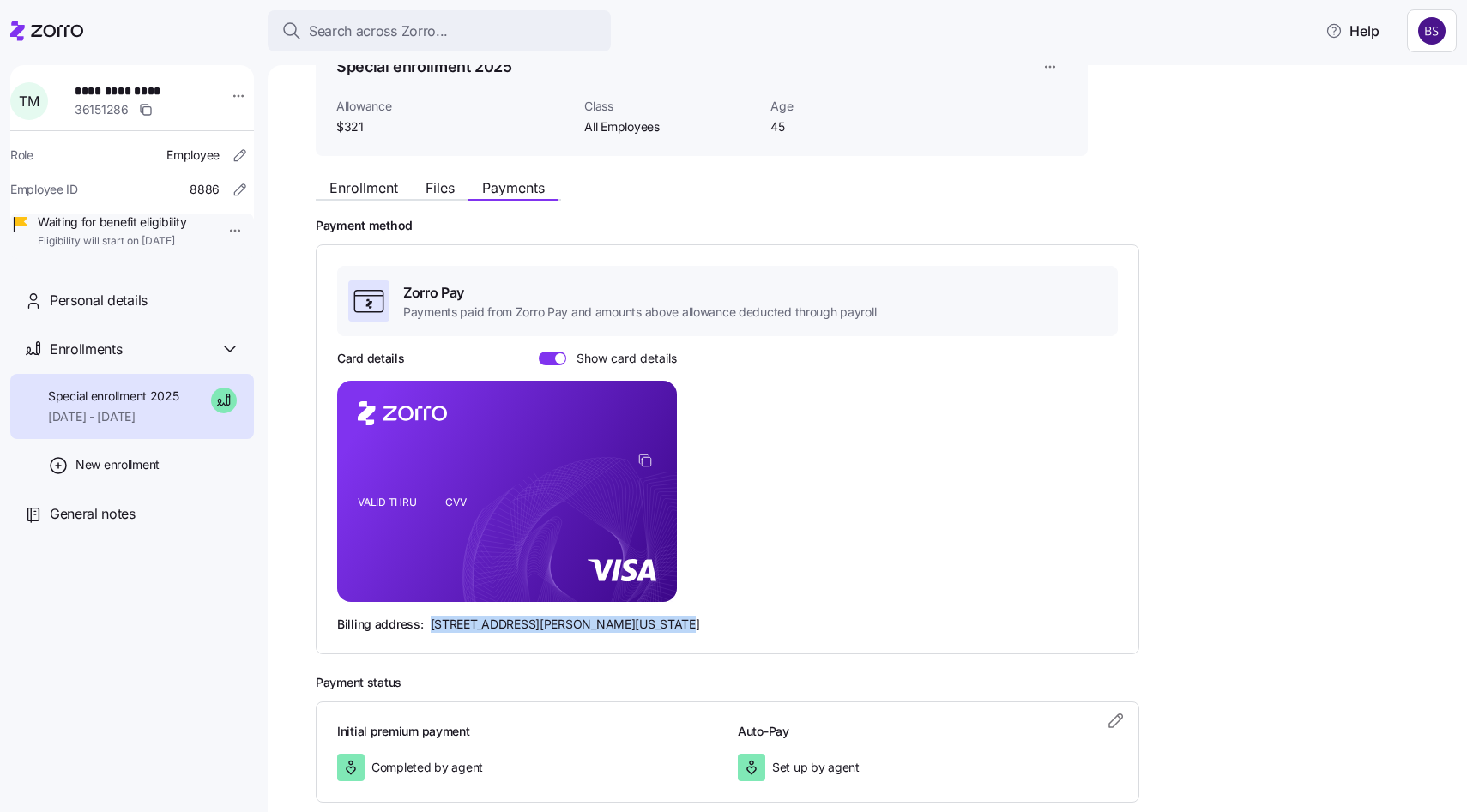
scroll to position [80, 0]
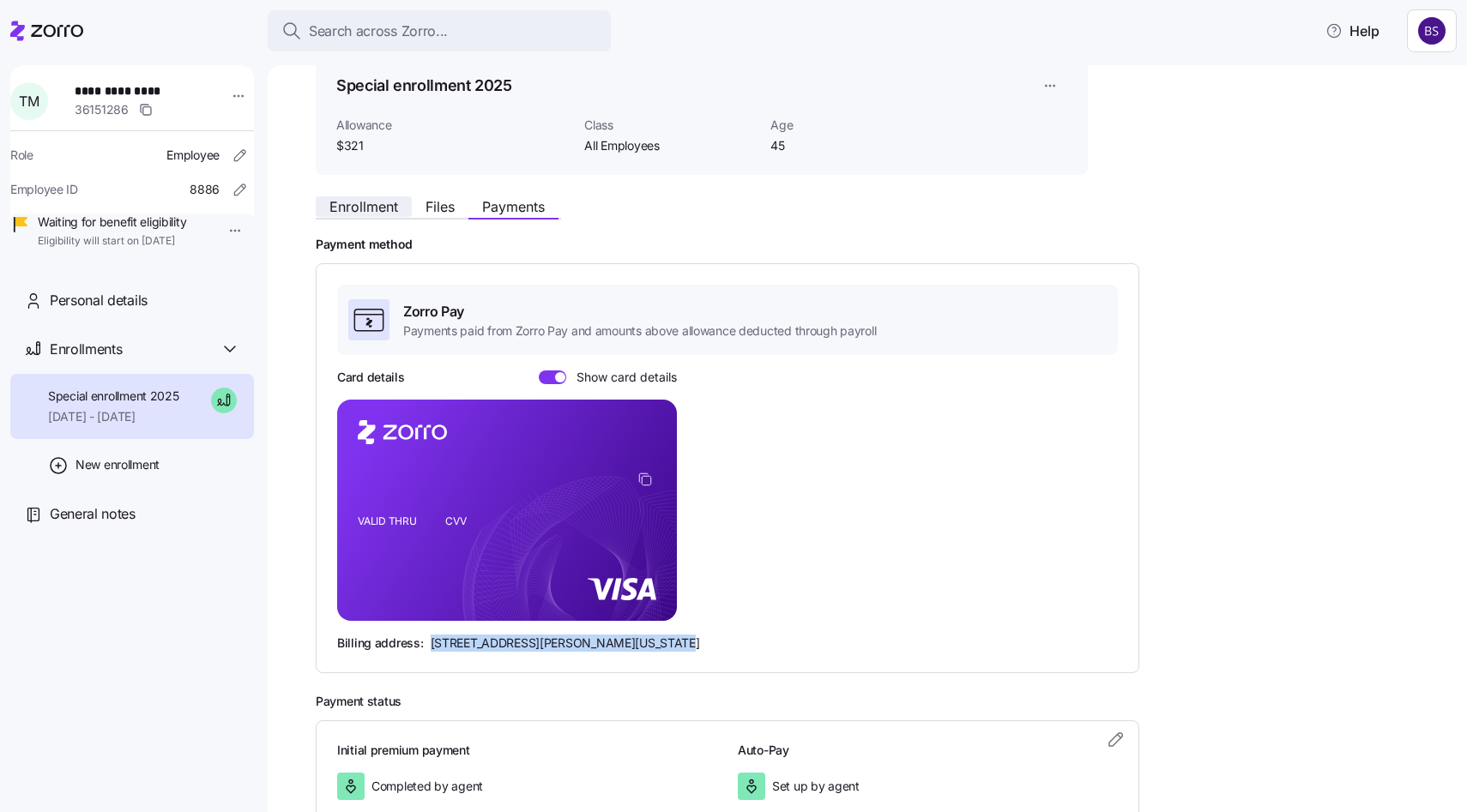
click at [355, 200] on span "Enrollment" at bounding box center [363, 207] width 68 height 13
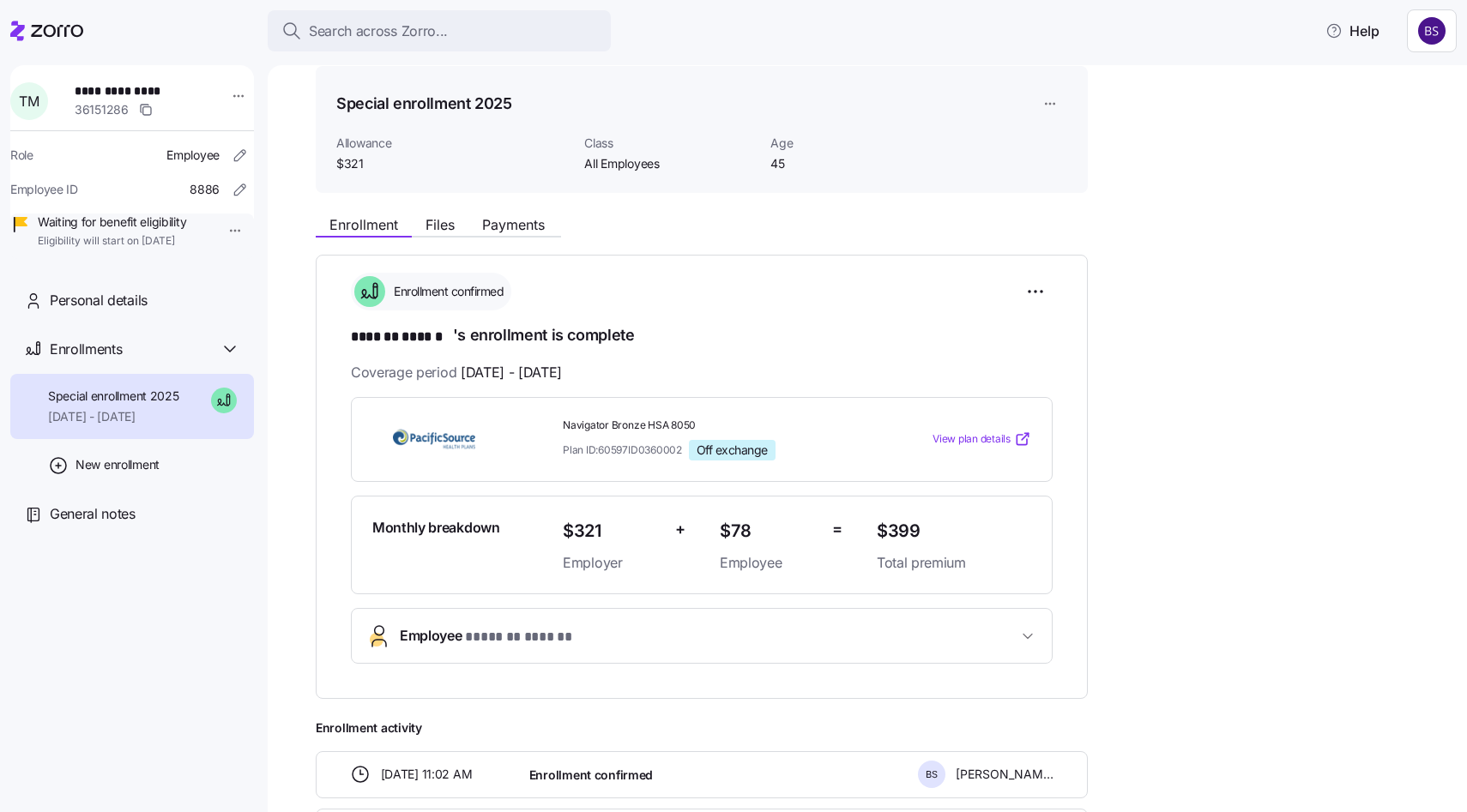
click at [742, 626] on span "Employee * ******* ****** *" at bounding box center [709, 637] width 618 height 23
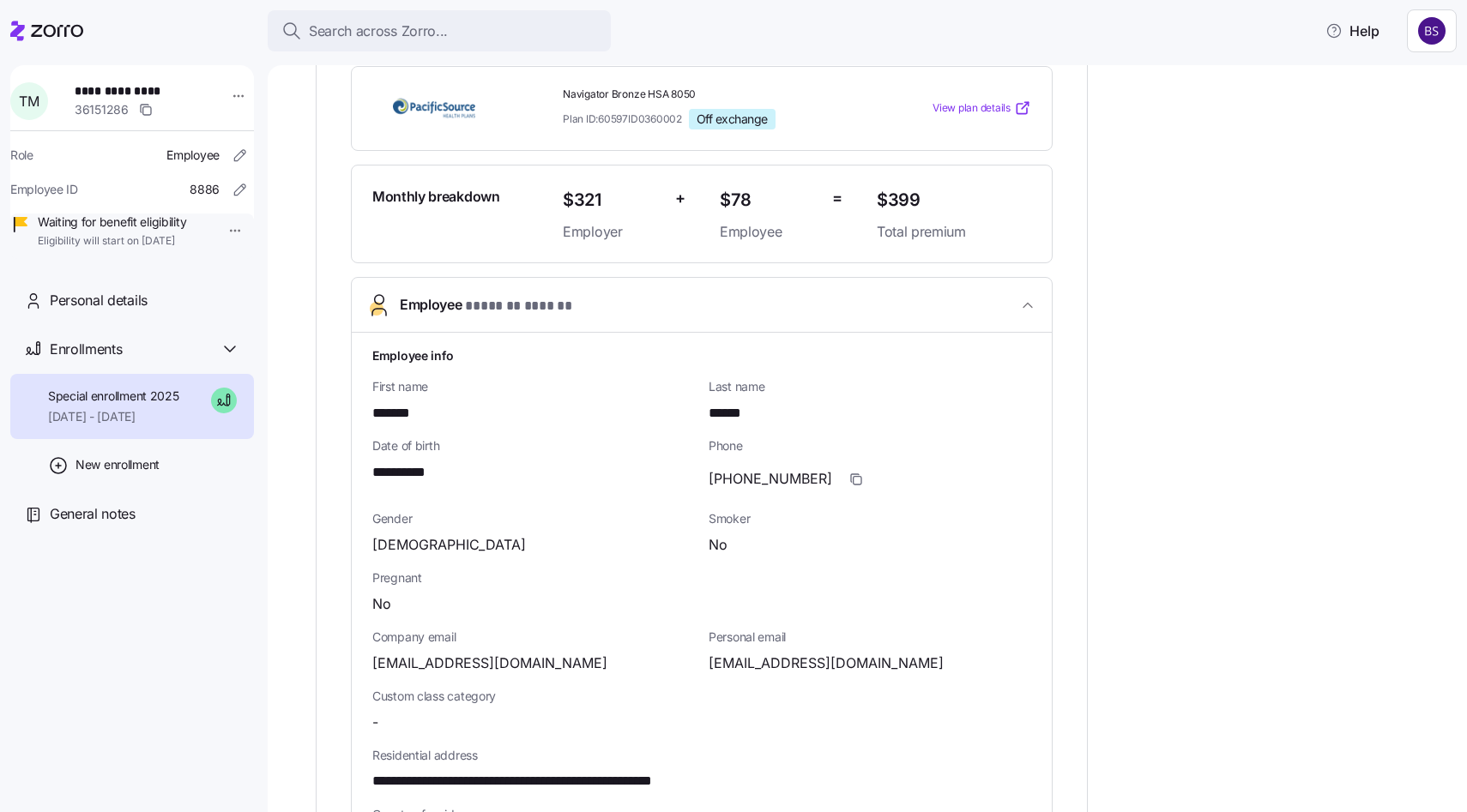
scroll to position [396, 0]
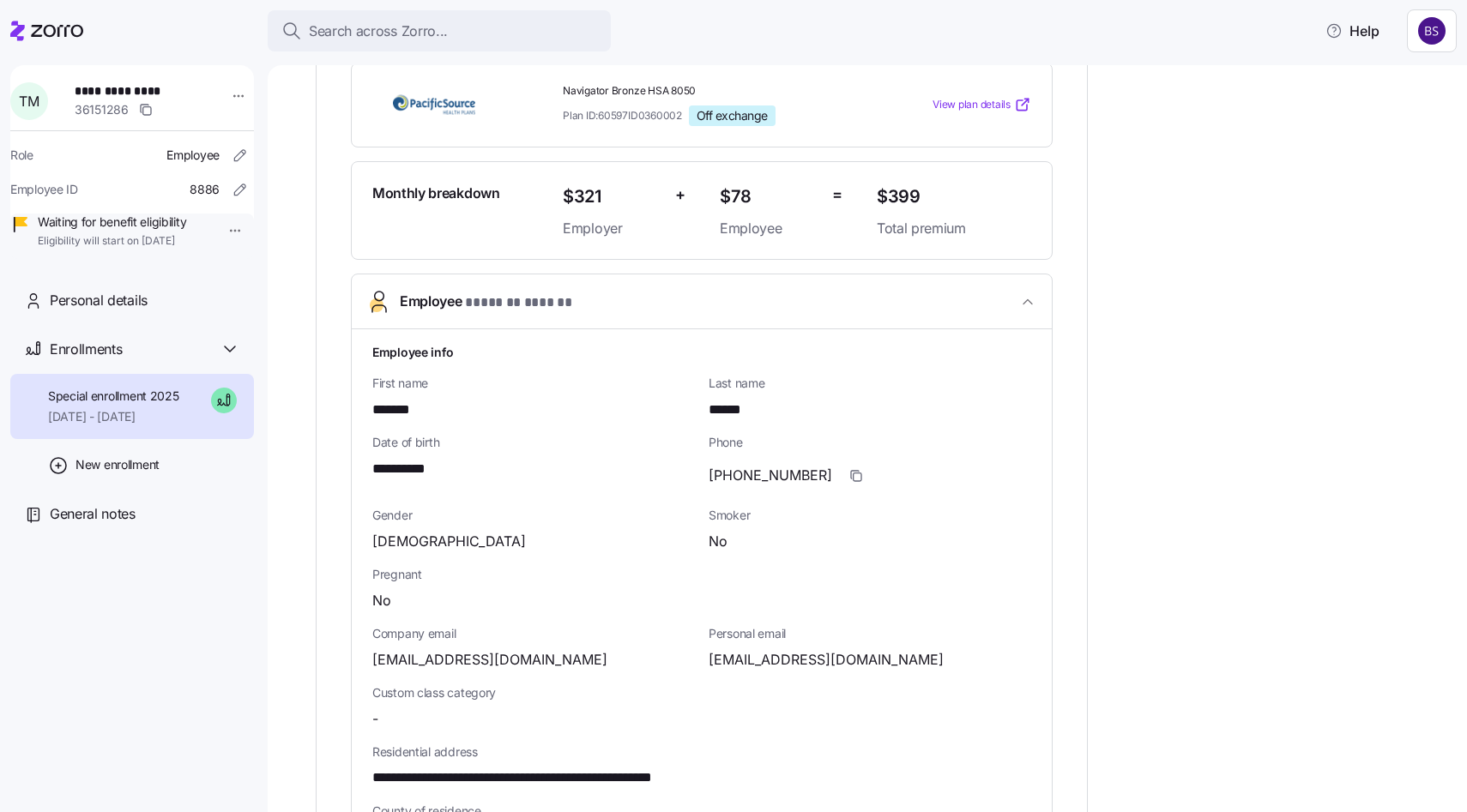
click at [809, 677] on div "**********" at bounding box center [702, 766] width 673 height 859
click at [807, 667] on span "timothy1murray1@gmail.com" at bounding box center [826, 660] width 236 height 21
copy span "timothy1murray1"
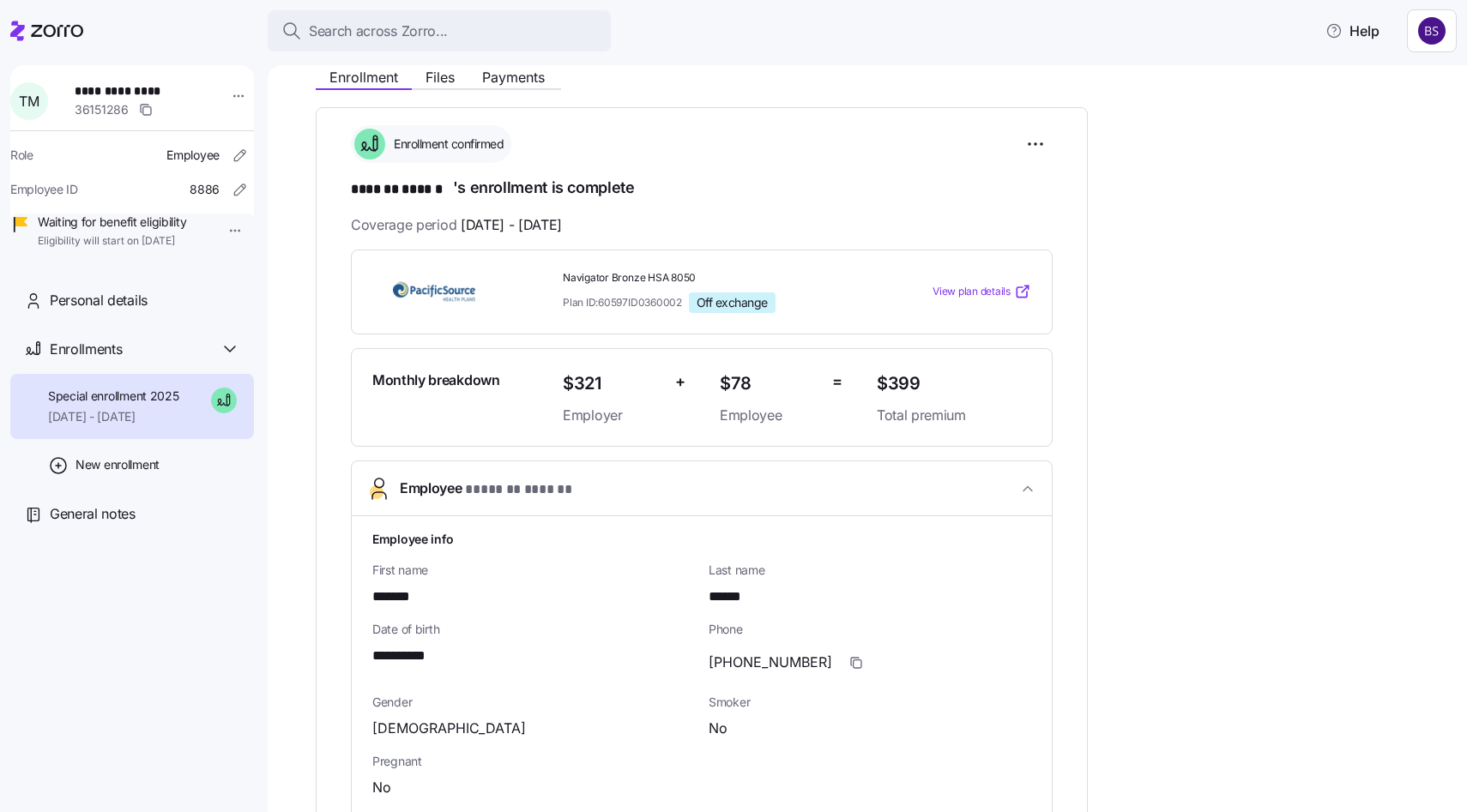
scroll to position [0, 0]
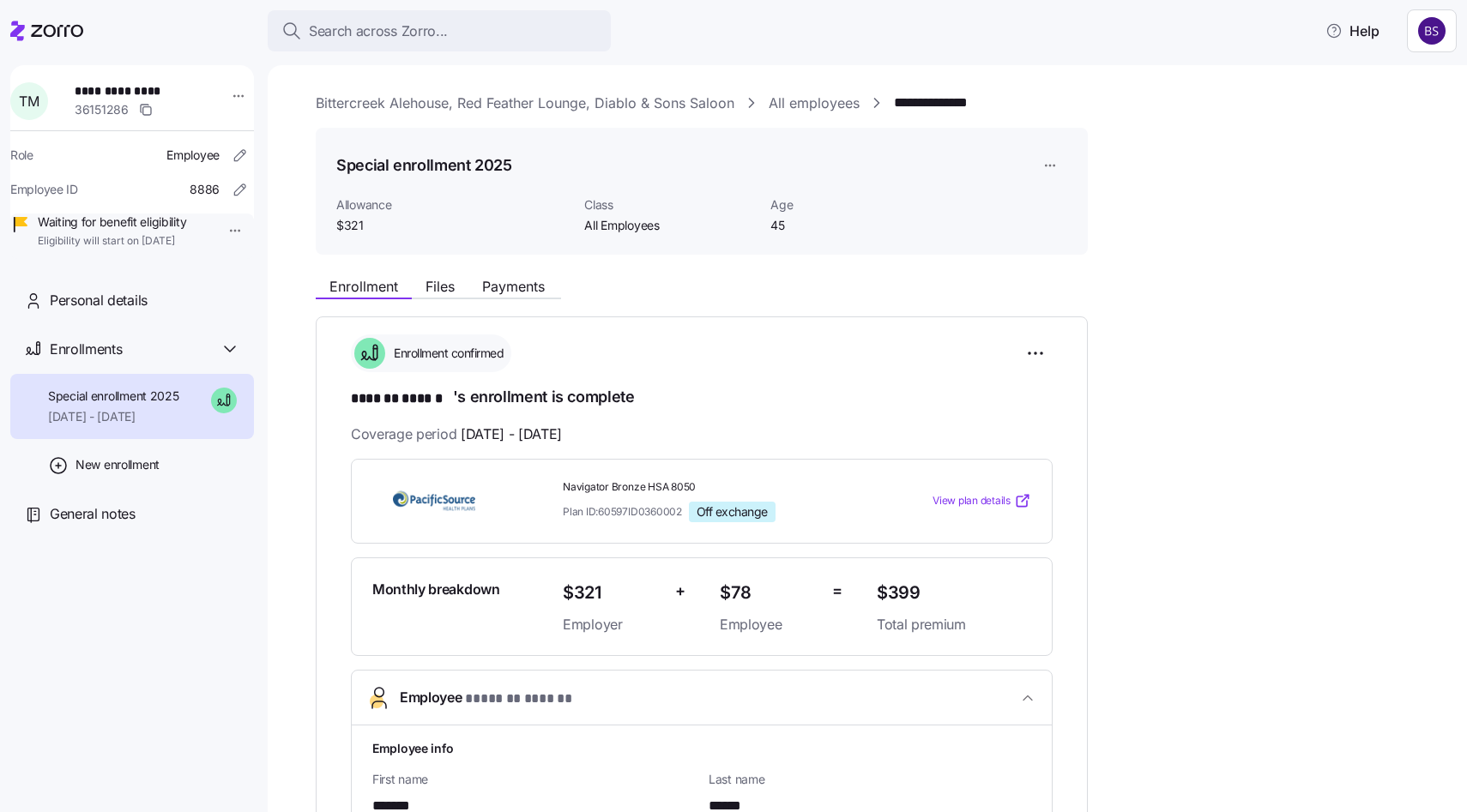
click at [794, 108] on link "All employees" at bounding box center [814, 103] width 91 height 21
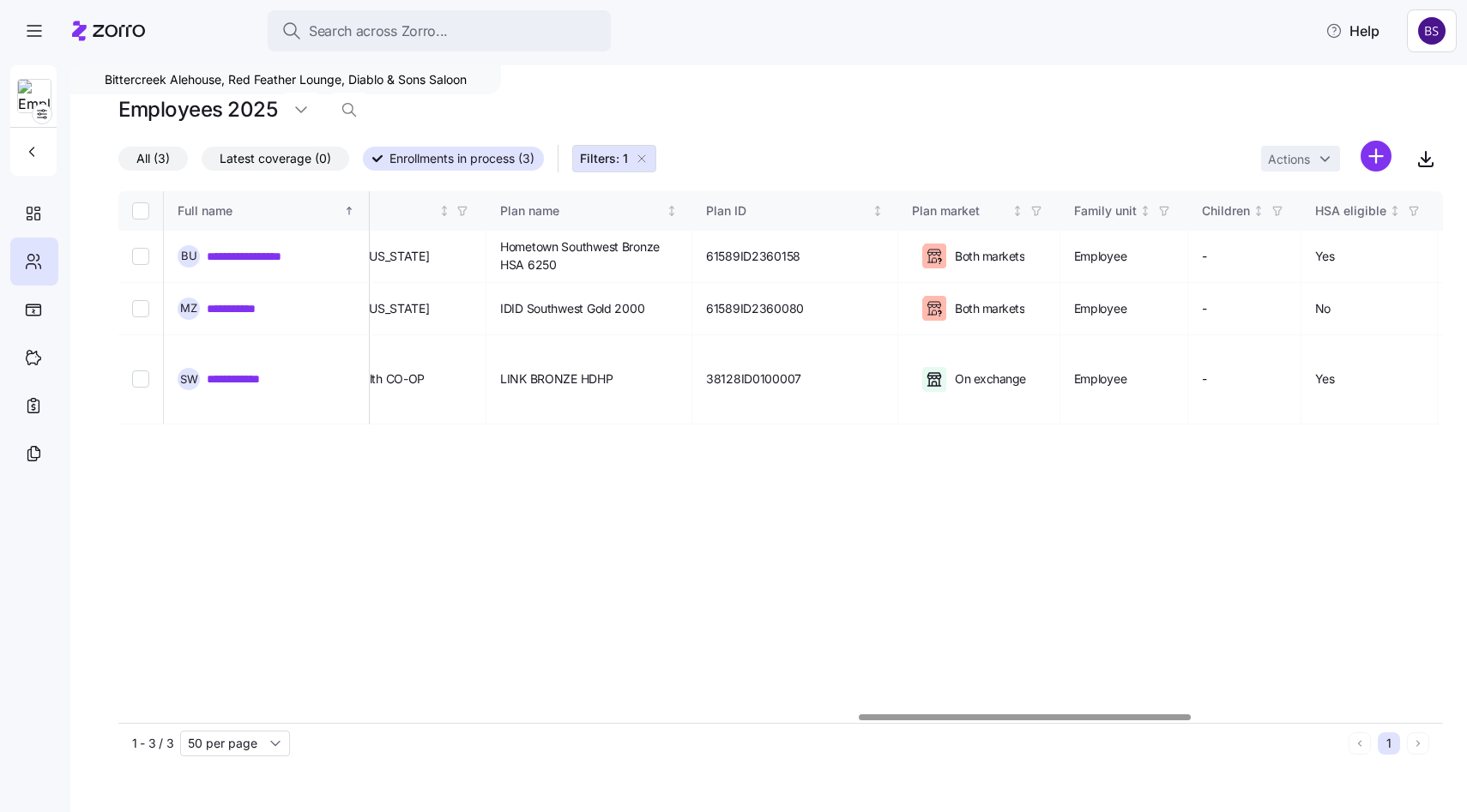
scroll to position [0, 2954]
click at [215, 308] on link "**********" at bounding box center [243, 308] width 74 height 17
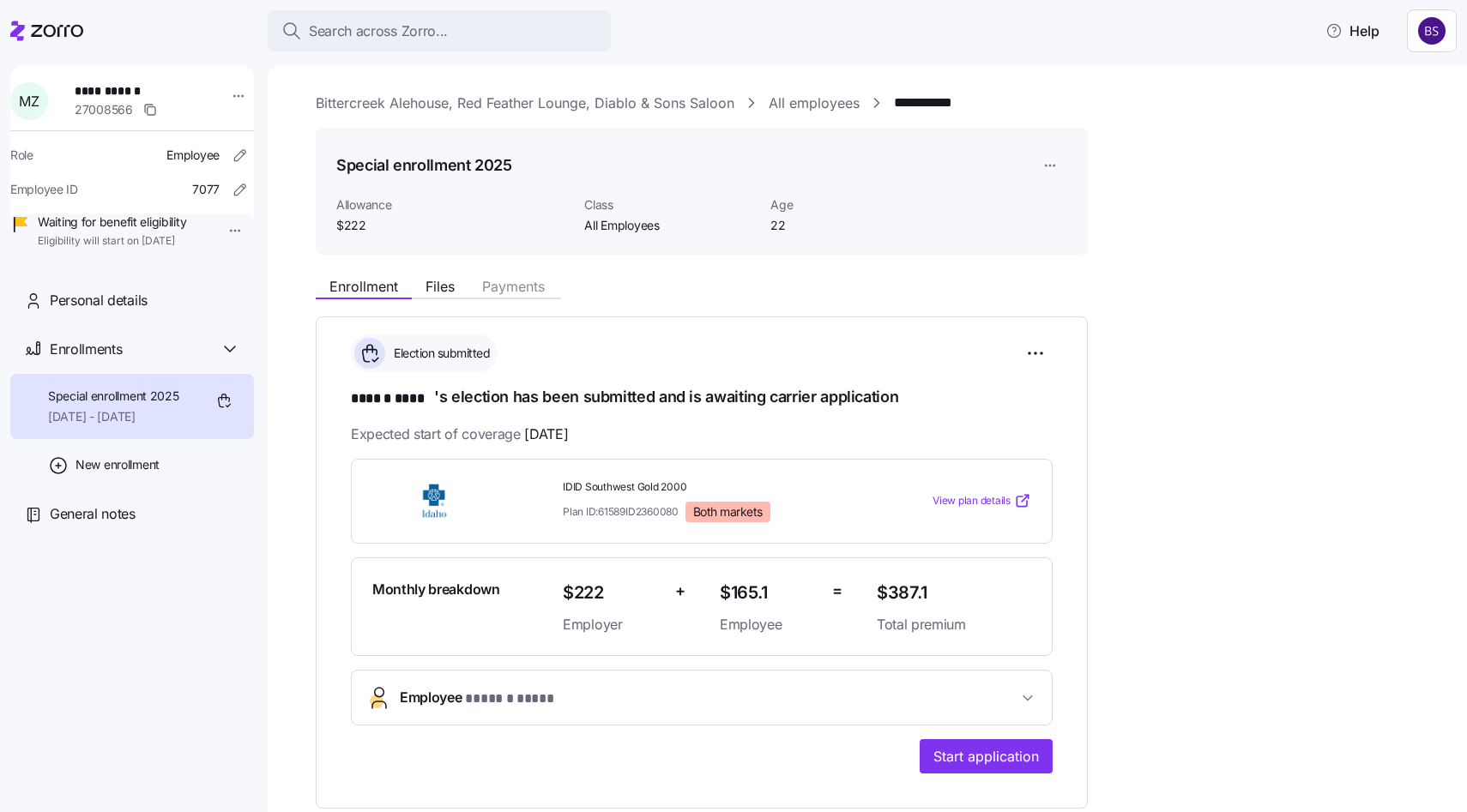
scroll to position [41, 0]
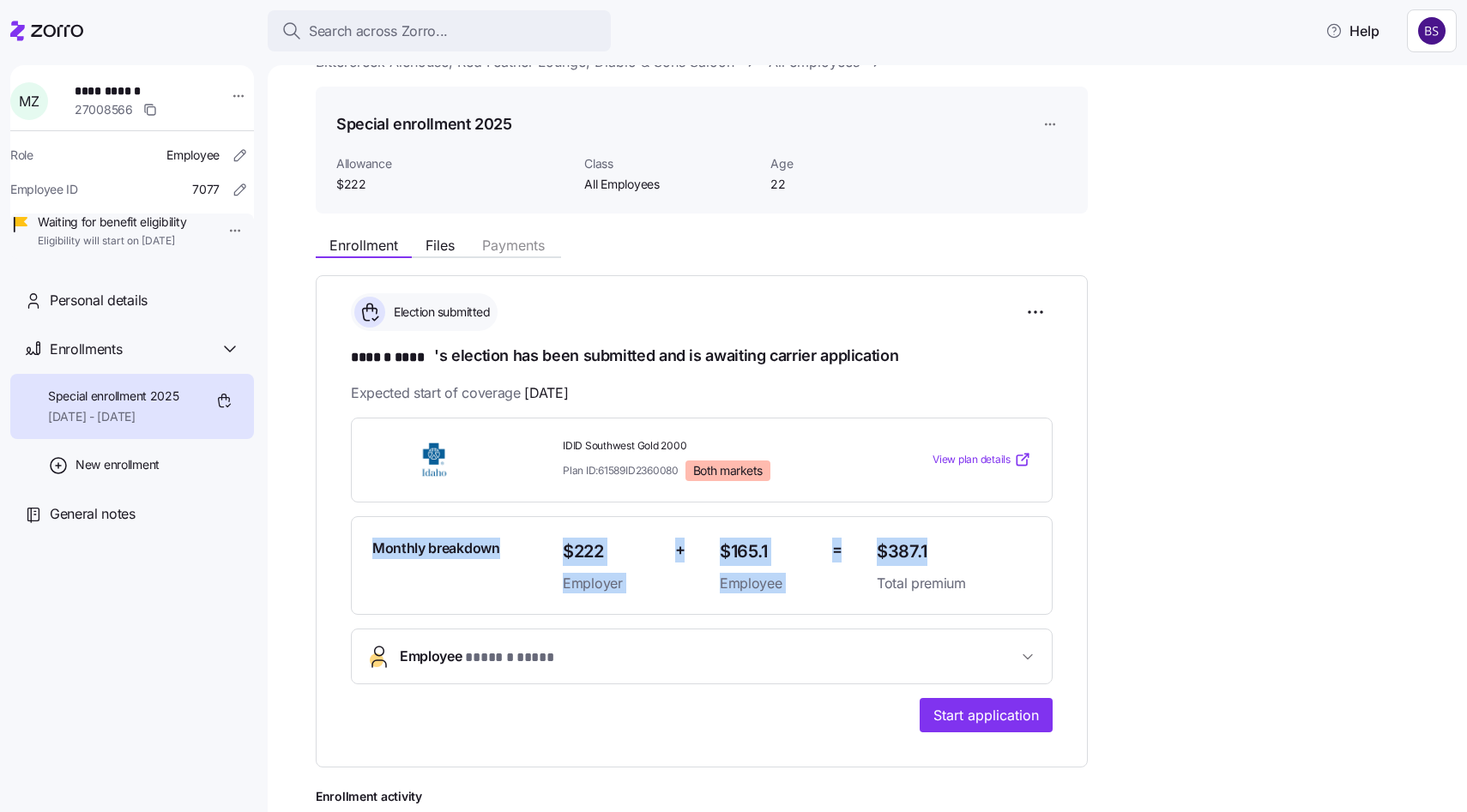
click at [1069, 537] on div "**********" at bounding box center [702, 522] width 772 height 492
click at [1196, 485] on div "**********" at bounding box center [880, 576] width 1128 height 697
